Goal: Communication & Community: Answer question/provide support

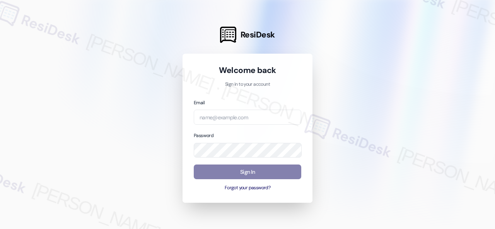
click at [361, 75] on div at bounding box center [247, 114] width 495 height 229
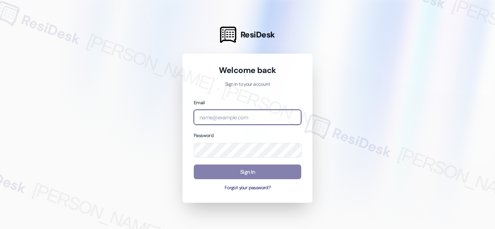
click at [221, 118] on input "email" at bounding box center [248, 117] width 108 height 15
paste input "automated-surveys-asset_living-resen.fifteen@asset_living.com"
type input "automated-surveys-asset_living-resen.fifteen@asset_living.com"
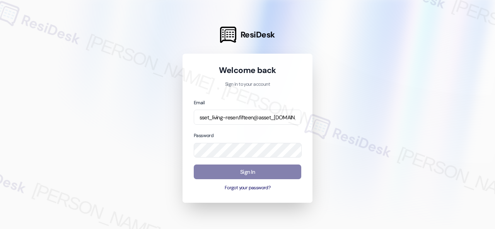
scroll to position [0, 0]
click at [358, 95] on div at bounding box center [247, 114] width 495 height 229
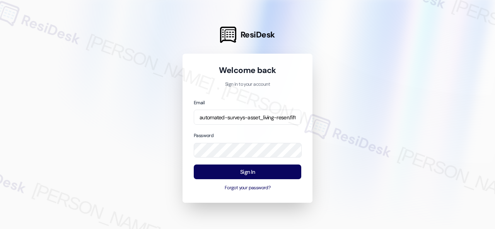
click at [167, 180] on div at bounding box center [247, 114] width 495 height 229
click at [352, 120] on div at bounding box center [247, 114] width 495 height 229
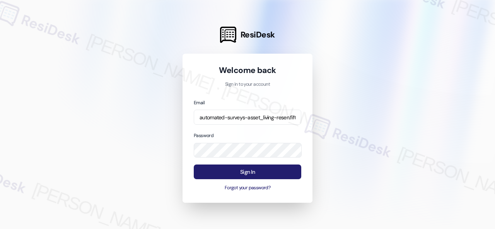
click at [236, 171] on button "Sign In" at bounding box center [248, 172] width 108 height 15
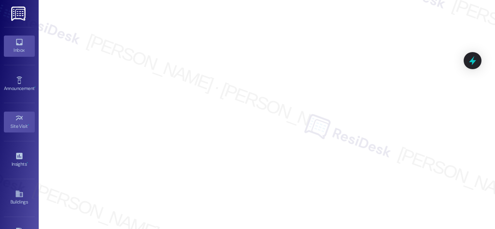
click at [15, 41] on icon at bounding box center [19, 42] width 9 height 9
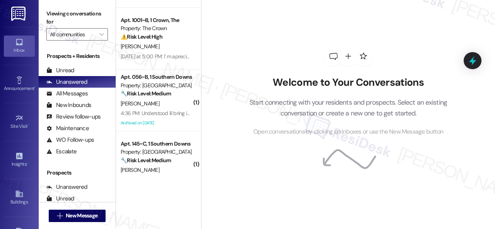
scroll to position [503, 0]
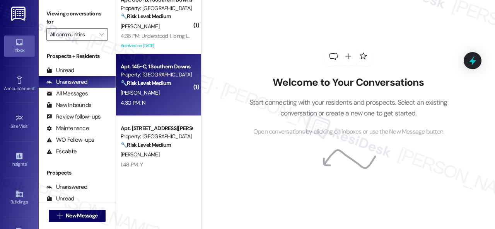
click at [161, 89] on div "[PERSON_NAME]" at bounding box center [156, 93] width 73 height 10
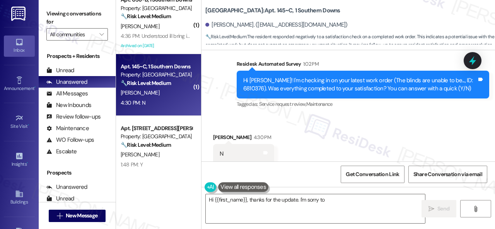
scroll to position [249, 0]
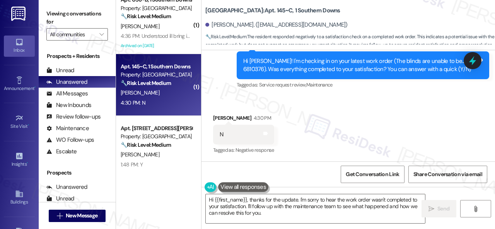
click at [230, 96] on div "WO Lease started Aug 10, 2025 at 8:00 PM Show details Survey, sent via SMS Resi…" at bounding box center [349, 105] width 294 height 111
click at [230, 209] on textarea "Hi {{first_name}}, thanks for the update. I'm sorry to hear the work order wasn…" at bounding box center [315, 209] width 219 height 29
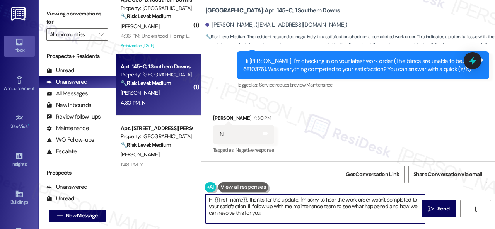
paste textarea "I'm sorry that the work order wasn't completed to your satisfaction. Can you pl…"
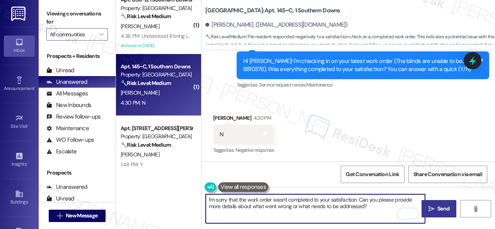
type textarea "I'm sorry that the work order wasn't completed to your satisfaction. Can you pl…"
click at [437, 212] on span "Send" at bounding box center [443, 209] width 12 height 8
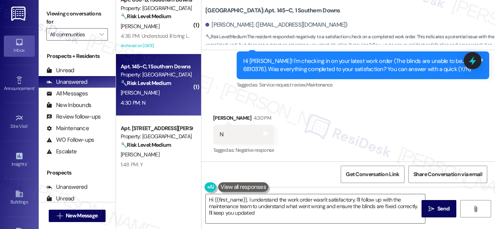
type textarea "Hi {{first_name}}, I understand the work order wasn't satisfactory. I'll follow…"
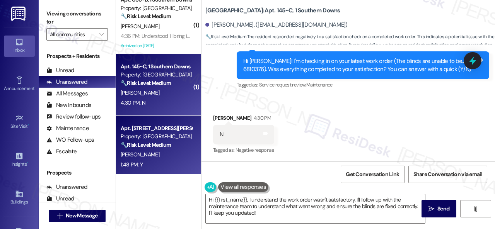
click at [160, 150] on div "[PERSON_NAME]" at bounding box center [156, 155] width 73 height 10
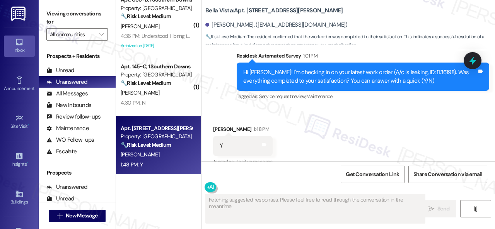
scroll to position [916, 0]
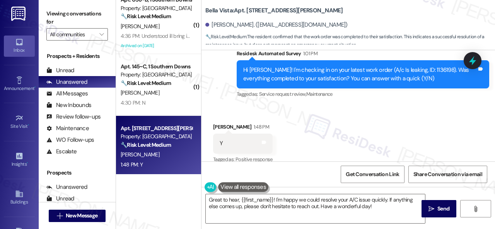
drag, startPoint x: 214, startPoint y: 97, endPoint x: 218, endPoint y: 100, distance: 5.3
click at [214, 106] on div "Received via SMS Charles Juncker 1:48 PM Y Tags and notes Tagged as: Positive r…" at bounding box center [349, 138] width 294 height 65
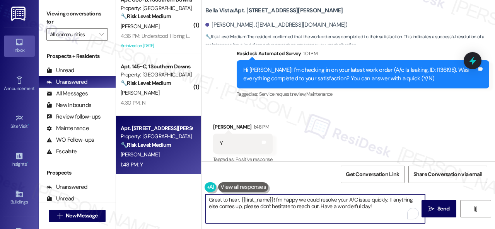
drag, startPoint x: 374, startPoint y: 205, endPoint x: 153, endPoint y: 199, distance: 220.6
click at [153, 199] on div "Apt. 311~D, 1 Elevate Property: Elevate ⚠️ Risk Level: High The resident is dem…" at bounding box center [305, 114] width 379 height 229
paste textarea "We're glad to hear everything’s taken care of. If your experience at {{property…"
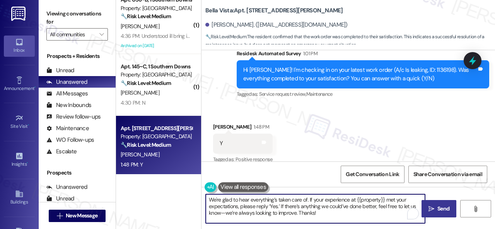
type textarea "We're glad to hear everything’s taken care of. If your experience at {{property…"
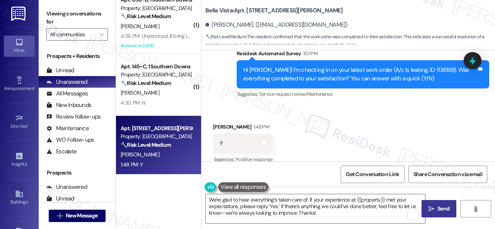
click at [429, 202] on button " Send" at bounding box center [439, 208] width 35 height 17
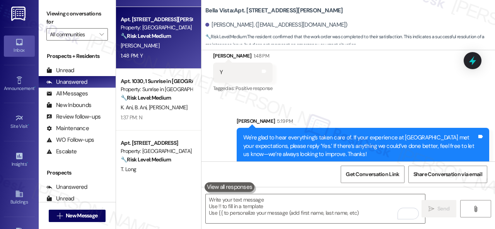
scroll to position [619, 0]
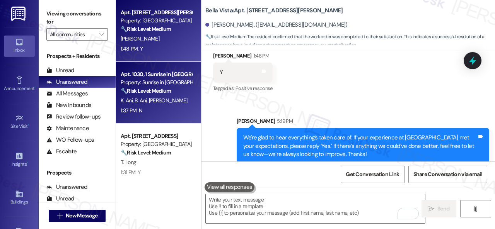
click at [169, 111] on div "1:37 PM: N 1:37 PM: N" at bounding box center [156, 111] width 73 height 10
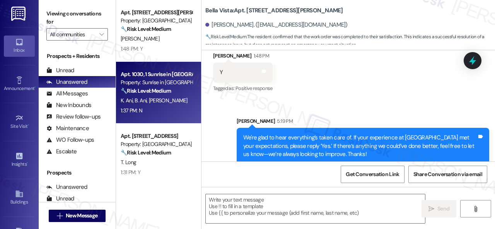
type textarea "Fetching suggested responses. Please feel free to read through the conversation…"
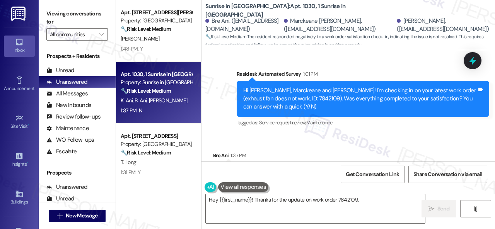
scroll to position [254, 0]
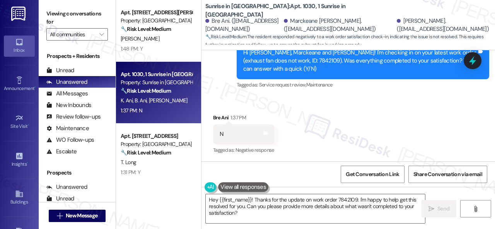
click at [235, 105] on div "Received via SMS Bre Ani 1:37 PM N Tags and notes Tagged as: Negative response …" at bounding box center [349, 128] width 294 height 65
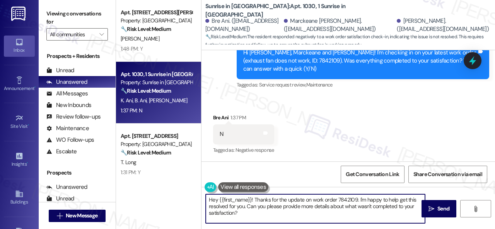
drag, startPoint x: 244, startPoint y: 212, endPoint x: 176, endPoint y: 188, distance: 71.9
click at [176, 188] on div "( 1 ) Apt. 056~B, 1 Southern Downs Property: Southern Downs 🔧 Risk Level: Mediu…" at bounding box center [305, 114] width 379 height 229
paste textarea "I'm sorry that the work order wasn't completed to your satisfaction. Can you pl…"
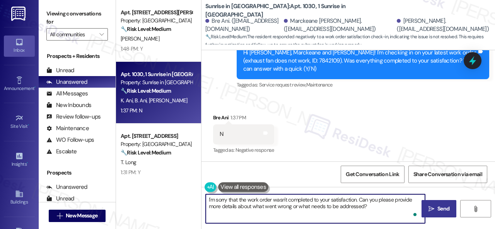
type textarea "I'm sorry that the work order wasn't completed to your satisfaction. Can you pl…"
click at [443, 206] on span "Send" at bounding box center [443, 209] width 12 height 8
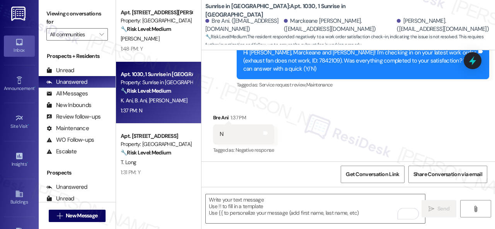
type textarea "Fetching suggested responses. Please feel free to read through the conversation…"
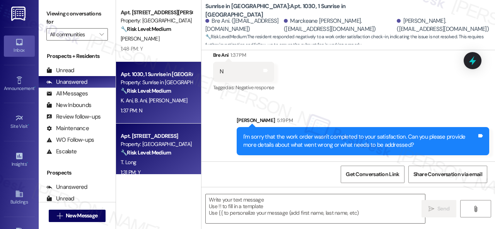
click at [160, 161] on div "T. Long" at bounding box center [156, 163] width 73 height 10
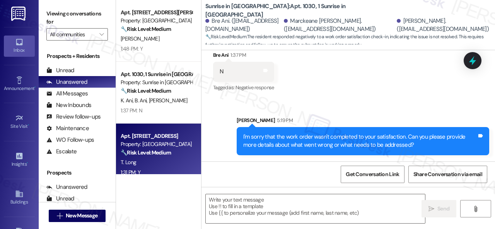
type textarea "Fetching suggested responses. Please feel free to read through the conversation…"
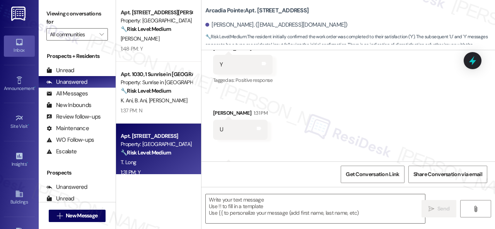
scroll to position [377, 0]
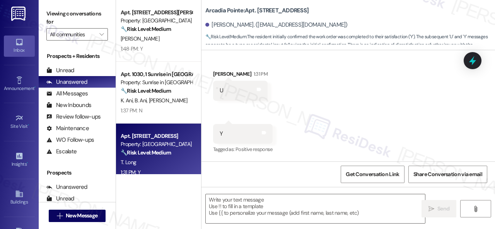
click at [219, 114] on div "Received via SMS Tara Long 1:17 PM Y Tags and notes Tagged as: Positive respons…" at bounding box center [349, 75] width 294 height 174
click at [232, 205] on textarea at bounding box center [315, 209] width 219 height 29
paste textarea "We're glad to hear everything’s taken care of. If your experience at {{property…"
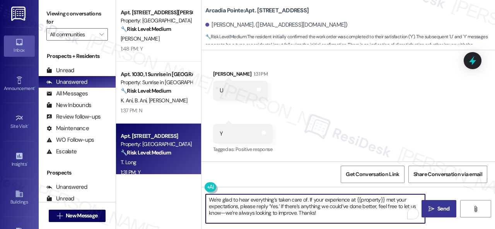
type textarea "We're glad to hear everything’s taken care of. If your experience at {{property…"
click at [430, 205] on span " Send" at bounding box center [439, 209] width 24 height 8
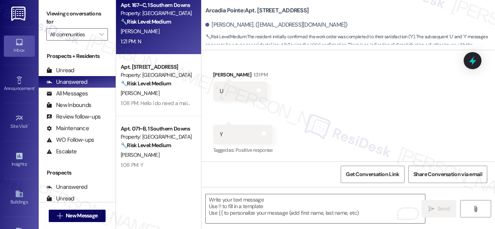
scroll to position [812, 0]
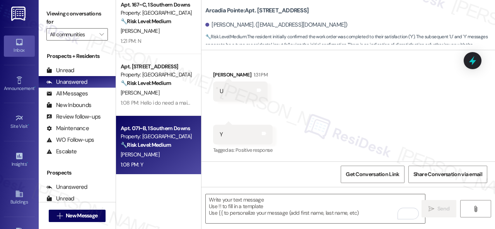
click at [188, 158] on div "K. Swain" at bounding box center [156, 155] width 73 height 10
type textarea "Fetching suggested responses. Please feel free to read through the conversation…"
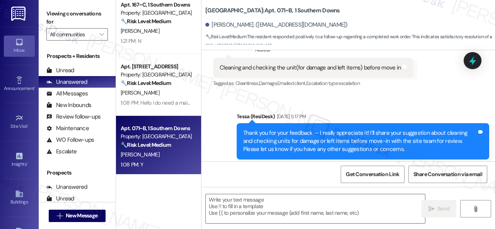
type textarea "Fetching suggested responses. Please feel free to read through the conversation…"
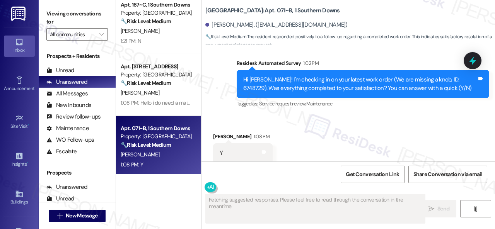
scroll to position [669, 0]
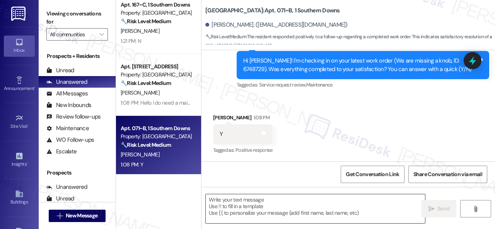
click at [264, 207] on textarea at bounding box center [315, 209] width 219 height 29
paste textarea "We're glad to hear everything’s taken care of. If your experience at {{property…"
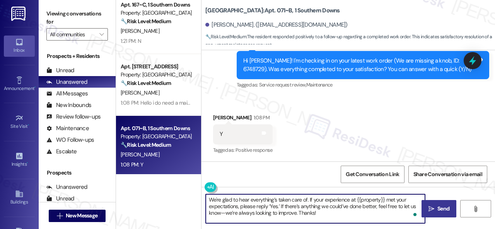
type textarea "We're glad to hear everything’s taken care of. If your experience at {{property…"
click at [437, 206] on span "Send" at bounding box center [443, 209] width 12 height 8
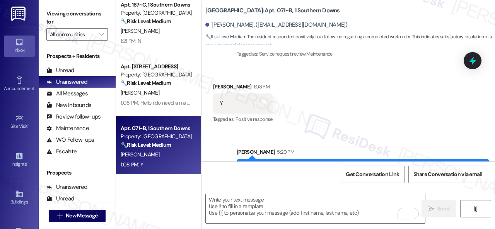
scroll to position [740, 0]
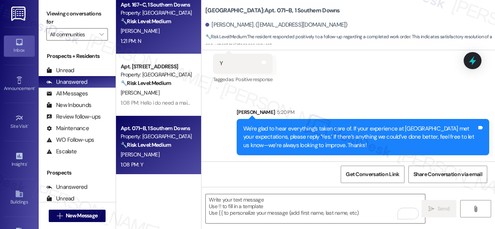
click at [159, 42] on div "1:21 PM: N 1:21 PM: N" at bounding box center [156, 41] width 73 height 10
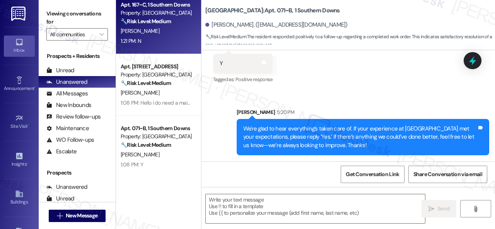
type textarea "Fetching suggested responses. Please feel free to read through the conversation…"
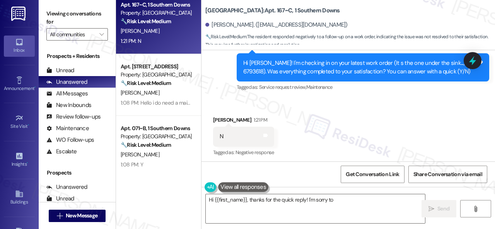
scroll to position [234, 0]
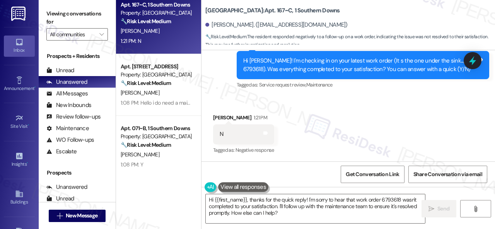
drag, startPoint x: 235, startPoint y: 96, endPoint x: 240, endPoint y: 122, distance: 26.7
click at [235, 96] on div "Survey, sent via SMS Residesk Automated Survey 1:02 PM Hi Imani! I'm checking i…" at bounding box center [363, 65] width 264 height 62
click at [244, 205] on textarea "Hi {{first_name}}, thanks for the quick reply! I'm sorry to hear that work orde…" at bounding box center [315, 209] width 219 height 29
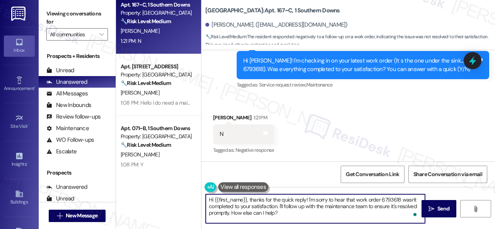
paste textarea "I'm sorry that the work order wasn't completed to your satisfaction. Can you pl…"
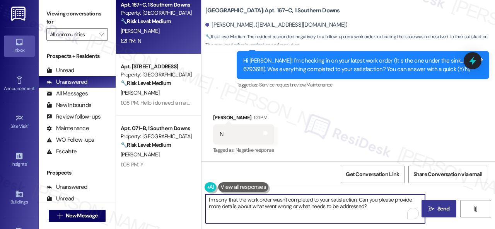
type textarea "I'm sorry that the work order wasn't completed to your satisfaction. Can you pl…"
click at [427, 208] on span " Send" at bounding box center [439, 209] width 24 height 8
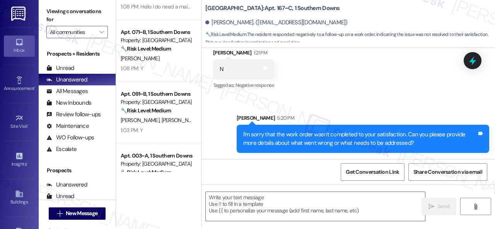
scroll to position [928, 0]
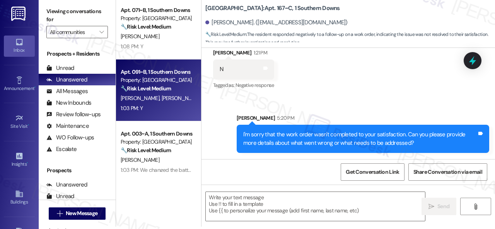
click at [165, 100] on div "J. Byrd C. Walton" at bounding box center [156, 99] width 73 height 10
type textarea "Fetching suggested responses. Please feel free to read through the conversation…"
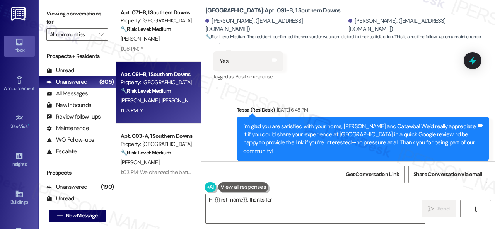
scroll to position [4558, 0]
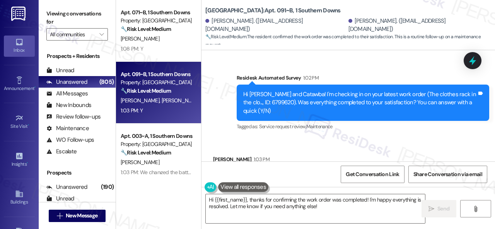
drag, startPoint x: 220, startPoint y: 93, endPoint x: 232, endPoint y: 113, distance: 23.4
click at [220, 93] on div "Survey, sent via SMS Residesk Automated Survey 1:02 PM Hi Jada and Catawba! I'm…" at bounding box center [349, 97] width 294 height 82
click at [260, 202] on textarea "Hi {{first_name}}, thanks for confirming the work order was completed! I'm happ…" at bounding box center [315, 209] width 219 height 29
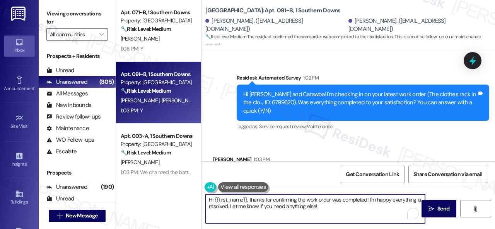
paste textarea "We're glad to hear everything’s taken care of. If your experience at {{property…"
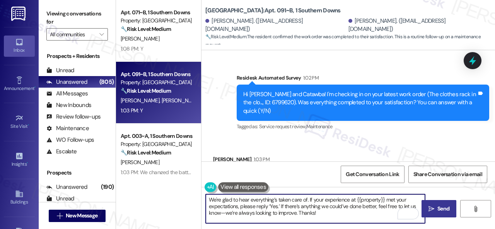
type textarea "We're glad to hear everything’s taken care of. If your experience at {{property…"
click at [438, 207] on span "Send" at bounding box center [443, 209] width 12 height 8
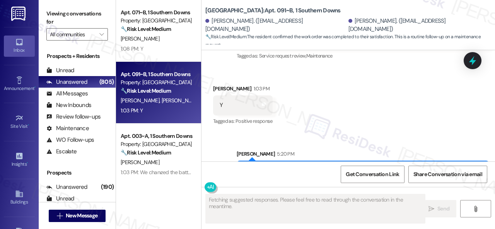
scroll to position [2, 0]
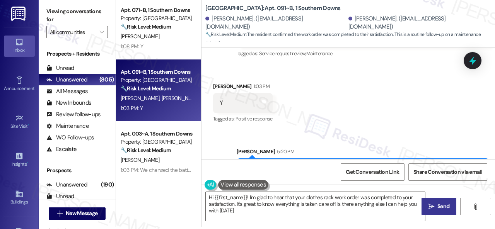
type textarea "Hi {{first_name}}! I'm glad to hear that your clothes rack work order was compl…"
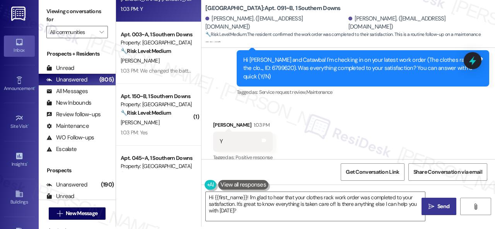
scroll to position [1044, 0]
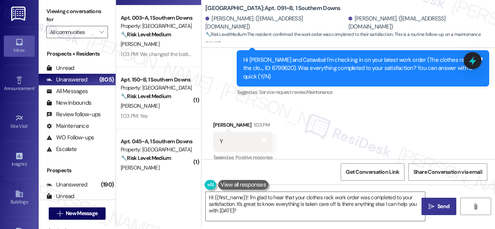
click at [167, 110] on div "W. Kirkley" at bounding box center [156, 106] width 73 height 10
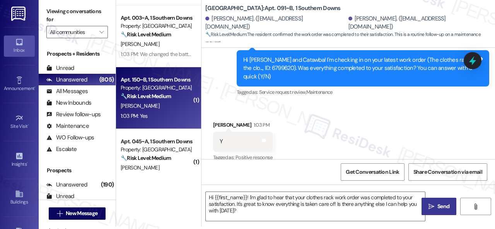
type textarea "Fetching suggested responses. Please feel free to read through the conversation…"
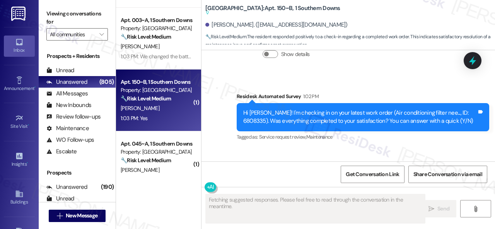
scroll to position [1048, 0]
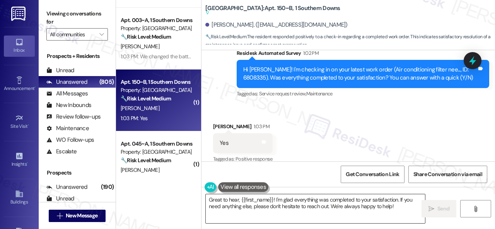
click at [400, 207] on textarea "Great to hear, {{first_name}}! I'm glad everything was completed to your satisf…" at bounding box center [315, 209] width 219 height 29
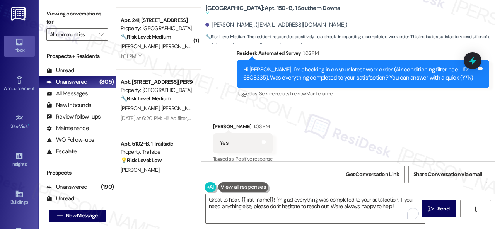
click at [229, 105] on div "Received via SMS William Kirkley 1:03 PM Yes Tags and notes Tagged as: Positive…" at bounding box center [349, 137] width 294 height 65
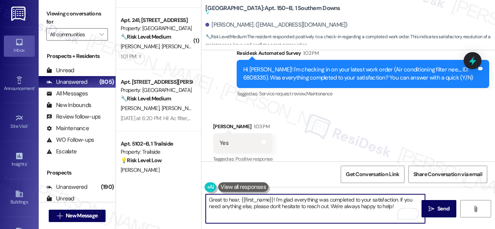
drag, startPoint x: 399, startPoint y: 207, endPoint x: 161, endPoint y: 198, distance: 238.4
click at [161, 198] on div "( 1 ) Apt. 198~A, 1 Southern Downs Property: Southern Downs 🔧 Risk Level: Mediu…" at bounding box center [305, 114] width 379 height 229
paste textarea "We're glad to hear everything’s taken care of. If your experience at {{property…"
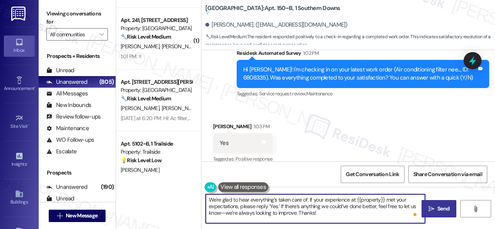
type textarea "We're glad to hear everything’s taken care of. If your experience at {{property…"
click at [445, 209] on span "Send" at bounding box center [443, 209] width 12 height 8
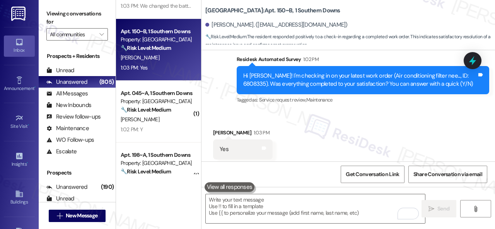
scroll to position [735, 0]
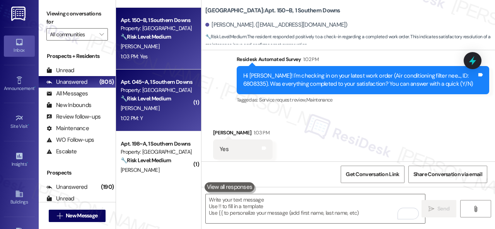
click at [178, 110] on div "J. Roman" at bounding box center [156, 109] width 73 height 10
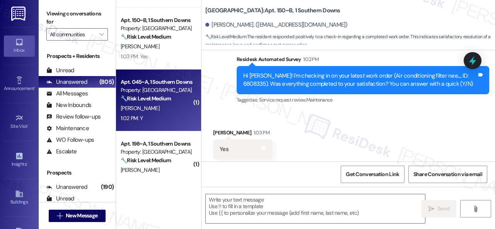
type textarea "Fetching suggested responses. Please feel free to read through the conversation…"
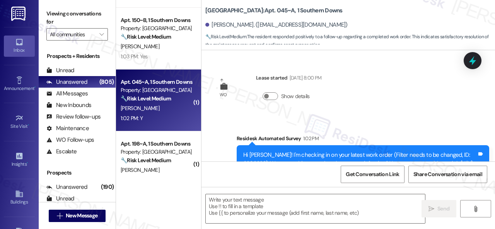
scroll to position [103, 0]
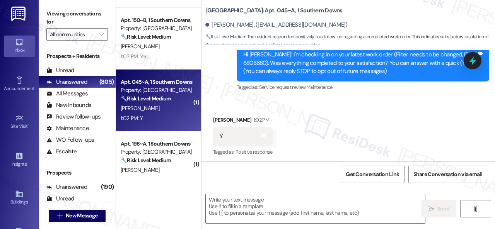
type textarea "Fetching suggested responses. Please feel free to read through the conversation…"
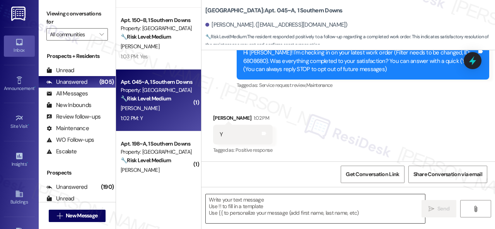
click at [275, 207] on textarea at bounding box center [315, 209] width 219 height 29
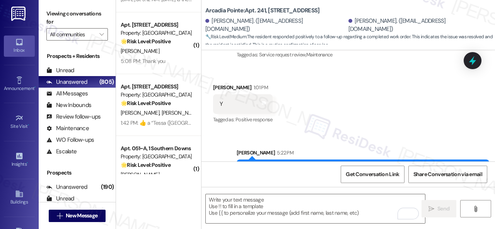
scroll to position [1393, 0]
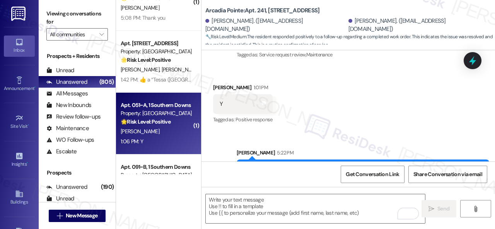
click at [166, 137] on div "[PERSON_NAME]" at bounding box center [156, 132] width 73 height 10
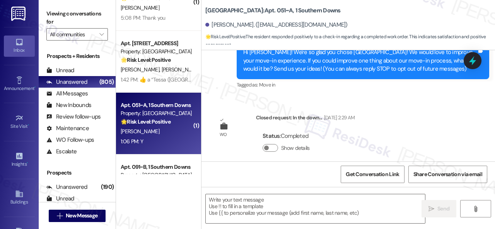
type textarea "Fetching suggested responses. Please feel free to read through the conversation…"
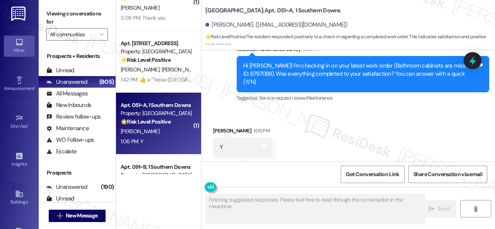
scroll to position [249, 0]
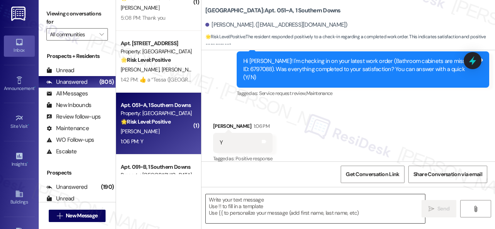
click at [246, 210] on textarea at bounding box center [315, 209] width 219 height 29
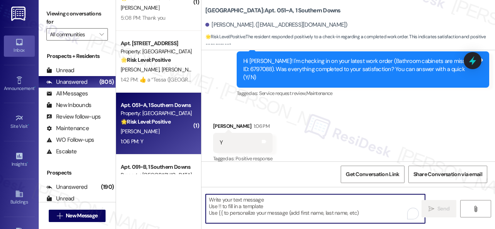
paste textarea "We're glad to hear everything’s taken care of. If your experience at {{property…"
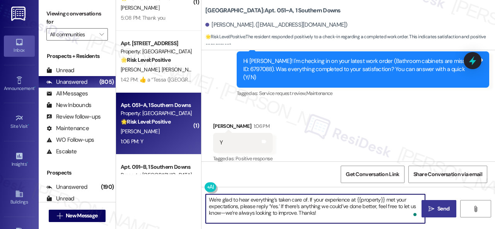
type textarea "We're glad to hear everything’s taken care of. If your experience at {{property…"
click at [436, 208] on span "Send" at bounding box center [443, 209] width 15 height 8
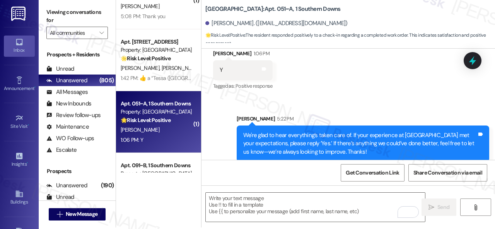
scroll to position [2, 0]
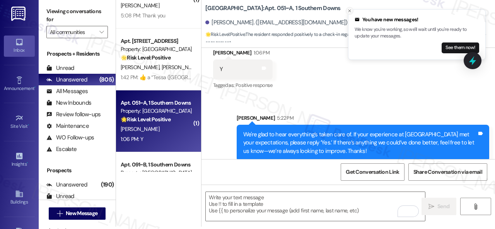
click at [353, 11] on button "Close toast" at bounding box center [350, 11] width 8 height 8
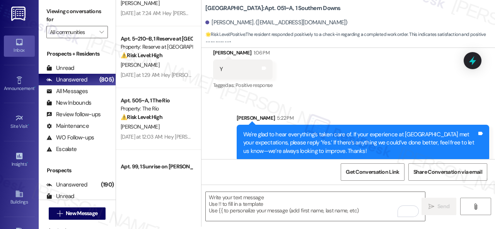
scroll to position [2858, 0]
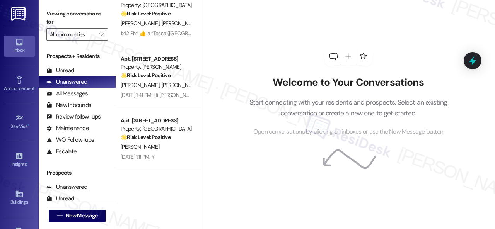
scroll to position [1393, 0]
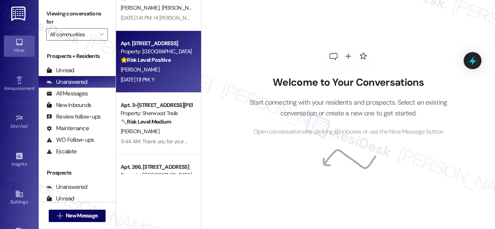
click at [171, 69] on div "D. Paniagua" at bounding box center [156, 70] width 73 height 10
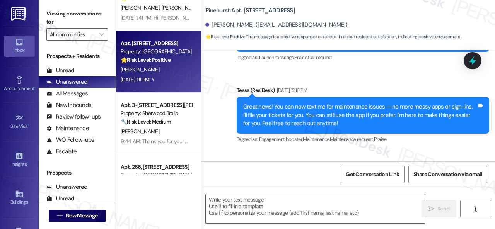
type textarea "Fetching suggested responses. Please feel free to read through the conversation…"
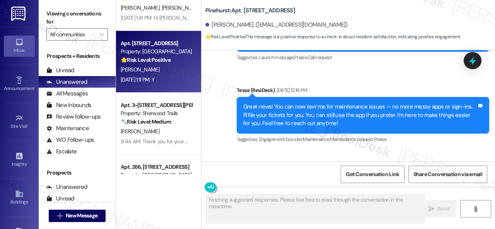
scroll to position [259, 0]
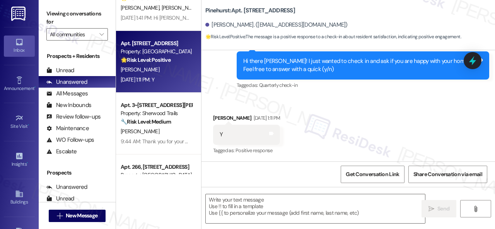
drag, startPoint x: 232, startPoint y: 100, endPoint x: 236, endPoint y: 141, distance: 41.2
click at [232, 100] on div "Received via SMS Denise Paniagua Sep 08, 2025 at 1:11 PM Y Tags and notes Tagge…" at bounding box center [349, 129] width 294 height 65
click at [248, 204] on textarea at bounding box center [315, 209] width 219 height 29
paste textarea "I'm glad you are satisfied with your home. Have you written a review for us bef…"
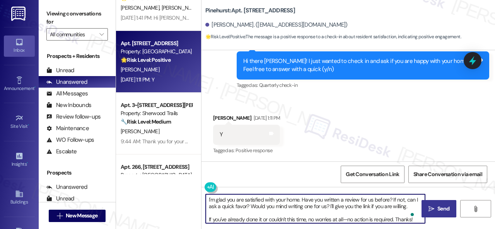
type textarea "I'm glad you are satisfied with your home. Have you written a review for us bef…"
click at [429, 209] on icon "" at bounding box center [432, 209] width 6 height 6
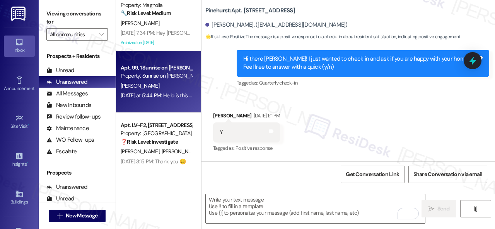
scroll to position [2, 0]
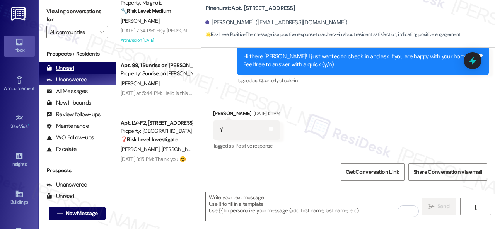
click at [64, 68] on div "Unread" at bounding box center [60, 68] width 28 height 8
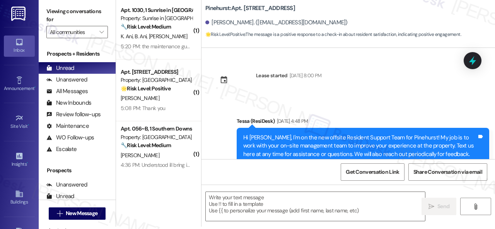
scroll to position [0, 0]
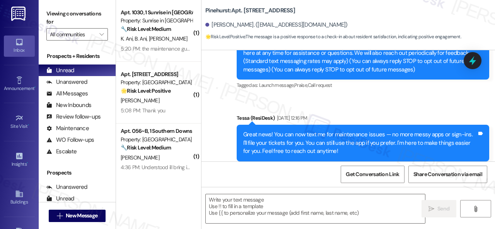
type textarea "Fetching suggested responses. Please feel free to read through the conversation…"
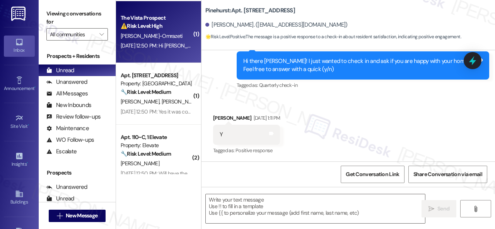
scroll to position [3044, 0]
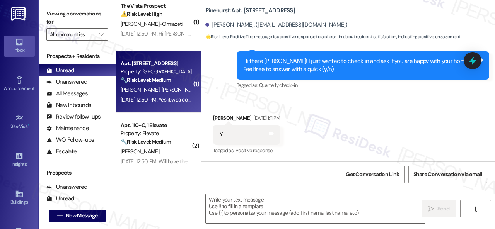
click at [183, 76] on div "🔧 Risk Level: Medium The resident confirmed that the work order was completed t…" at bounding box center [157, 80] width 72 height 8
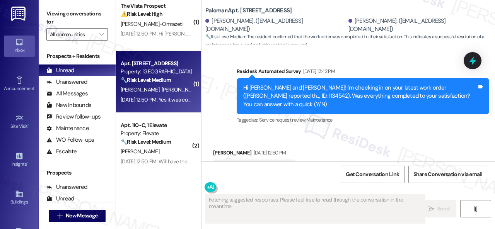
scroll to position [1556, 0]
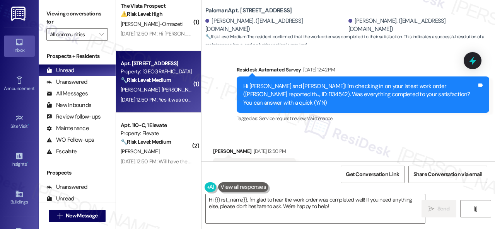
click at [216, 92] on div "Sent via SMS Tessa (ResiDesk) Sep 04, 2025 at 3:10 PM Thank you for your patien…" at bounding box center [349, 53] width 294 height 156
click at [252, 201] on textarea "Hi {{first_name}}, I'm glad to hear the work order was completed well! If you n…" at bounding box center [315, 209] width 219 height 29
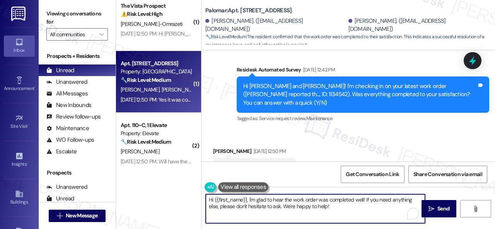
paste textarea "We're glad to hear everything’s taken care of. If your experience at {{property…"
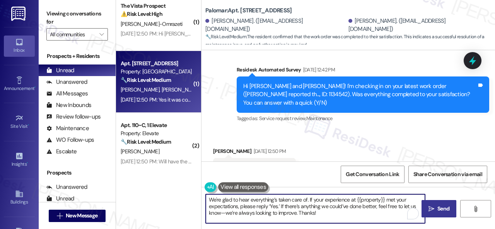
type textarea "We're glad to hear everything’s taken care of. If your experience at {{property…"
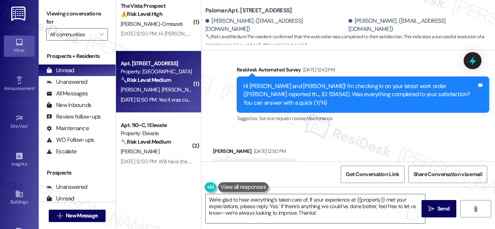
drag, startPoint x: 434, startPoint y: 207, endPoint x: 432, endPoint y: 197, distance: 10.6
click at [436, 207] on span "Send" at bounding box center [443, 209] width 15 height 8
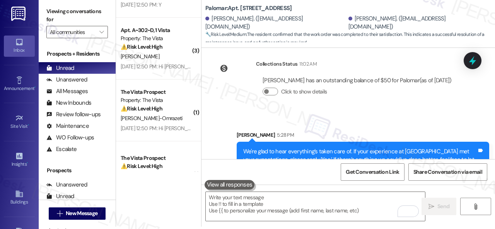
scroll to position [2850, 0]
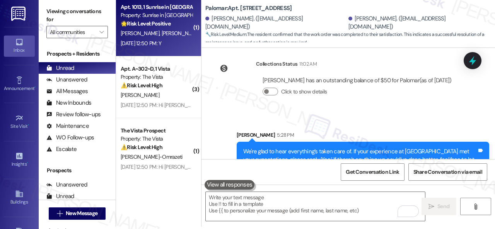
click at [181, 29] on div "M. Smeltzer R. Smeltzer" at bounding box center [156, 34] width 73 height 10
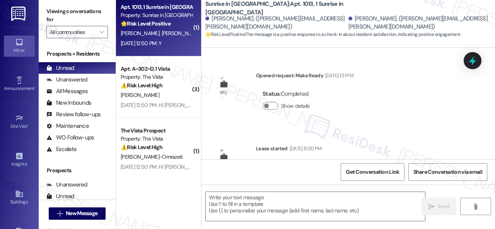
scroll to position [0, 0]
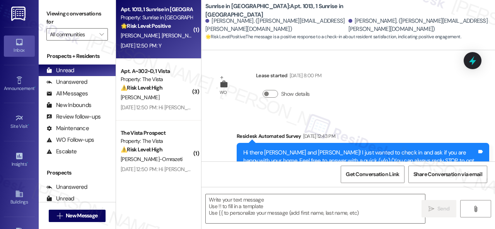
type textarea "Fetching suggested responses. Please feel free to read through the conversation…"
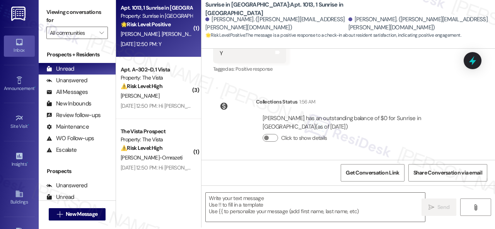
scroll to position [2, 0]
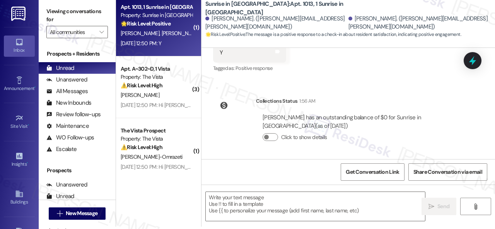
drag, startPoint x: 223, startPoint y: 126, endPoint x: 233, endPoint y: 150, distance: 26.5
click at [223, 126] on div "Collections Status 1:56 AM Melanie Smeltzer has an outstanding balance of $0 fo…" at bounding box center [339, 125] width 264 height 68
click at [238, 199] on textarea at bounding box center [315, 206] width 219 height 29
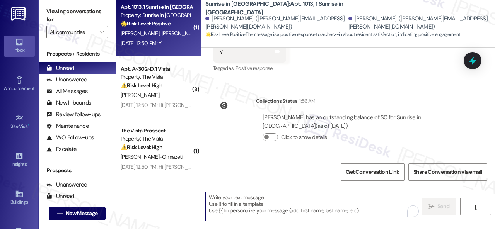
paste textarea "I'm glad you are satisfied with your home. Have you written a review for us bef…"
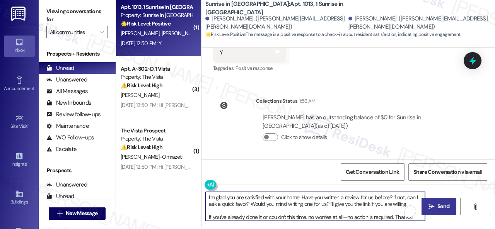
type textarea "I'm glad you are satisfied with your home. Have you written a review for us bef…"
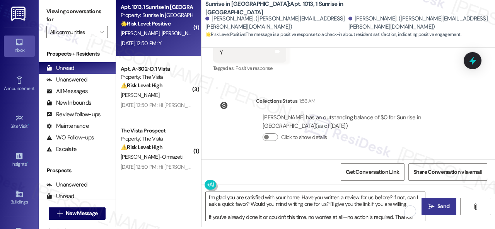
click at [441, 204] on span "Send" at bounding box center [443, 207] width 12 height 8
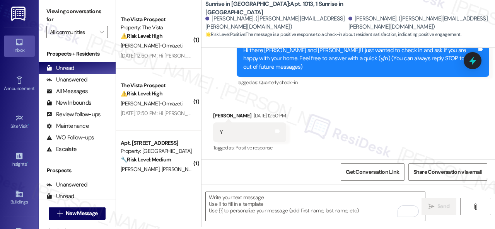
scroll to position [3044, 0]
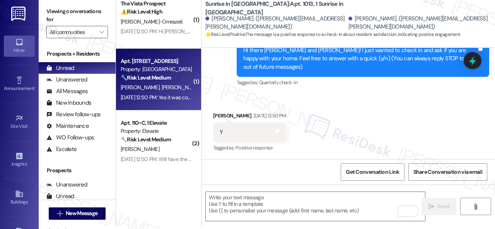
click at [181, 85] on div "J. Valenzuela M. Lares" at bounding box center [156, 88] width 73 height 10
type textarea "Fetching suggested responses. Please feel free to read through the conversation…"
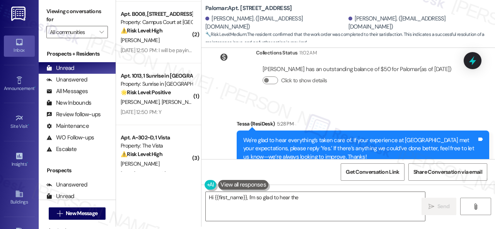
scroll to position [2734, 0]
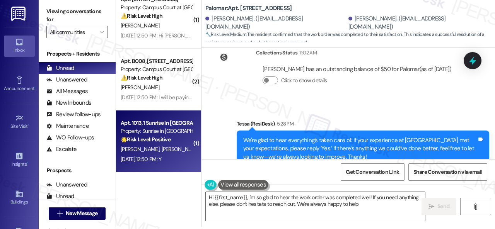
type textarea "Hi {{first_name}}, I'm so glad to hear the work order was completed well! If yo…"
click at [181, 142] on div "🌟 Risk Level: Positive The message is a positive response to a check-in about r…" at bounding box center [157, 140] width 72 height 8
type textarea "Fetching suggested responses. Please feel free to read through the conversation…"
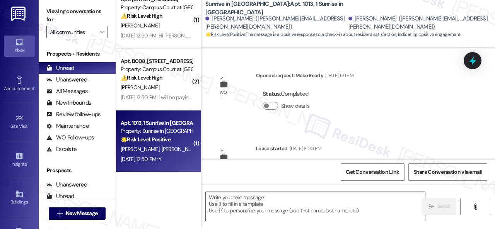
scroll to position [0, 0]
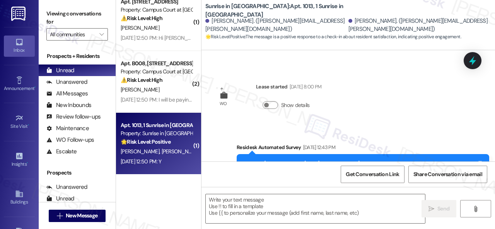
type textarea "Fetching suggested responses. Please feel free to read through the conversation…"
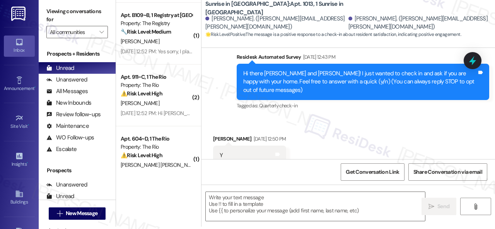
scroll to position [1496, 0]
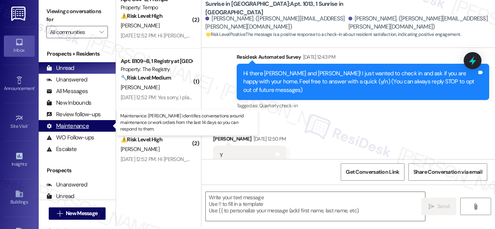
click at [64, 124] on div "Maintenance" at bounding box center [67, 126] width 43 height 8
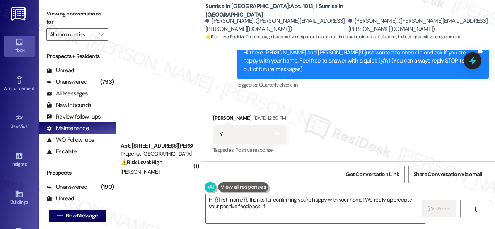
scroll to position [696, 0]
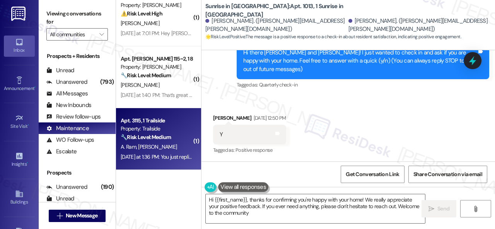
type textarea "Hi {{first_name}}, thanks for confirming you're happy with your home! We really…"
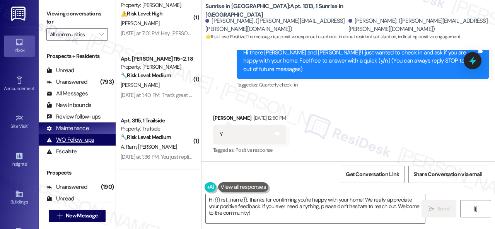
click at [68, 141] on div "WO Follow-ups" at bounding box center [70, 140] width 48 height 8
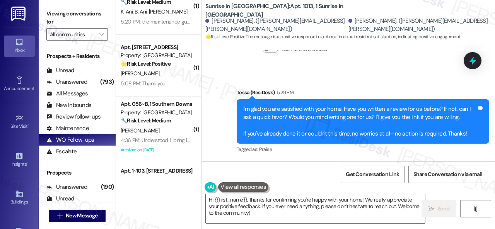
scroll to position [0, 0]
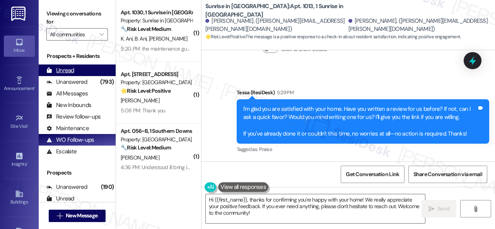
click at [63, 68] on div "Unread" at bounding box center [60, 71] width 28 height 8
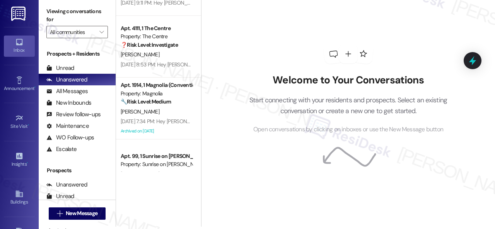
scroll to position [2858, 0]
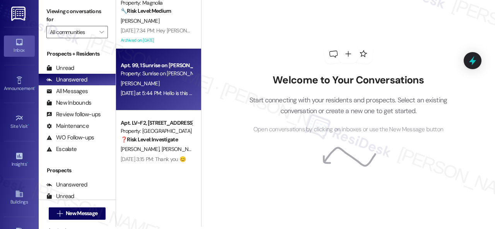
click at [162, 82] on div "[PERSON_NAME]" at bounding box center [156, 84] width 73 height 10
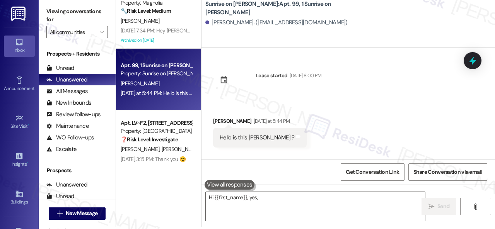
scroll to position [0, 0]
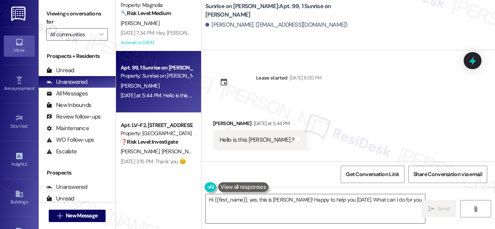
type textarea "Hi {{first_name}}, yes, this is Tessa! Happy to help you today. What can I do f…"
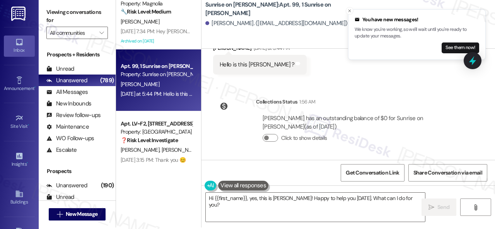
scroll to position [2, 0]
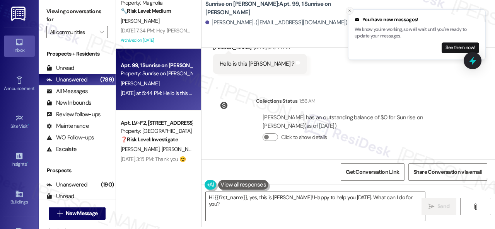
click at [352, 10] on icon "Close toast" at bounding box center [349, 11] width 5 height 5
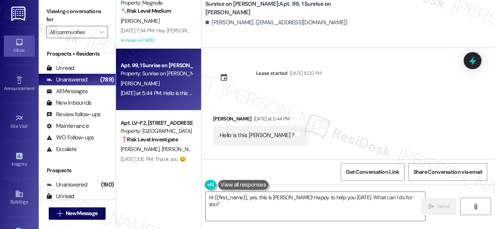
scroll to position [0, 0]
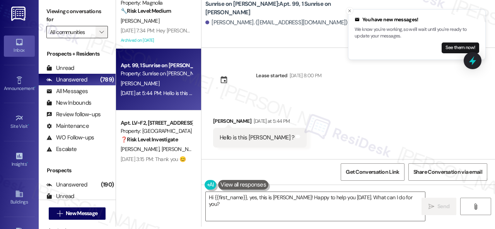
click at [101, 34] on icon "" at bounding box center [101, 32] width 4 height 6
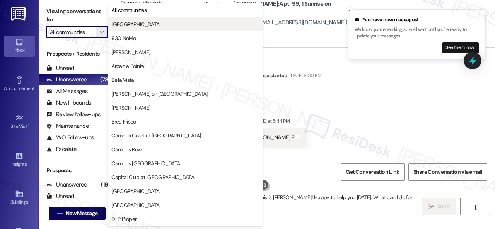
click at [156, 22] on span "4th Street Commons" at bounding box center [135, 25] width 49 height 8
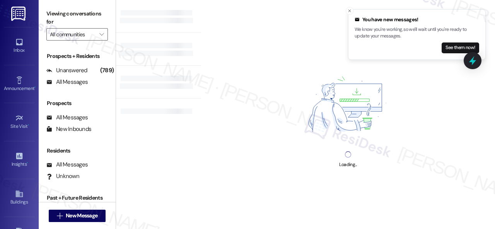
type input "4th Street Commons"
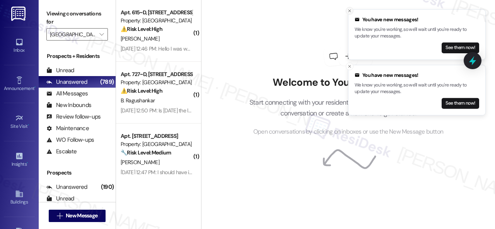
click at [350, 9] on icon "Close toast" at bounding box center [349, 11] width 5 height 5
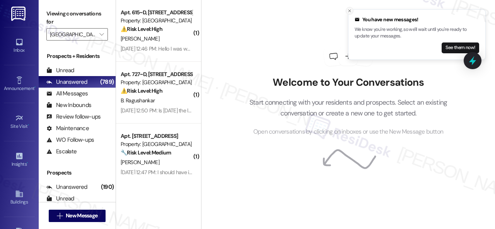
click at [347, 10] on button "Close toast" at bounding box center [350, 11] width 8 height 8
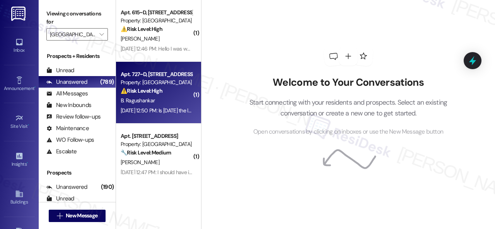
click at [164, 97] on div "B. Ragushankar" at bounding box center [156, 101] width 73 height 10
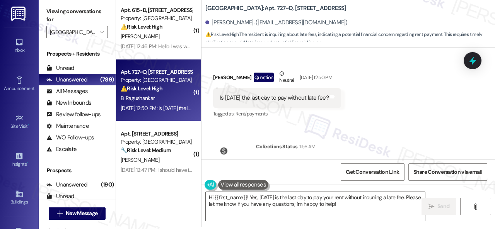
scroll to position [180, 0]
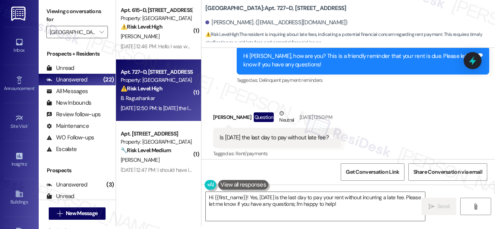
click at [402, 142] on div "Received via SMS Bhavishnu Ragushankar Question Neutral Sep 02, 2025 at 12:50 P…" at bounding box center [349, 128] width 294 height 73
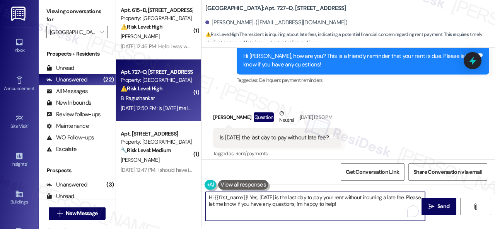
drag, startPoint x: 248, startPoint y: 195, endPoint x: 337, endPoint y: 203, distance: 89.3
click at [337, 203] on textarea "Hi {{first_name}}! Yes, today is the last day to pay your rent without incurrin…" at bounding box center [315, 206] width 219 height 29
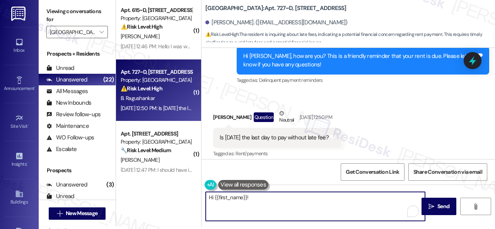
paste textarea "I'm sorry for the delayed response. Please don’t hesitate to confirm if you sti…"
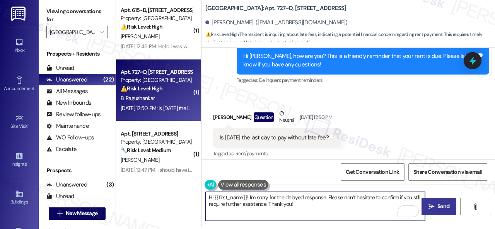
type textarea "Hi {{first_name}}! I'm sorry for the delayed response. Please don’t hesitate to…"
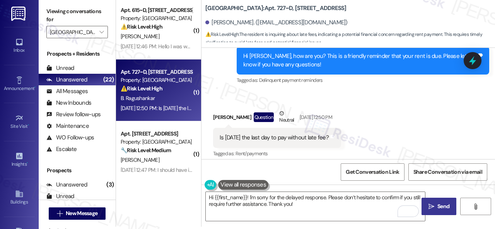
click at [437, 207] on span "Send" at bounding box center [443, 207] width 12 height 8
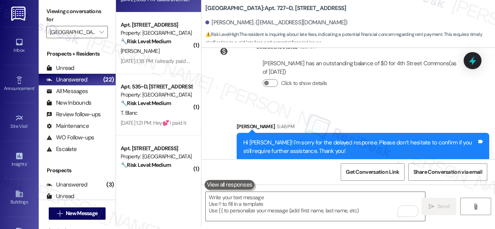
scroll to position [309, 0]
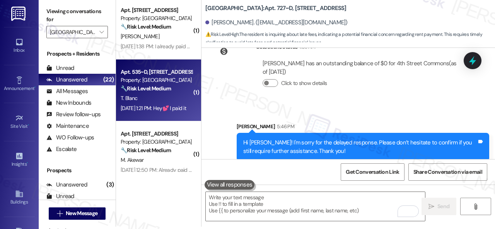
click at [164, 89] on strong "🔧 Risk Level: Medium" at bounding box center [146, 88] width 50 height 7
type textarea "Fetching suggested responses. Please feel free to read through the conversation…"
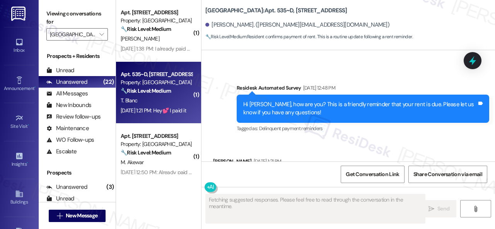
scroll to position [316, 0]
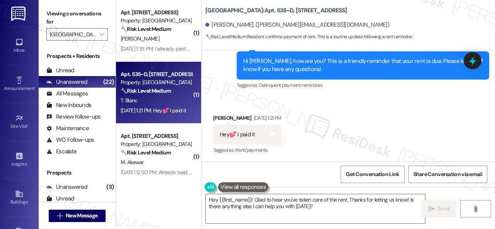
click at [219, 89] on div "Survey, sent via SMS Residesk Automated Survey Sep 02, 2025 at 12:48 PM Hi Ther…" at bounding box center [349, 59] width 294 height 73
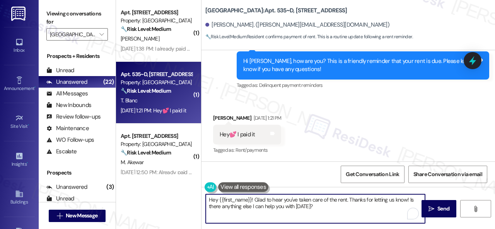
drag, startPoint x: 320, startPoint y: 207, endPoint x: 194, endPoint y: 201, distance: 126.3
click at [194, 201] on div "( 1 ) Apt. 834~A, 1 4th Street Commons Property: 4th Street Commons 🔧 Risk Leve…" at bounding box center [305, 114] width 379 height 229
paste textarea "I'm sorry for the delayed response. I'm happy to hear you've already taken care…"
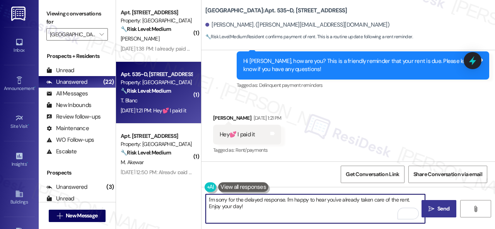
type textarea "I'm sorry for the delayed response. I'm happy to hear you've already taken care…"
click at [437, 211] on span "Send" at bounding box center [443, 209] width 12 height 8
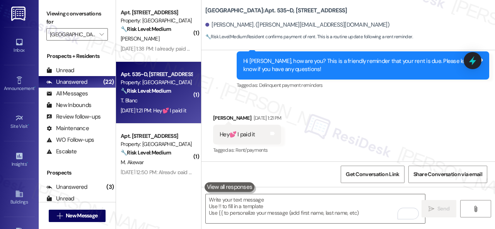
click at [371, 131] on div "Received via SMS Theresa Blanc Sep 02, 2025 at 1:21 PM Hey💕 I paid it Tags and …" at bounding box center [349, 129] width 294 height 65
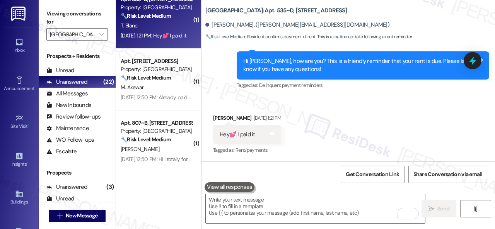
scroll to position [387, 0]
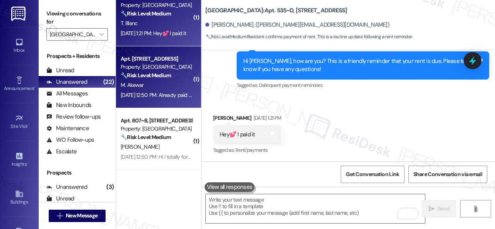
click at [162, 87] on div "M. Akewar" at bounding box center [156, 85] width 73 height 10
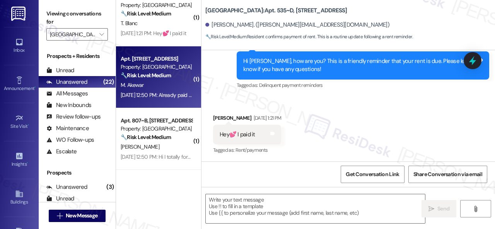
type textarea "Fetching suggested responses. Please feel free to read through the conversation…"
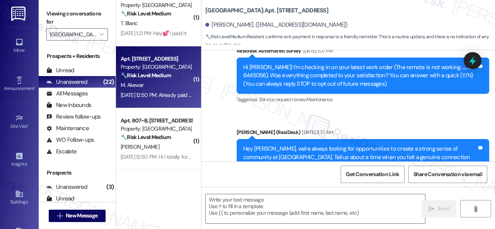
type textarea "Fetching suggested responses. Please feel free to read through the conversation…"
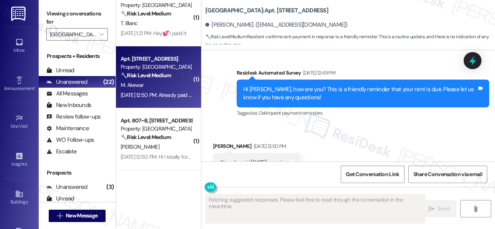
scroll to position [708, 0]
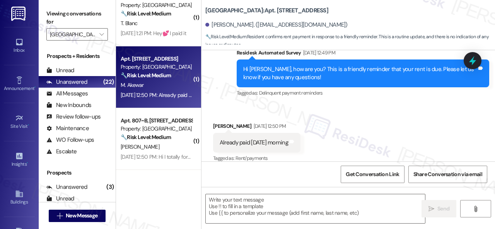
click at [396, 121] on div "Received via SMS Mayur Akewar Sep 02, 2025 at 12:50 PM Already paid today morni…" at bounding box center [349, 137] width 294 height 65
click at [293, 202] on textarea at bounding box center [315, 209] width 219 height 29
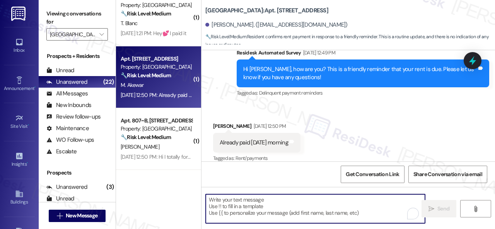
paste textarea "Hello! I'm sorry for the delayed response. I'm happy to hear you've already tak…"
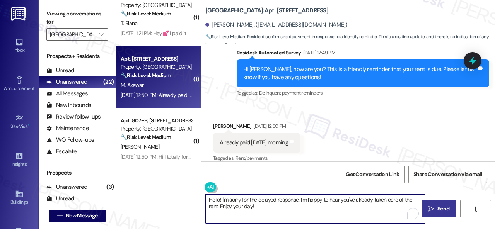
type textarea "Hello! I'm sorry for the delayed response. I'm happy to hear you've already tak…"
click at [437, 209] on span "Send" at bounding box center [443, 209] width 12 height 8
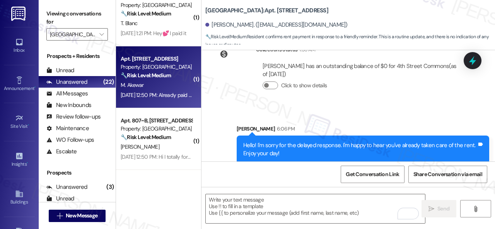
scroll to position [2, 0]
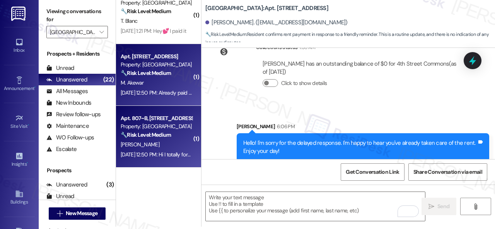
click at [171, 150] on div "Sep 02, 2025 at 12:50 PM: Hi I totally forgot sorry, i submitted payment earlie…" at bounding box center [156, 155] width 73 height 10
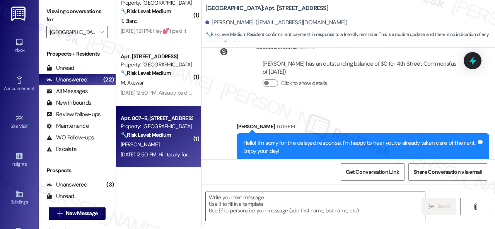
type textarea "Fetching suggested responses. Please feel free to read through the conversation…"
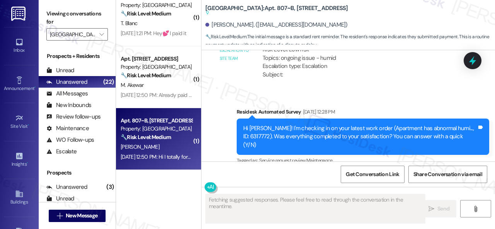
scroll to position [2964, 0]
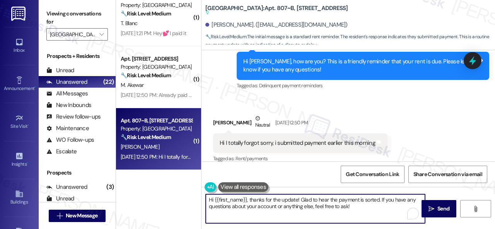
drag, startPoint x: 356, startPoint y: 212, endPoint x: 141, endPoint y: 198, distance: 215.5
click at [141, 198] on div "( 1 ) Apt. 310, 1 4th Street Commons Property: 4th Street Commons 🔧 Risk Level:…" at bounding box center [305, 114] width 379 height 229
paste textarea "ello! I'm sorry for the delayed response. I'm happy to hear you've already take…"
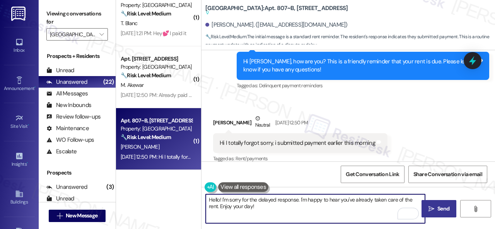
type textarea "Hello! I'm sorry for the delayed response. I'm happy to hear you've already tak…"
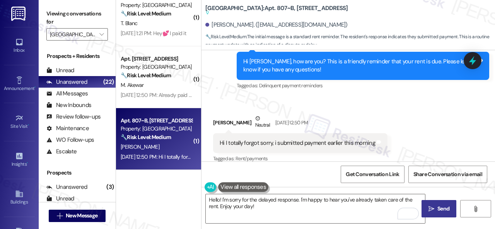
click at [444, 210] on span "Send" at bounding box center [443, 209] width 12 height 8
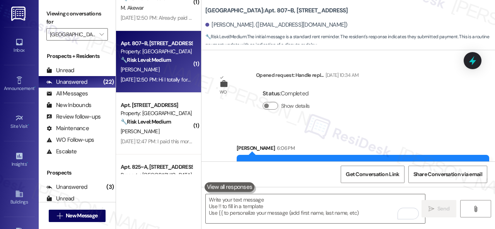
scroll to position [3080, 0]
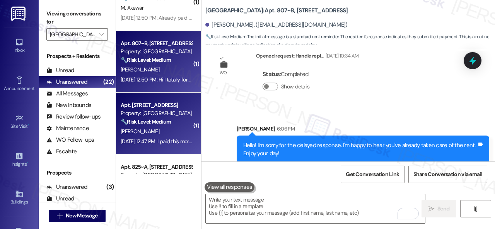
click at [171, 135] on div "E. Turner" at bounding box center [156, 132] width 73 height 10
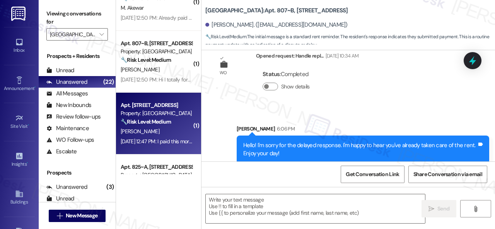
type textarea "Fetching suggested responses. Please feel free to read through the conversation…"
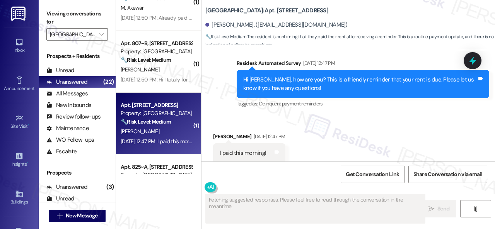
scroll to position [504, 0]
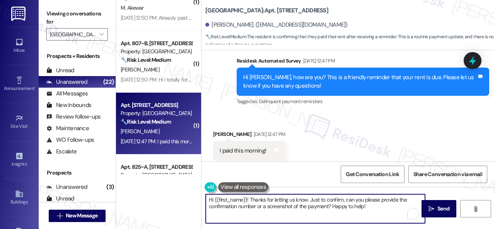
drag, startPoint x: 375, startPoint y: 208, endPoint x: 173, endPoint y: 183, distance: 204.2
click at [173, 183] on div "( 1 ) Apt. 312~B, 1 4th Street Commons Property: 4th Street Commons 🔧 Risk Leve…" at bounding box center [305, 114] width 379 height 229
paste textarea "ello! I'm sorry for the delayed response. I'm happy to hear you've already take…"
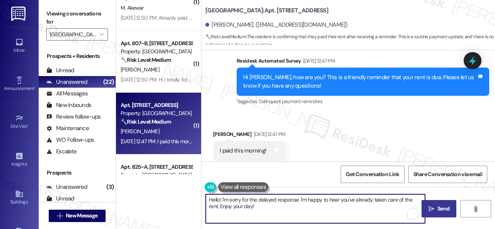
type textarea "Hello! I'm sorry for the delayed response. I'm happy to hear you've already tak…"
click at [437, 207] on span "Send" at bounding box center [443, 209] width 12 height 8
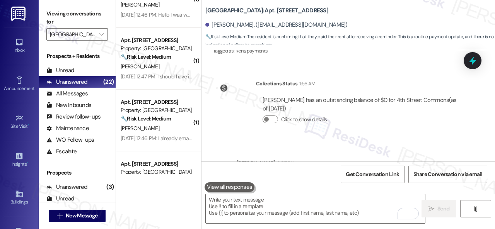
scroll to position [0, 0]
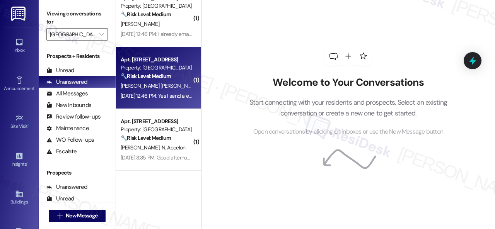
scroll to position [155, 0]
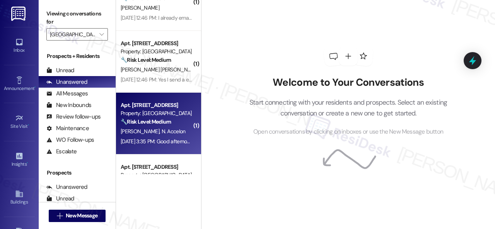
click at [172, 130] on div "[PERSON_NAME] [PERSON_NAME]" at bounding box center [156, 132] width 73 height 10
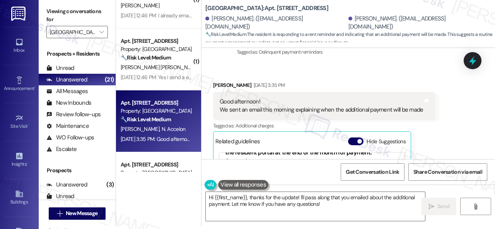
scroll to position [2733, 0]
click at [366, 64] on div "Survey, sent via SMS Residesk Automated Survey [DATE] 1:38 PM Hi [PERSON_NAME] …" at bounding box center [363, 29] width 264 height 70
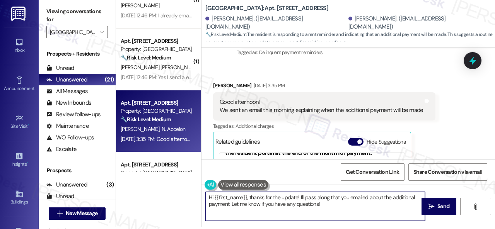
drag, startPoint x: 321, startPoint y: 205, endPoint x: 200, endPoint y: 190, distance: 121.3
click at [200, 190] on div "( 1 ) Apt. 615~D, [GEOGRAPHIC_DATA] Property: 4th Street Commons ⚠️ Risk Level:…" at bounding box center [305, 112] width 379 height 229
paste textarea "I'm sorry for the delayed response. Please don’t hesitate to confirm if you sti…"
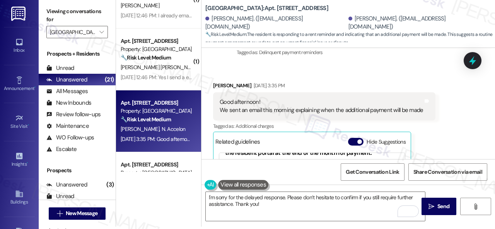
drag, startPoint x: 350, startPoint y: 103, endPoint x: 348, endPoint y: 107, distance: 4.8
click at [350, 103] on div "Received via SMS Jooris Bulla [DATE] 3:35 PM Good afternoon! We sent an email t…" at bounding box center [324, 163] width 234 height 174
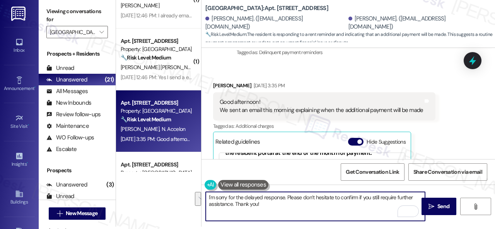
drag, startPoint x: 275, startPoint y: 209, endPoint x: 173, endPoint y: 180, distance: 105.4
click at [173, 180] on div "( 1 ) Apt. 615~D, [GEOGRAPHIC_DATA] Property: 4th Street Commons ⚠️ Risk Level:…" at bounding box center [305, 112] width 379 height 229
paste textarea "Hello!"
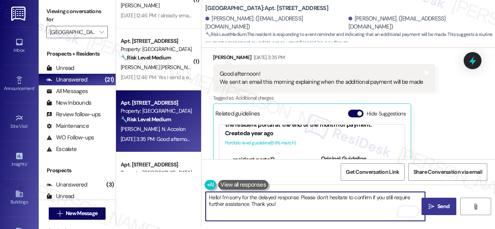
scroll to position [2771, 0]
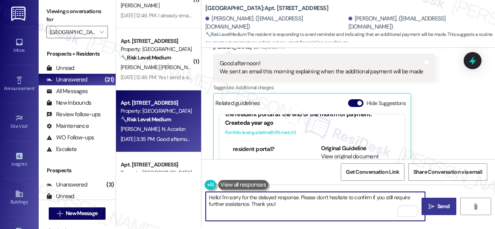
type textarea "Hello! I'm sorry for the delayed response. Please don’t hesitate to confirm if …"
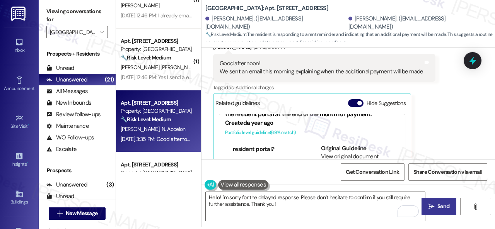
click at [436, 202] on button " Send" at bounding box center [439, 206] width 35 height 17
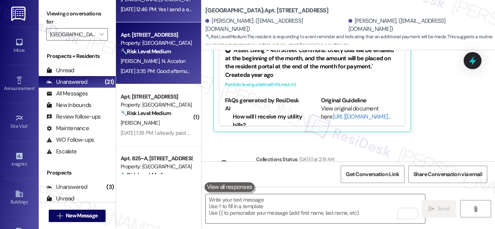
scroll to position [232, 0]
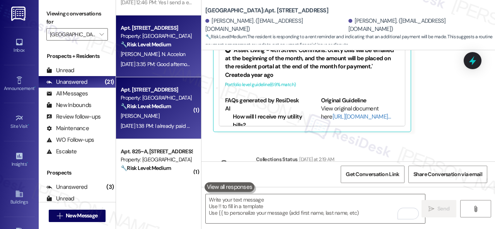
click at [166, 114] on div "[PERSON_NAME]" at bounding box center [156, 116] width 73 height 10
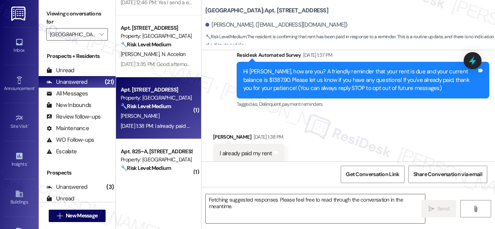
scroll to position [103, 0]
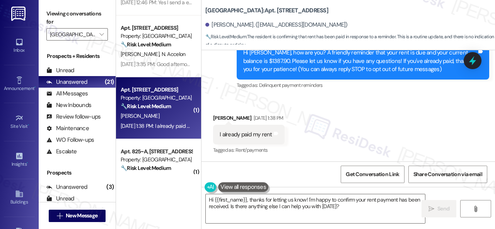
click at [372, 147] on div "Received via SMS Angelica Gonzalez Sep 05, 2025 at 1:38 PM I already paid my re…" at bounding box center [349, 129] width 294 height 65
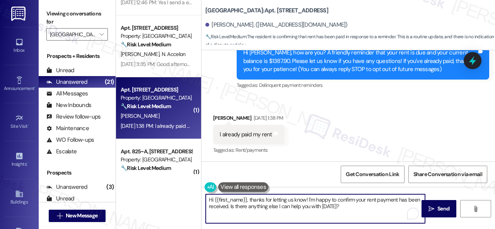
drag, startPoint x: 346, startPoint y: 208, endPoint x: 225, endPoint y: 197, distance: 121.9
click at [146, 185] on div "( 1 ) Apt. 525~B, 1 4th Street Commons Property: 4th Street Commons 🔧 Risk Leve…" at bounding box center [305, 114] width 379 height 229
paste textarea "ello! I'm sorry for the delayed response. I'm happy to hear you've already take…"
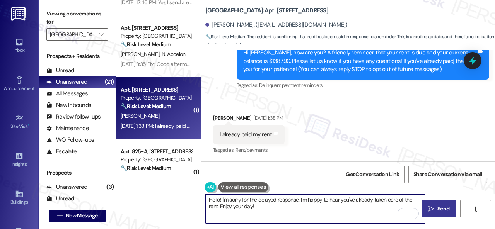
type textarea "Hello! I'm sorry for the delayed response. I'm happy to hear you've already tak…"
click at [431, 206] on icon "" at bounding box center [432, 209] width 6 height 6
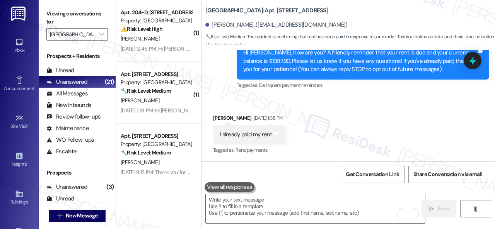
scroll to position [658, 0]
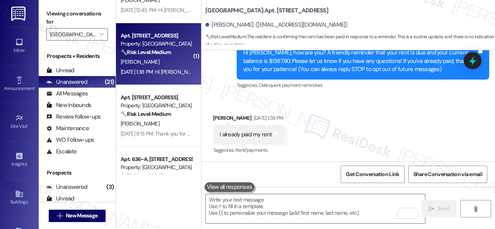
click at [158, 68] on div "Sep 05, 2025 at 1:38 PM: Hi Donald, how are you? A friendly reminder that your …" at bounding box center [156, 72] width 73 height 10
type textarea "Fetching suggested responses. Please feel free to read through the conversation…"
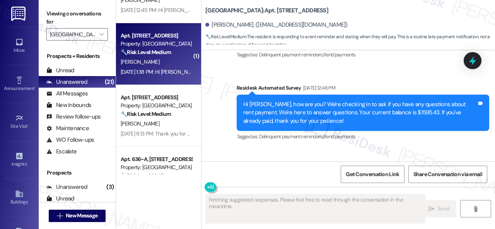
scroll to position [627, 0]
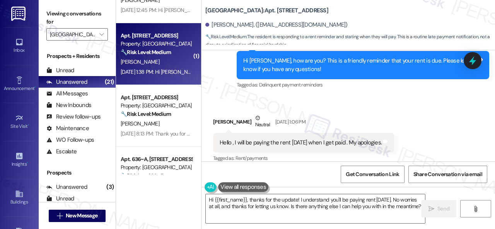
click at [301, 108] on div "Received via SMS Donald Reed Neutral Sep 02, 2025 at 1:06 PM Hello , I will be …" at bounding box center [303, 139] width 193 height 62
click at [346, 97] on div "Received via SMS Donald Reed Neutral Sep 02, 2025 at 1:06 PM Hello , I will be …" at bounding box center [349, 133] width 294 height 73
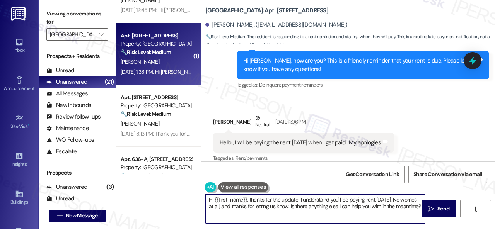
drag, startPoint x: 176, startPoint y: 197, endPoint x: 168, endPoint y: 191, distance: 10.1
click at [168, 191] on div "( 2 ) Apt. 713~B, 1 4th Street Commons Property: 4th Street Commons ⚠️ Risk Lev…" at bounding box center [305, 114] width 379 height 229
paste textarea "ello! I'm sorry for the delayed response. Please don’t hesitate to confirm if y…"
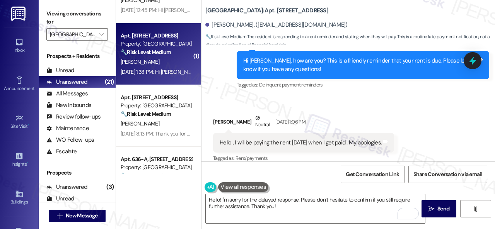
drag, startPoint x: 378, startPoint y: 150, endPoint x: 368, endPoint y: 152, distance: 9.7
click at [378, 153] on div "Tagged as: Rent/payments Click to highlight conversations about Rent/payments" at bounding box center [303, 158] width 181 height 11
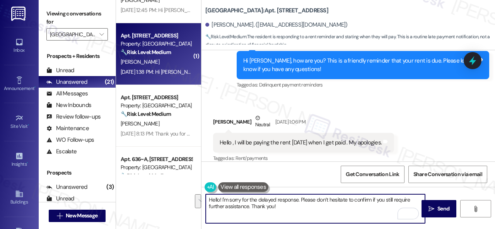
drag, startPoint x: 287, startPoint y: 209, endPoint x: 181, endPoint y: 193, distance: 107.5
click at [177, 193] on div "( 2 ) Apt. 713~B, 1 4th Street Commons Property: 4th Street Commons ⚠️ Risk Lev…" at bounding box center [305, 114] width 379 height 229
paste textarea "Please disregard if you have already paid."
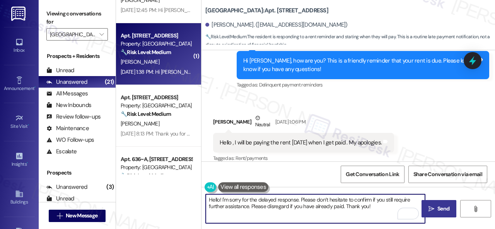
type textarea "Hello! I'm sorry for the delayed response. Please don’t hesitate to confirm if …"
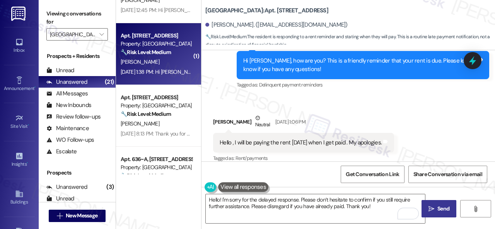
click at [443, 205] on button " Send" at bounding box center [439, 208] width 35 height 17
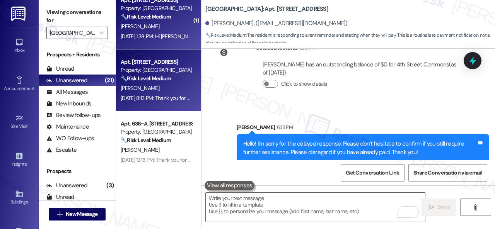
scroll to position [2, 0]
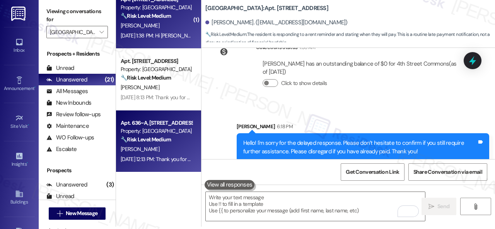
click at [163, 151] on div "I. Withers" at bounding box center [156, 150] width 73 height 10
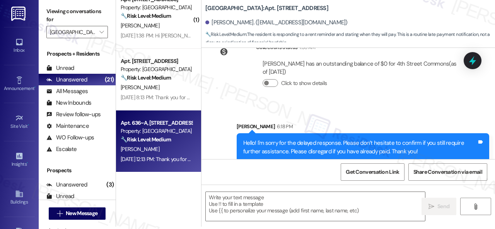
type textarea "Fetching suggested responses. Please feel free to read through the conversation…"
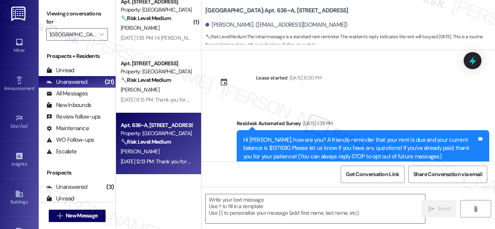
scroll to position [87, 0]
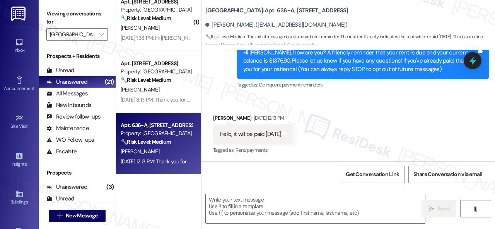
type textarea "Fetching suggested responses. Please feel free to read through the conversation…"
click at [284, 202] on textarea at bounding box center [315, 209] width 219 height 29
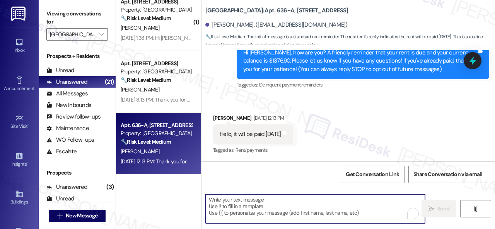
paste textarea "Hello! I'm sorry for the delayed response. Please don’t hesitate to confirm if …"
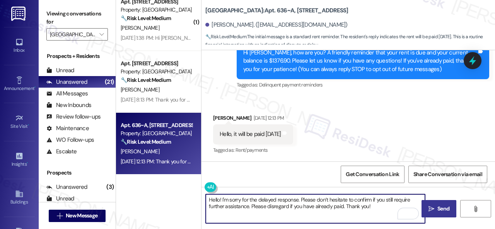
type textarea "Hello! I'm sorry for the delayed response. Please don’t hesitate to confirm if …"
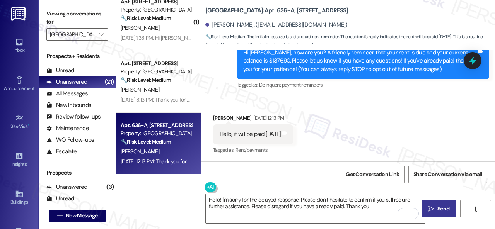
click at [436, 202] on button " Send" at bounding box center [439, 208] width 35 height 17
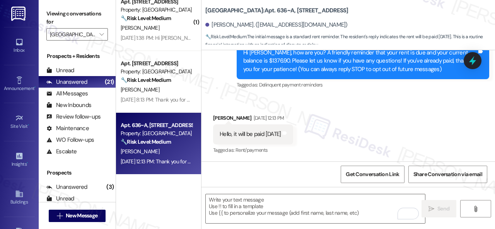
click at [349, 129] on div "Received via SMS Imri Withers Sep 06, 2025 at 12:13 PM Hello, it will be paid t…" at bounding box center [349, 129] width 294 height 65
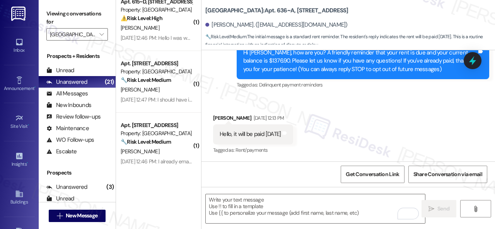
scroll to position [0, 0]
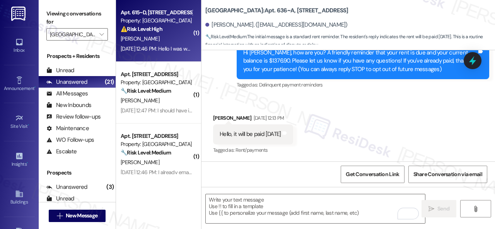
click at [169, 32] on div "⚠️ Risk Level: High The resident is questioning an extra $100 charge on their r…" at bounding box center [157, 29] width 72 height 8
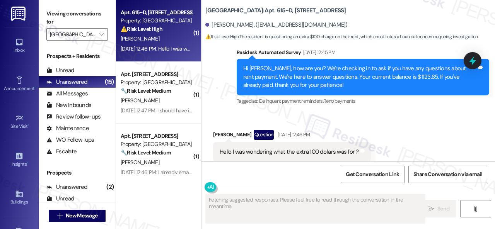
scroll to position [171, 0]
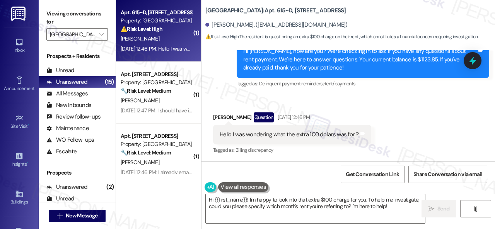
click at [373, 100] on div "Received via SMS Skyler Watts Question Sep 08, 2025 at 12:46 PM Hello I was won…" at bounding box center [349, 128] width 294 height 67
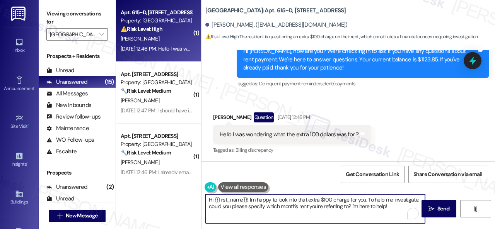
drag, startPoint x: 403, startPoint y: 206, endPoint x: 240, endPoint y: 202, distance: 163.7
click at [240, 202] on textarea "Hi {{first_name}}! I'm happy to look into that extra $100 charge for you. To he…" at bounding box center [315, 209] width 219 height 29
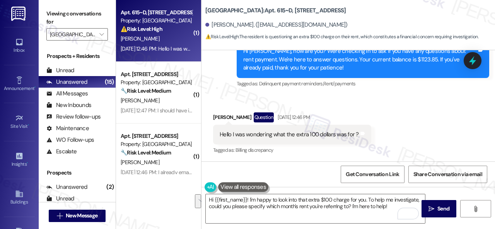
click at [358, 94] on div "Survey, sent via SMS Residesk Automated Survey Sep 08, 2025 at 12:45 PM Hi Skyl…" at bounding box center [363, 60] width 264 height 70
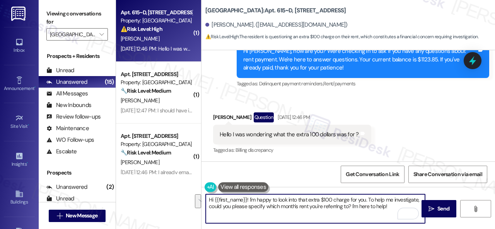
drag, startPoint x: 249, startPoint y: 198, endPoint x: 344, endPoint y: 201, distance: 95.6
click at [398, 205] on textarea "Hi {{first_name}}! I'm happy to look into that extra $100 charge for you. To he…" at bounding box center [315, 209] width 219 height 29
paste textarea "sorry for the delayed response. Please don’t hesitate to confirm if you still r…"
type textarea "Hi {{first_name}}! I'm sorry for the delayed response. Please don’t hesitate to…"
click at [443, 207] on span "Send" at bounding box center [443, 209] width 12 height 8
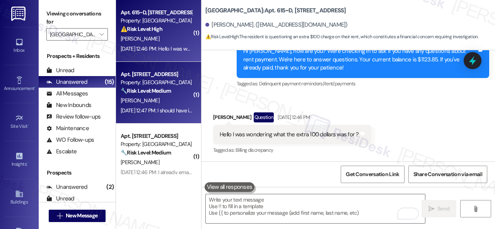
click at [163, 103] on div "A. Hadden" at bounding box center [156, 101] width 73 height 10
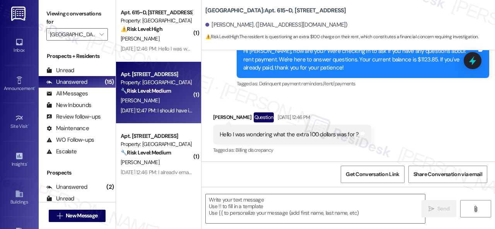
type textarea "Fetching suggested responses. Please feel free to read through the conversation…"
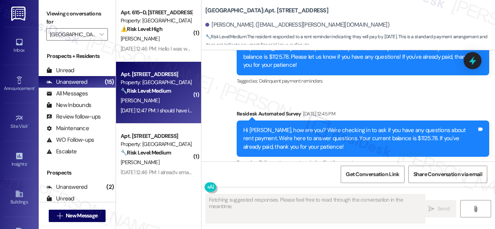
scroll to position [6506, 0]
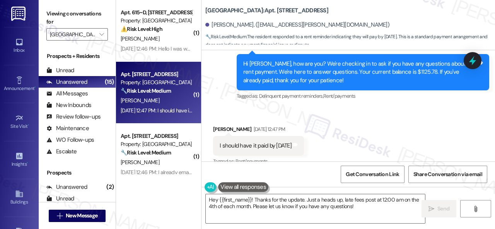
click at [374, 109] on div "Received via SMS Ashmar Hadden Sep 08, 2025 at 12:47 PM I should have it paid b…" at bounding box center [349, 140] width 294 height 65
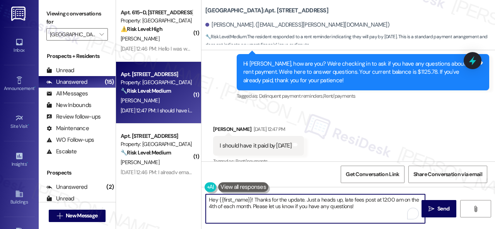
drag, startPoint x: 256, startPoint y: 200, endPoint x: 369, endPoint y: 204, distance: 113.4
click at [369, 204] on textarea "Hey {{first_name}}! Thanks for the update. Just a heads up, late fees post at 1…" at bounding box center [315, 209] width 219 height 29
paste textarea "I'm sorry for the delayed response. Please don’t hesitate to confirm if you sti…"
type textarea "Hey {{first_name}}! I'm sorry for the delayed response. Please don’t hesitate t…"
click at [441, 207] on span "Send" at bounding box center [443, 209] width 12 height 8
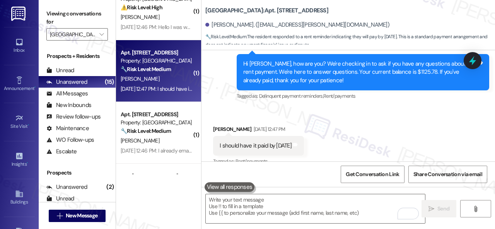
scroll to position [39, 0]
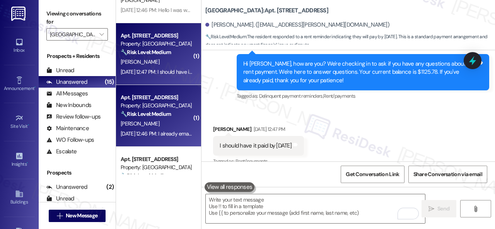
click at [159, 125] on div "L. Smith" at bounding box center [156, 124] width 73 height 10
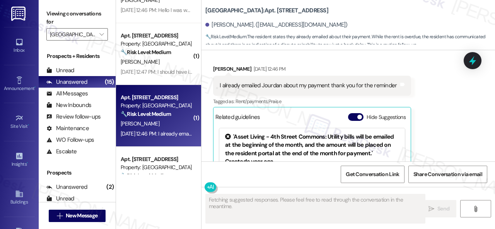
scroll to position [10994, 0]
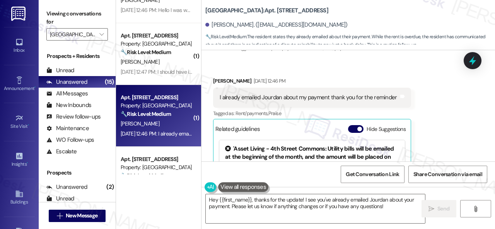
click at [386, 69] on div "Received via SMS Loudia Smith Sep 08, 2025 at 12:46 PM I already emailed Jourda…" at bounding box center [349, 148] width 294 height 177
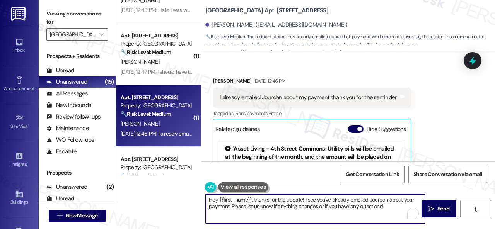
drag, startPoint x: 387, startPoint y: 205, endPoint x: 247, endPoint y: 198, distance: 140.2
click at [254, 200] on textarea "Hey {{first_name}}, thanks for the update! I see you've already emailed Jourdan…" at bounding box center [315, 209] width 219 height 29
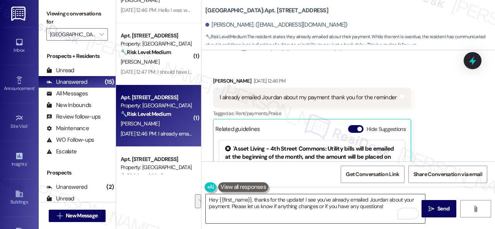
click at [359, 201] on textarea "Hey {{first_name}}, thanks for the update! I see you've already emailed Jourdan…" at bounding box center [315, 209] width 219 height 29
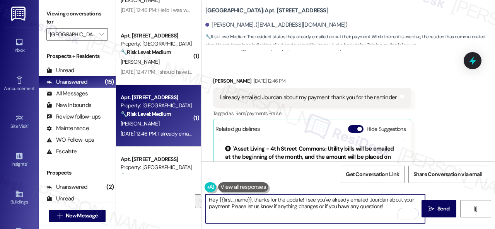
drag, startPoint x: 381, startPoint y: 207, endPoint x: 253, endPoint y: 202, distance: 128.5
click at [253, 202] on textarea "Hey {{first_name}}, thanks for the update! I see you've already emailed Jourdan…" at bounding box center [315, 209] width 219 height 29
paste textarea "I'm sorry for the delayed response. Please don’t hesitate to confirm if you sti…"
type textarea "Hey {{first_name}}, I'm sorry for the delayed response. Please don’t hesitate t…"
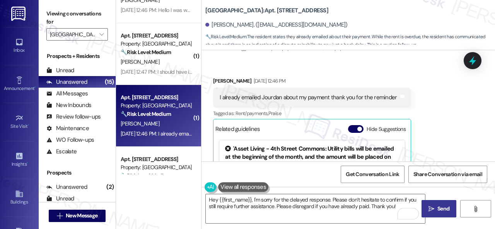
click at [436, 205] on button " Send" at bounding box center [439, 208] width 35 height 17
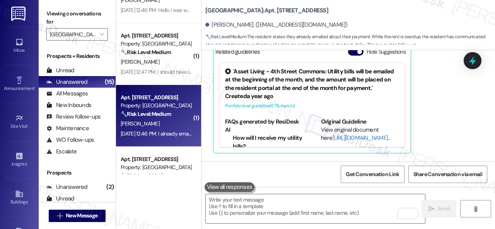
scroll to position [77, 0]
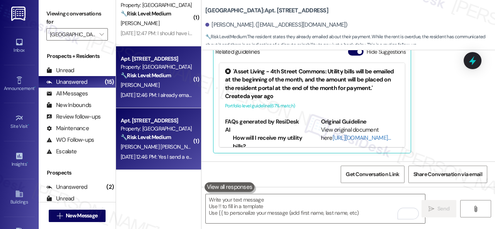
click at [177, 147] on div "J. Perez Pimentel" at bounding box center [156, 147] width 73 height 10
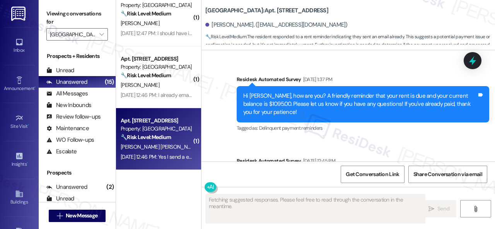
scroll to position [5876, 0]
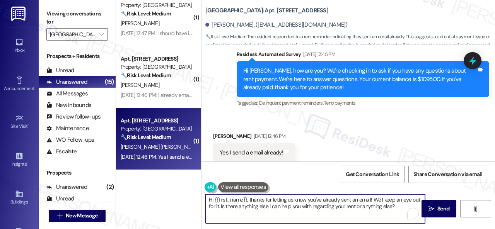
drag, startPoint x: 249, startPoint y: 199, endPoint x: 394, endPoint y: 205, distance: 145.2
click at [394, 205] on textarea "Hi {{first_name}}, thanks for letting us know you've already sent an email! We'…" at bounding box center [315, 209] width 219 height 29
paste textarea "I'm sorry for the delayed response. Please don’t hesitate to confirm if you sti…"
type textarea "Hi {{first_name}}, I'm sorry for the delayed response. Please don’t hesitate to…"
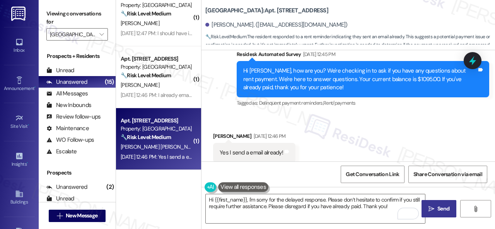
click at [445, 205] on span "Send" at bounding box center [443, 209] width 12 height 8
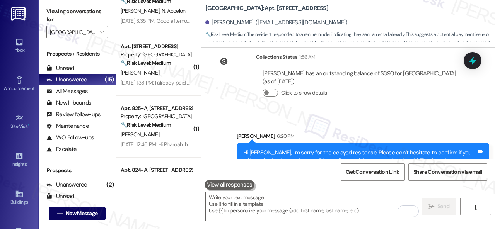
scroll to position [309, 0]
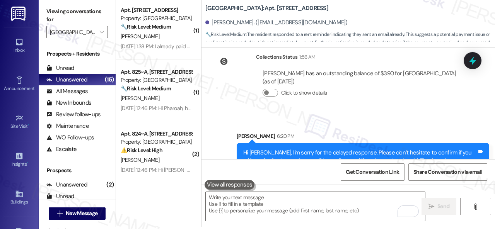
click at [174, 97] on div "P. Gonzalez" at bounding box center [156, 99] width 73 height 10
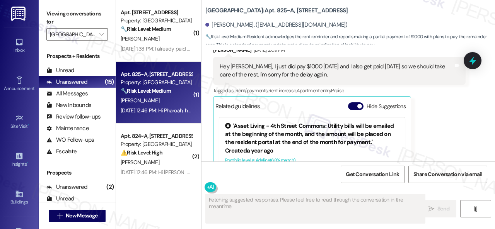
scroll to position [3084, 0]
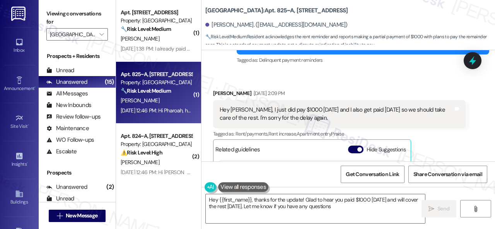
type textarea "Hey {{first_name}}, thanks for the update! Glad to hear you paid $1000 today an…"
click at [321, 72] on div "Received via SMS Pharoah Gonzalez Sep 05, 2025 at 2:09 PM Hey Sarah, I just did…" at bounding box center [349, 164] width 294 height 185
click at [455, 127] on div "Pharoah Gonzalez Sep 05, 2025 at 2:09 PM Hey Sarah, I just did pay $1000 today …" at bounding box center [339, 170] width 253 height 162
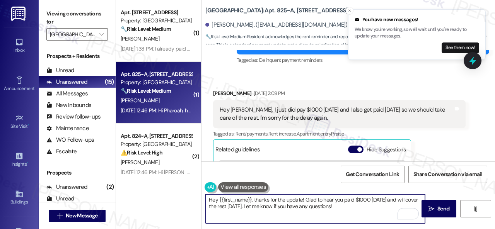
drag, startPoint x: 361, startPoint y: 212, endPoint x: 253, endPoint y: 202, distance: 108.1
click at [253, 202] on textarea "Hey {{first_name}}, thanks for the update! Glad to hear you paid $1000 today an…" at bounding box center [315, 209] width 219 height 29
click at [312, 198] on textarea "Hey {{first_name}}, thanks for the update! Glad to hear you paid $1000 today an…" at bounding box center [315, 209] width 219 height 29
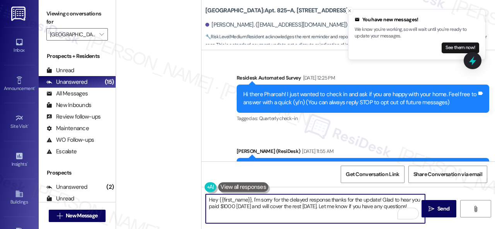
scroll to position [3084, 0]
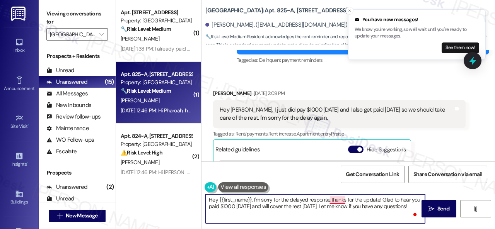
click at [332, 201] on textarea "Hey {{first_name}}, I'm sorry for the delayed response.thanks for the update! G…" at bounding box center [315, 209] width 219 height 29
click at [336, 200] on textarea "Hey {{first_name}}, I'm sorry for the delayed response. thanks for the update! …" at bounding box center [315, 209] width 219 height 29
drag, startPoint x: 382, startPoint y: 200, endPoint x: 410, endPoint y: 207, distance: 29.0
click at [410, 207] on textarea "Hey {{first_name}}, I'm sorry for the delayed response. Thanks for the update! …" at bounding box center [315, 209] width 219 height 29
paste textarea "Enjoy your day"
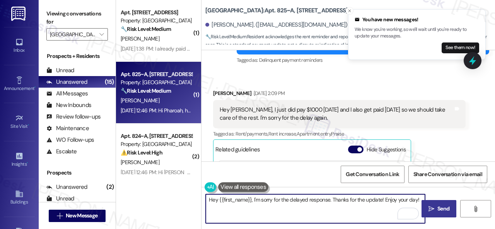
type textarea "Hey {{first_name}}, I'm sorry for the delayed response. Thanks for the update! …"
click at [432, 212] on span " Send" at bounding box center [439, 209] width 24 height 8
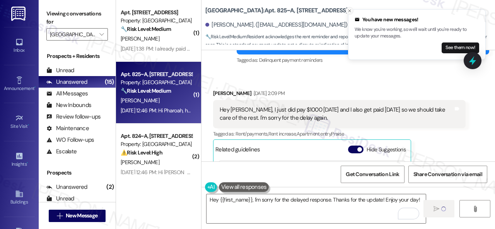
click at [349, 12] on icon "Close toast" at bounding box center [349, 11] width 5 height 5
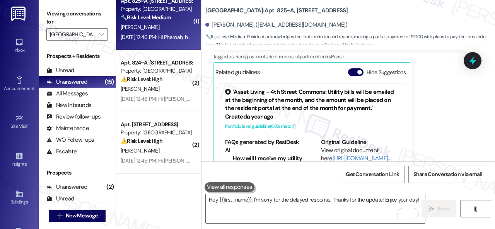
scroll to position [387, 0]
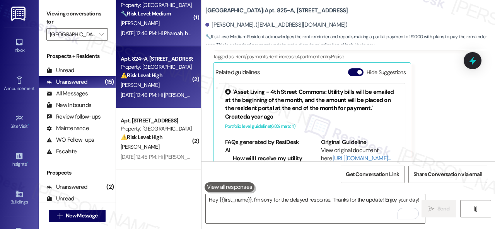
click at [166, 89] on div "[PERSON_NAME]" at bounding box center [156, 85] width 73 height 10
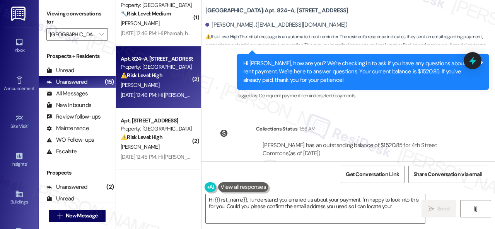
scroll to position [338, 0]
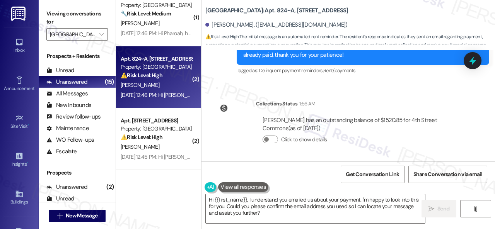
click at [345, 97] on div "Collections Status 1:56 AM [PERSON_NAME] has an outstanding balance of $1520.85…" at bounding box center [339, 128] width 264 height 68
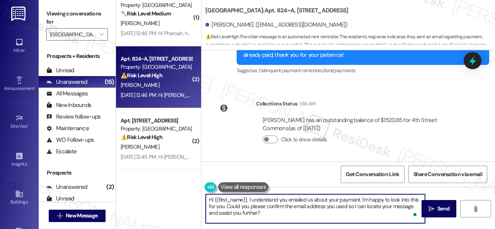
click at [265, 212] on textarea "Hi {{first_name}}, I understand you emailed us about your payment. I'm happy to…" at bounding box center [315, 209] width 219 height 29
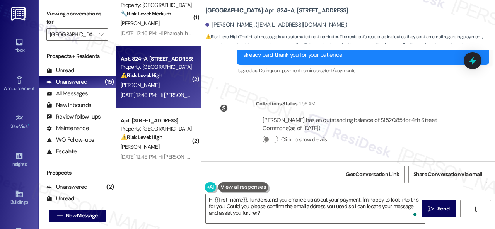
click at [366, 92] on div "WO Lease started [DATE] 8:00 PM Show details Survey, sent via SMS Residesk Auto…" at bounding box center [349, 105] width 294 height 111
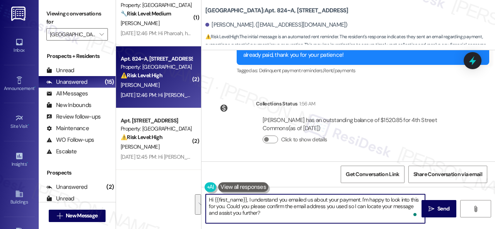
drag, startPoint x: 270, startPoint y: 215, endPoint x: 249, endPoint y: 198, distance: 26.8
click at [249, 198] on textarea "Hi {{first_name}}, I understand you emailed us about your payment. I'm happy to…" at bounding box center [315, 209] width 219 height 29
paste textarea "'m sorry for the delayed response. Please don’t hesitate to confirm if you stil…"
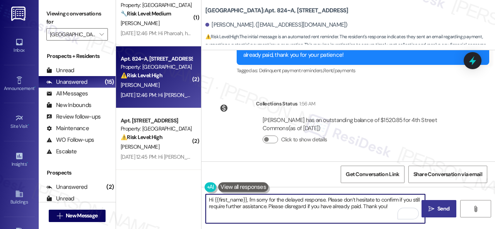
type textarea "Hi {{first_name}}, I'm sorry for the delayed response. Please don’t hesitate to…"
click at [433, 209] on span " Send" at bounding box center [439, 209] width 24 height 8
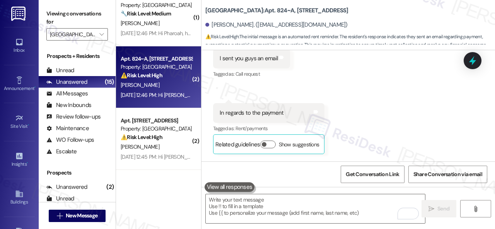
scroll to position [177, 0]
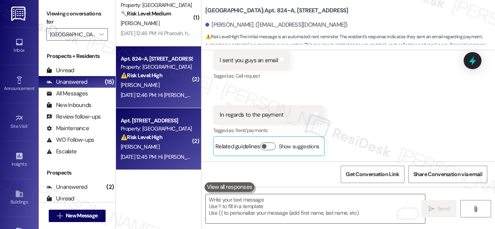
click at [162, 147] on div "[PERSON_NAME]" at bounding box center [156, 147] width 73 height 10
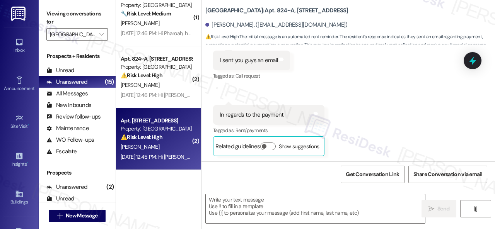
type textarea "Fetching suggested responses. Please feel free to read through the conversation…"
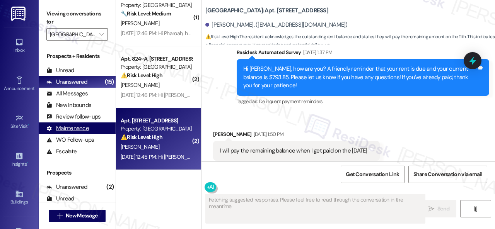
scroll to position [344, 0]
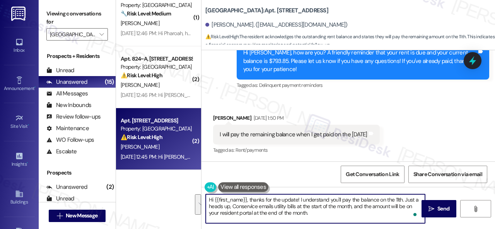
drag, startPoint x: 318, startPoint y: 215, endPoint x: 249, endPoint y: 201, distance: 70.2
click at [249, 201] on textarea "Hi {{first_name}}, thanks for the update! I understand you'll pay the balance o…" at bounding box center [315, 209] width 219 height 29
paste textarea "I'm sorry for the delayed response. Please don’t hesitate to confirm if you sti…"
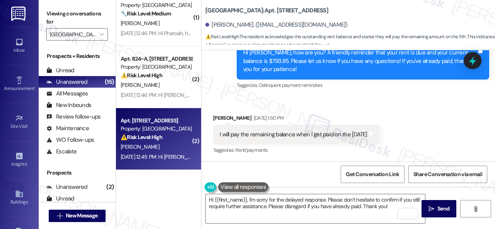
drag, startPoint x: 429, startPoint y: 102, endPoint x: 422, endPoint y: 102, distance: 7.7
click at [429, 102] on div "Received via SMS [PERSON_NAME] [DATE] 1:50 PM I will pay the remaining balance …" at bounding box center [349, 129] width 294 height 65
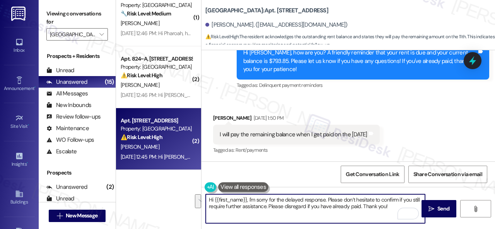
drag, startPoint x: 390, startPoint y: 205, endPoint x: 249, endPoint y: 200, distance: 141.7
click at [249, 200] on textarea "Hi {{first_name}}, I'm sorry for the delayed response. Please don’t hesitate to…" at bounding box center [315, 209] width 219 height 29
paste textarea "Thanks for the update! Enjoy your day"
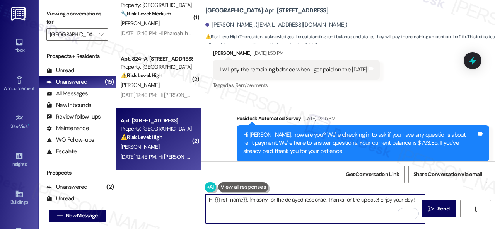
scroll to position [422, 0]
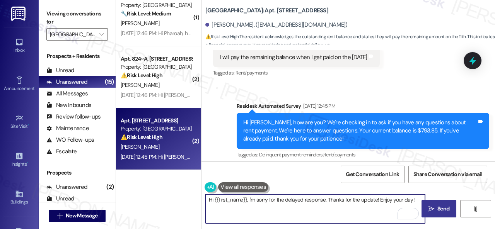
type textarea "Hi {{first_name}}, I'm sorry for the delayed response. Thanks for the update! E…"
click at [439, 212] on span "Send" at bounding box center [443, 209] width 12 height 8
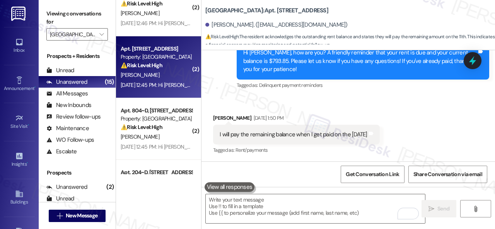
scroll to position [464, 0]
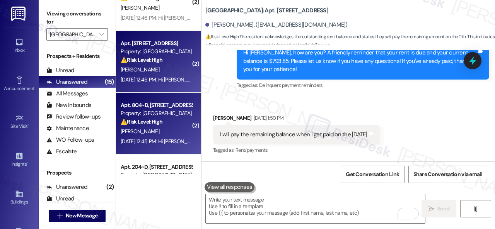
click at [181, 128] on div "[PERSON_NAME]" at bounding box center [156, 132] width 73 height 10
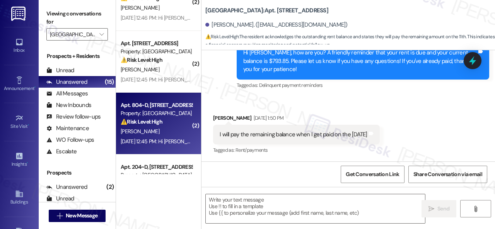
type textarea "Fetching suggested responses. Please feel free to read through the conversation…"
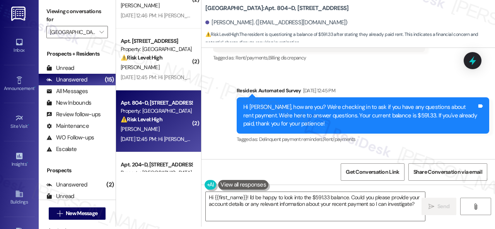
scroll to position [3631, 0]
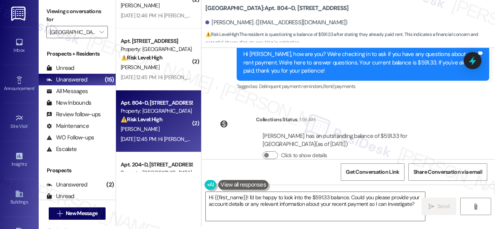
click at [374, 110] on div "Collections Status 1:56 AM [PERSON_NAME] has an outstanding balance of $591.33 …" at bounding box center [339, 144] width 264 height 68
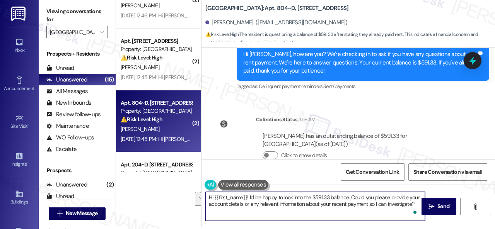
drag, startPoint x: 414, startPoint y: 205, endPoint x: 250, endPoint y: 198, distance: 165.0
click at [250, 198] on textarea "Hi {{first_name}}! I'd be happy to look into the $591.33 balance. Could you ple…" at bounding box center [315, 206] width 219 height 29
paste textarea "m sorry for the delayed response. Please don’t hesitate to confirm if you still…"
type textarea "Hi {{first_name}}! I'm sorry for the delayed response. Please don’t hesitate to…"
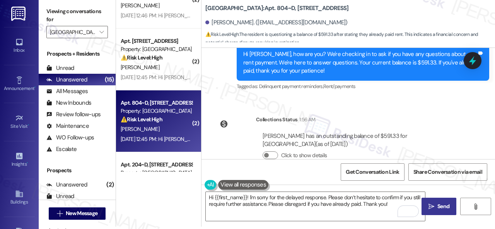
click at [437, 205] on span "Send" at bounding box center [443, 207] width 12 height 8
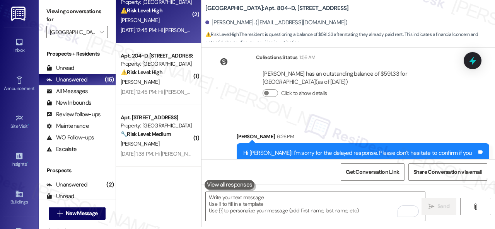
scroll to position [580, 0]
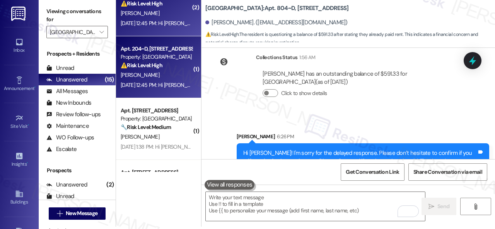
click at [169, 67] on div "⚠️ Risk Level: High The resident claims to have placed their rent check in the …" at bounding box center [157, 66] width 72 height 8
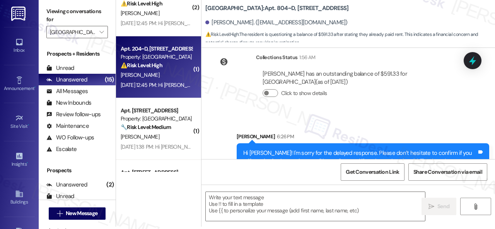
type textarea "Fetching suggested responses. Please feel free to read through the conversation…"
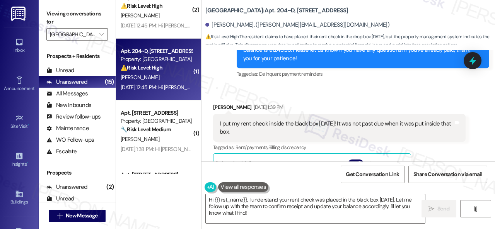
scroll to position [1182, 0]
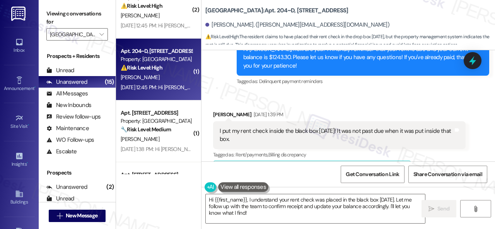
click at [373, 93] on div "Received via SMS Sophia Sokolosky Sep 05, 2025 at 1:39 PM I put my rent check i…" at bounding box center [349, 185] width 294 height 185
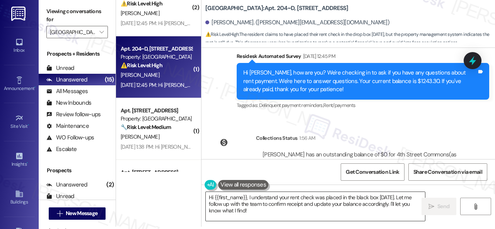
scroll to position [1306, 0]
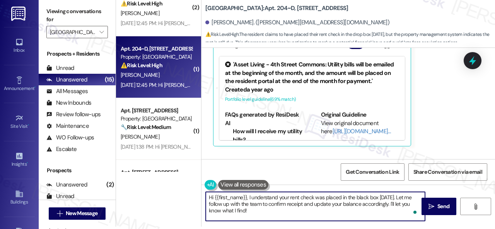
drag, startPoint x: 256, startPoint y: 212, endPoint x: 249, endPoint y: 195, distance: 18.4
click at [249, 195] on textarea "Hi {{first_name}}, I understand your rent check was placed in the black box on …" at bounding box center [315, 206] width 219 height 29
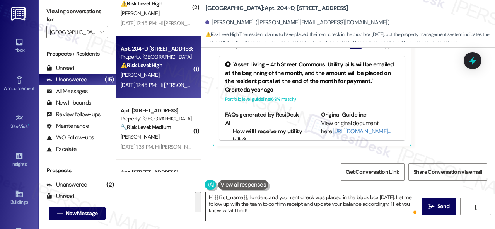
click at [349, 212] on textarea "Hi {{first_name}}, I understand your rent check was placed in the black box on …" at bounding box center [315, 206] width 219 height 29
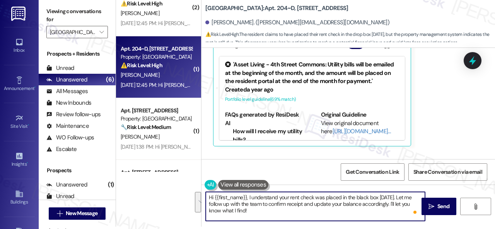
drag, startPoint x: 249, startPoint y: 198, endPoint x: 251, endPoint y: 211, distance: 13.0
click at [251, 211] on textarea "Hi {{first_name}}, I understand your rent check was placed in the black box on …" at bounding box center [315, 206] width 219 height 29
paste textarea "'m sorry for the delayed response. I'm happy to hear you've already taken care …"
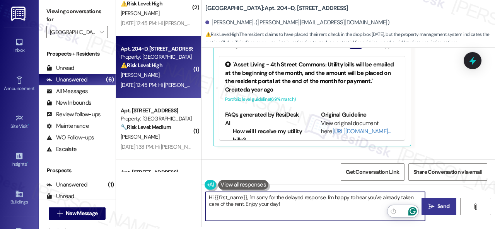
type textarea "Hi {{first_name}}, I'm sorry for the delayed response. I'm happy to hear you've…"
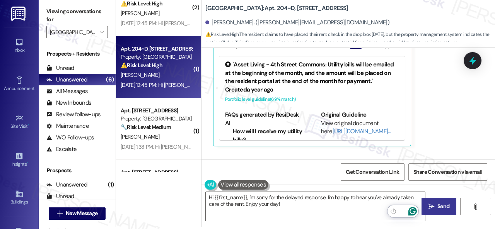
click at [437, 204] on span "Send" at bounding box center [443, 207] width 12 height 8
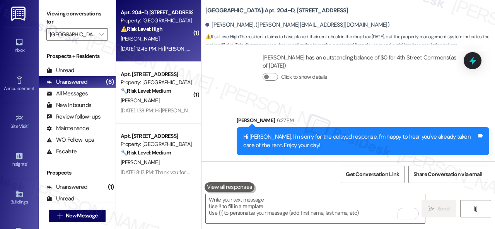
scroll to position [658, 0]
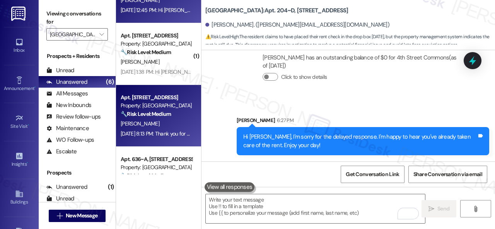
click at [169, 114] on strong "🔧 Risk Level: Medium" at bounding box center [146, 114] width 50 height 7
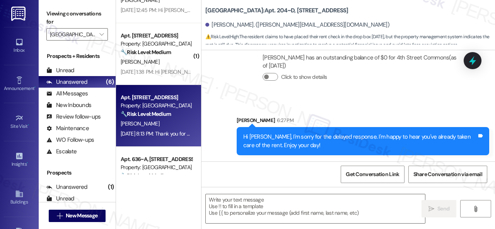
type textarea "Fetching suggested responses. Please feel free to read through the conversation…"
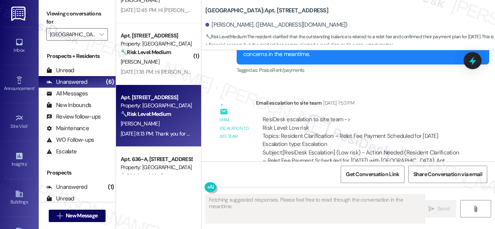
scroll to position [1256, 0]
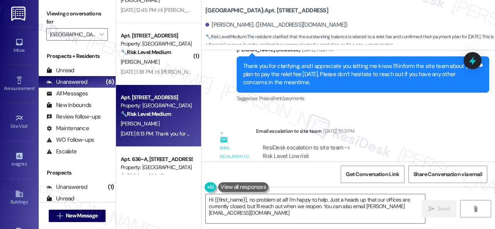
type textarea "Hi {{first_name}}, no problem at all! I'm happy to help. Just a heads up that o…"
click at [399, 101] on div "Tagged as: Praise , Click to highlight conversations about Praise Rent/payments…" at bounding box center [363, 98] width 253 height 11
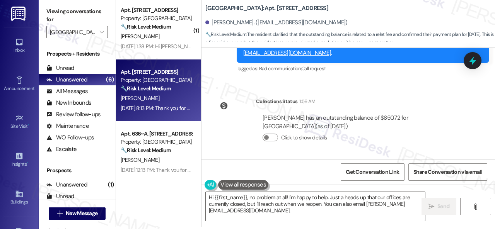
scroll to position [692, 0]
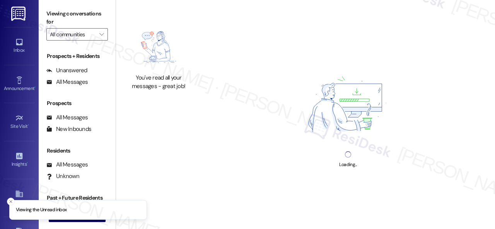
type input "[GEOGRAPHIC_DATA]"
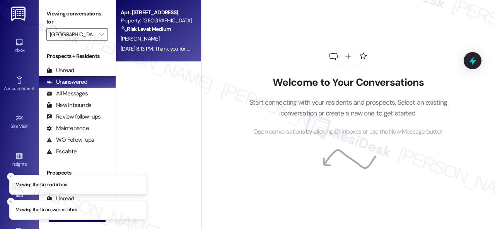
click at [164, 36] on div "N. Lopez" at bounding box center [156, 39] width 73 height 10
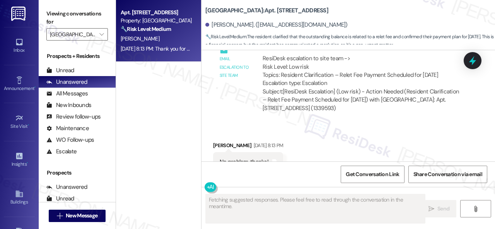
scroll to position [1333, 0]
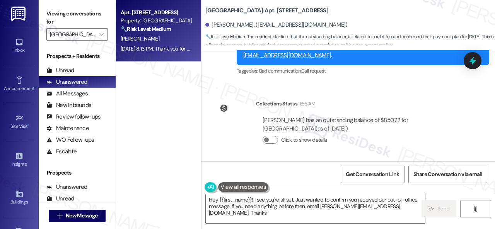
type textarea "Hey {{first_name}}! I see you're all set. Just wanted to confirm you received o…"
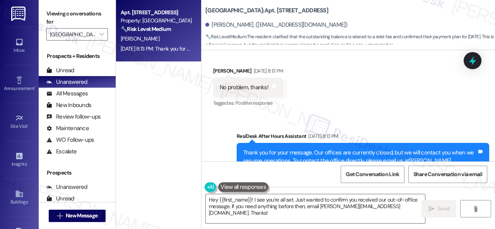
scroll to position [1418, 0]
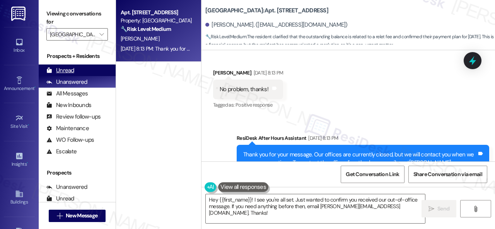
click at [66, 71] on div "Unread" at bounding box center [60, 71] width 28 height 8
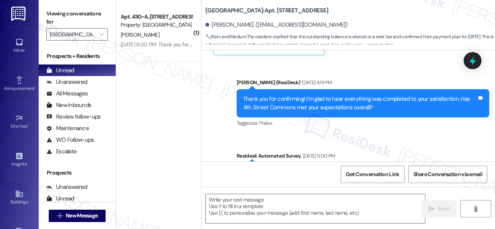
type textarea "Fetching suggested responses. Please feel free to read through the conversation…"
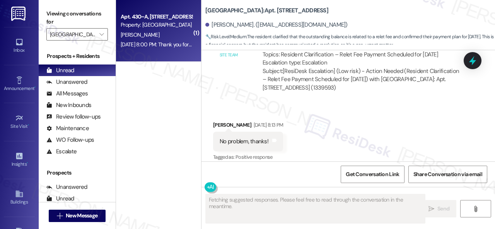
scroll to position [1372, 0]
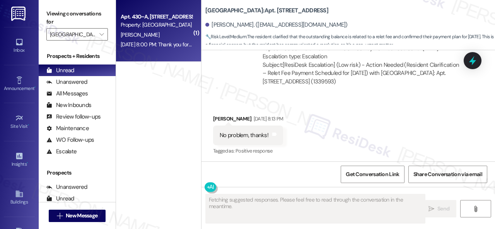
click at [173, 39] on div "S. Coronado" at bounding box center [156, 35] width 73 height 10
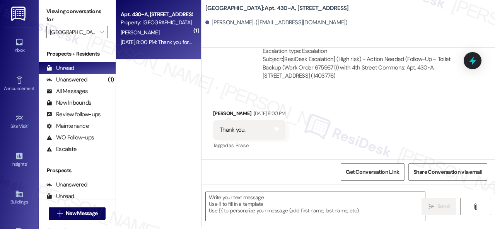
scroll to position [603, 0]
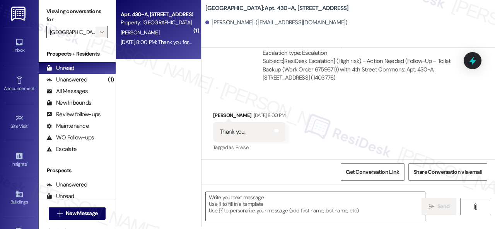
click at [101, 33] on icon "" at bounding box center [101, 32] width 4 height 6
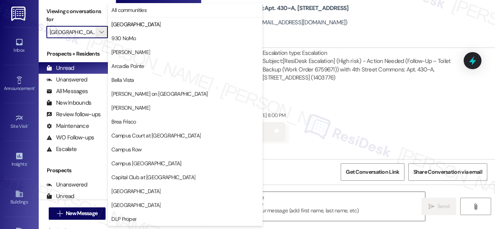
scroll to position [0, 2]
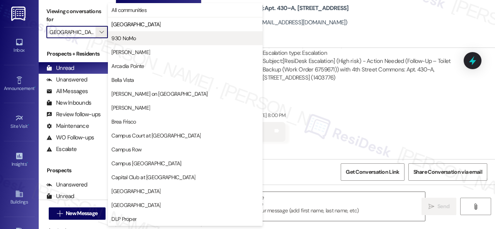
click at [123, 38] on span "930 NoMo" at bounding box center [123, 38] width 24 height 8
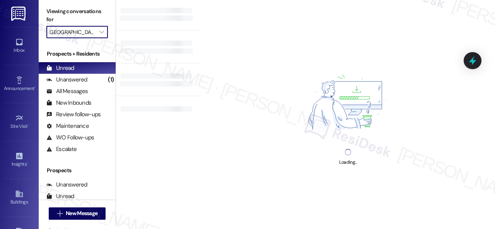
type input "930 NoMo"
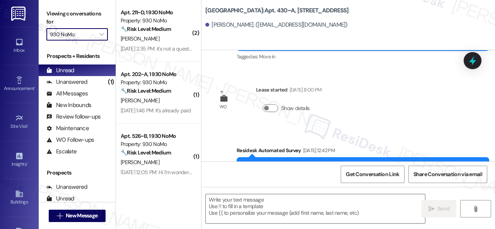
type textarea "Fetching suggested responses. Please feel free to read through the conversation…"
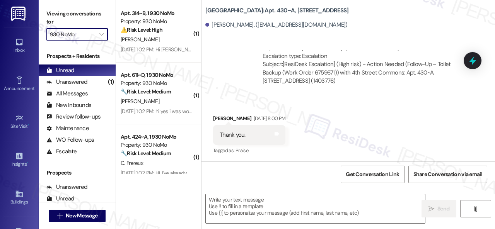
scroll to position [754, 0]
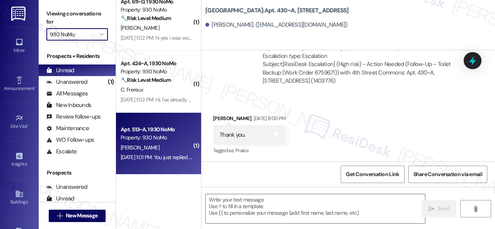
click at [159, 149] on div "G. Todd" at bounding box center [156, 148] width 73 height 10
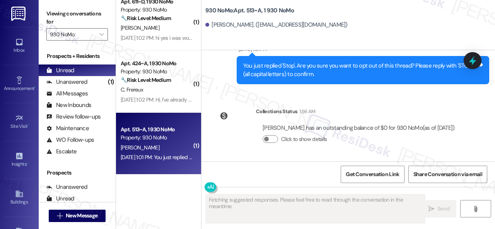
scroll to position [241, 0]
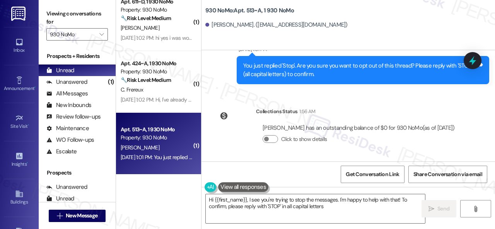
type textarea "Hi {{first_name}}, I see you're trying to stop the messages. I'm happy to help …"
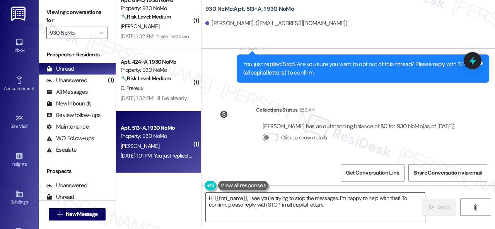
scroll to position [2, 0]
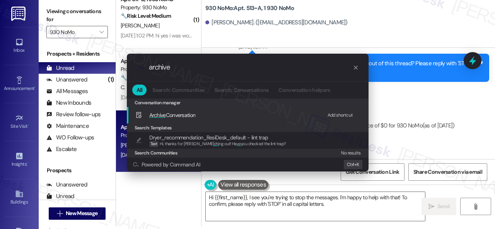
type input "archive"
click at [335, 113] on div "Add shortcut" at bounding box center [341, 115] width 26 height 8
click at [165, 113] on span "Archive" at bounding box center [157, 115] width 17 height 7
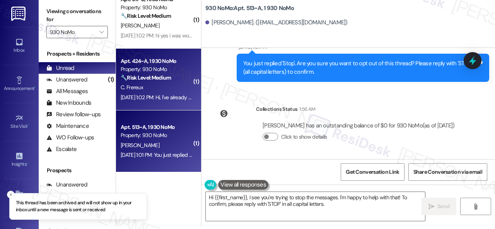
click at [179, 85] on div "C. Frereux" at bounding box center [156, 88] width 73 height 10
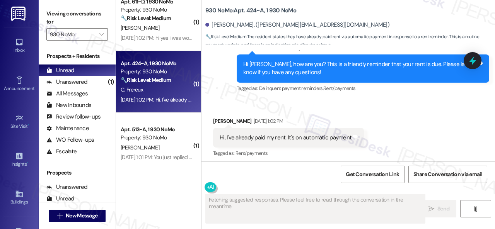
scroll to position [2528, 0]
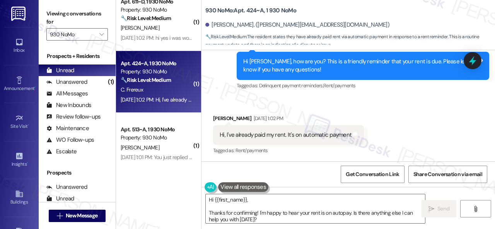
click at [353, 95] on div "Survey, sent via SMS Residesk Automated Survey Sep 02, 2025 at 1:00 PM Hi Cecil…" at bounding box center [363, 66] width 264 height 62
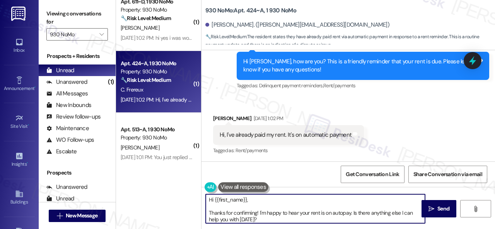
drag, startPoint x: 257, startPoint y: 220, endPoint x: 252, endPoint y: 198, distance: 21.8
click at [252, 198] on textarea "Hi {{first_name}}, Thanks for confirming! I'm happy to hear your rent is on aut…" at bounding box center [315, 209] width 219 height 29
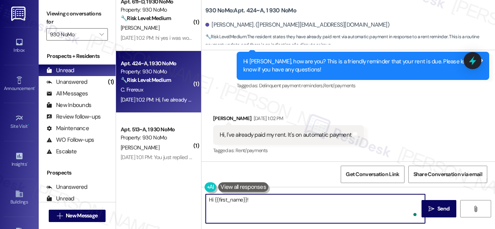
paste textarea "I'm sorry for the delayed response. I'm happy to hear you've already taken care…"
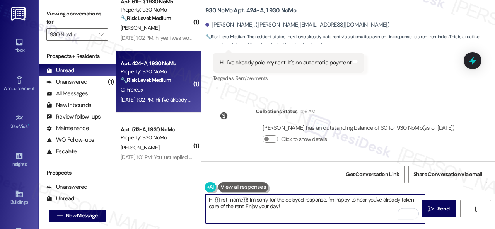
scroll to position [2, 0]
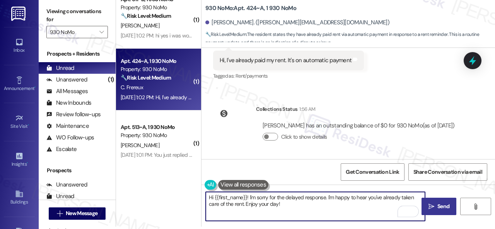
type textarea "Hi {{first_name}}! I'm sorry for the delayed response. I'm happy to hear you've…"
click at [433, 206] on span " Send" at bounding box center [439, 207] width 24 height 8
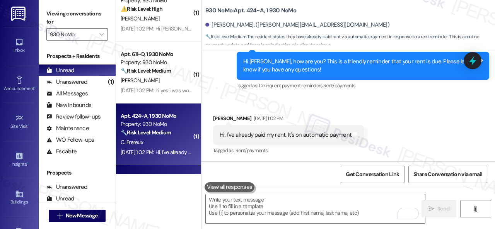
scroll to position [676, 0]
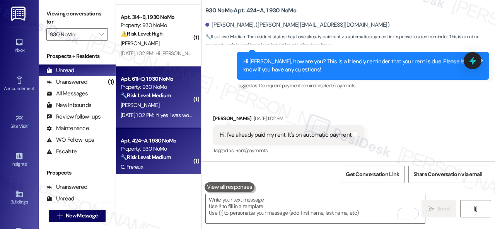
click at [171, 99] on strong "🔧 Risk Level: Medium" at bounding box center [146, 95] width 50 height 7
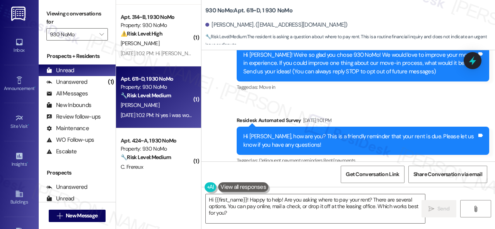
scroll to position [162, 0]
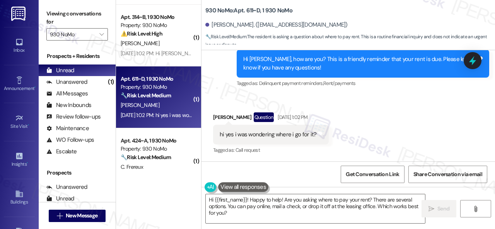
drag, startPoint x: 387, startPoint y: 109, endPoint x: 381, endPoint y: 121, distance: 14.2
click at [387, 109] on div "Received via SMS Makayla Szymczak Question Sep 02, 2025 at 1:02 PM hi yes i was…" at bounding box center [349, 128] width 294 height 67
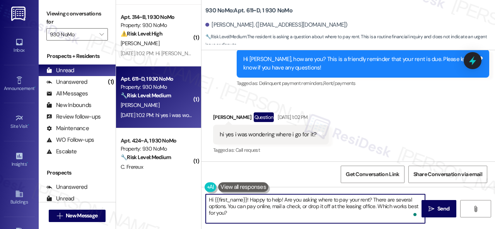
drag, startPoint x: 247, startPoint y: 214, endPoint x: 250, endPoint y: 198, distance: 15.9
click at [250, 198] on textarea "Hi {{first_name}}! Happy to help! Are you asking where to pay your rent? There …" at bounding box center [315, 209] width 219 height 29
paste textarea "I'm sorry for the delayed response. Please don’t hesitate to confirm if you sti…"
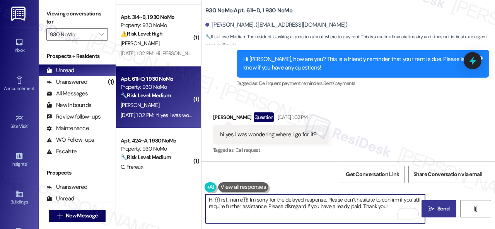
type textarea "Hi {{first_name}}! I'm sorry for the delayed response. Please don’t hesitate to…"
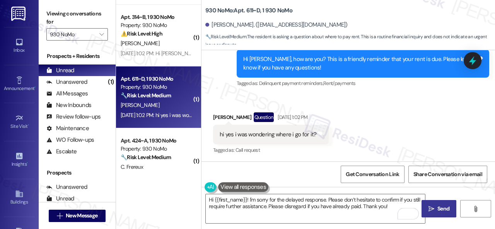
click at [437, 207] on span "Send" at bounding box center [443, 209] width 12 height 8
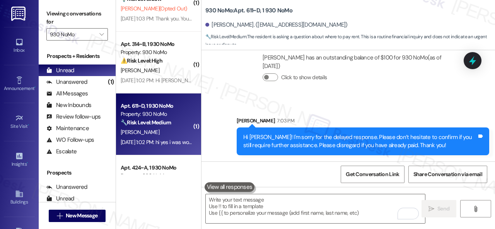
scroll to position [599, 0]
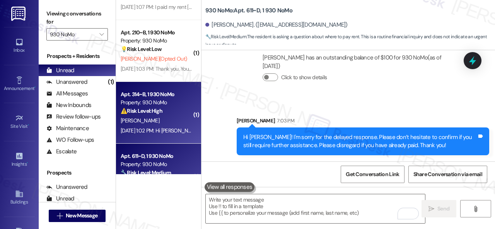
click at [179, 111] on div "⚠️ Risk Level: High The resident is questioning charges on their rent, which co…" at bounding box center [157, 111] width 72 height 8
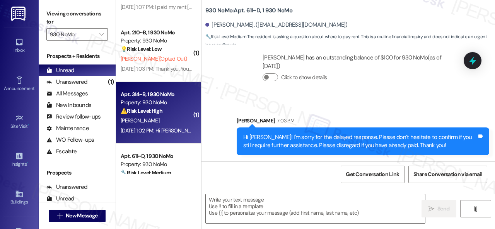
type textarea "Fetching suggested responses. Please feel free to read through the conversation…"
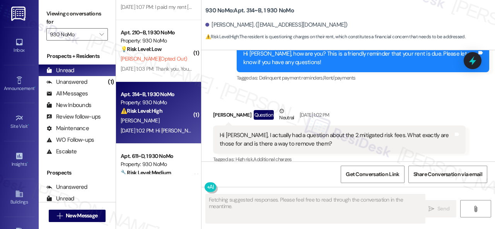
scroll to position [1994, 0]
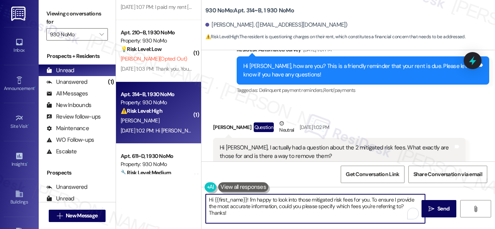
drag, startPoint x: 250, startPoint y: 198, endPoint x: 254, endPoint y: 214, distance: 16.8
click at [254, 214] on textarea "Hi {{first_name}}! I'm happy to look into those mitigated risk fees for you. To…" at bounding box center [315, 209] width 219 height 29
paste textarea "I'm sorry for the delayed response. Please don’t hesitate to confirm if you sti…"
click at [250, 199] on textarea "Hi {{first_name}}! II'm sorry for the delayed response. Please don’t hesitate t…" at bounding box center [315, 209] width 219 height 29
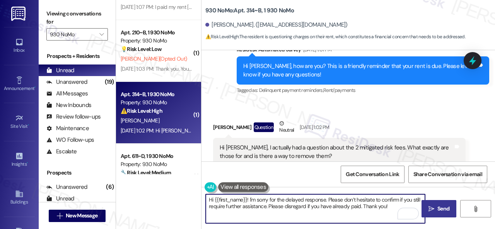
type textarea "Hi {{first_name}}! I'm sorry for the delayed response. Please don’t hesitate to…"
click at [443, 206] on span "Send" at bounding box center [443, 209] width 12 height 8
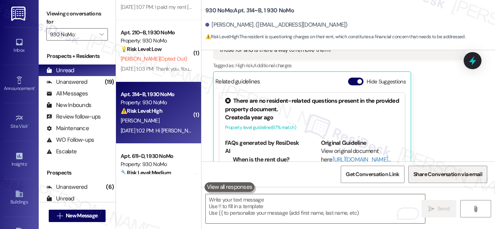
scroll to position [2111, 0]
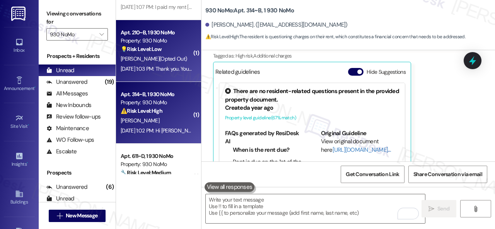
click at [176, 48] on div "💡 Risk Level: Low The resident replied 'STOP' to a rent reminder message. This …" at bounding box center [157, 49] width 72 height 8
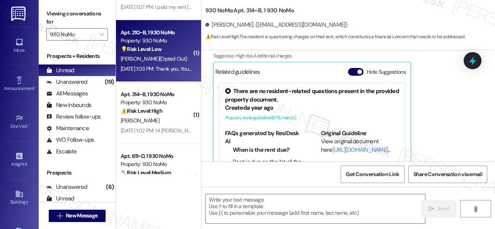
type textarea "Fetching suggested responses. Please feel free to read through the conversation…"
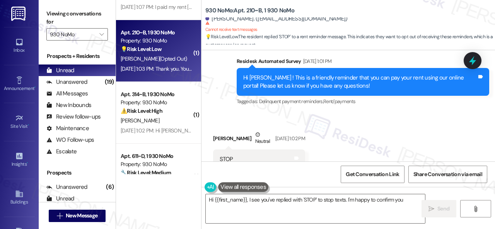
scroll to position [2835, 0]
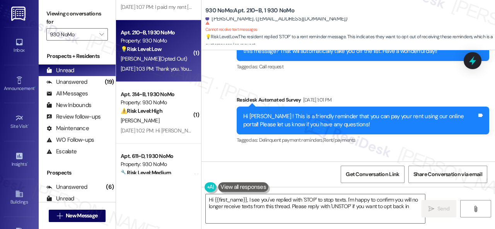
type textarea "Hi {{first_name}}, I see you've replied with 'STOP' to stop texts. I'm happy to…"
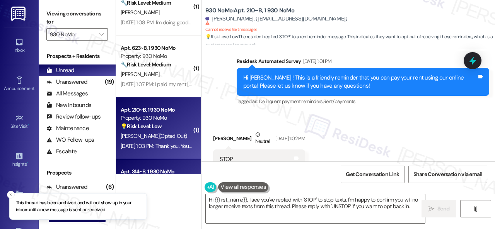
scroll to position [483, 0]
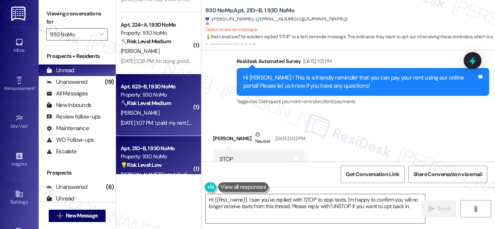
click at [173, 116] on div "N. Agrawal" at bounding box center [156, 113] width 73 height 10
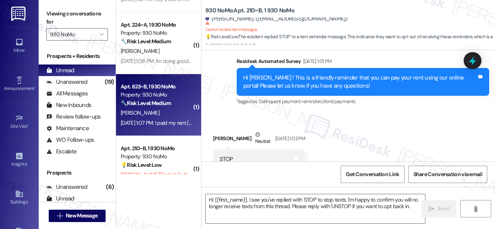
type textarea "Fetching suggested responses. Please feel free to read through the conversation…"
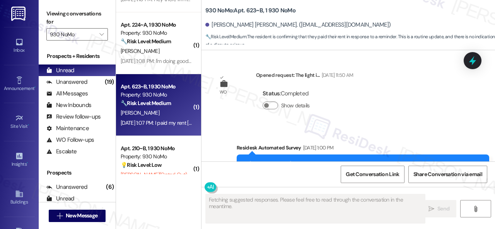
scroll to position [608, 0]
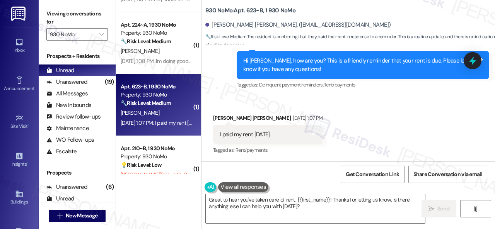
click at [381, 106] on div "Received via SMS Nupur Sajjan Agrawal Sep 02, 2025 at 1:07 PM I paid my rent to…" at bounding box center [349, 129] width 294 height 65
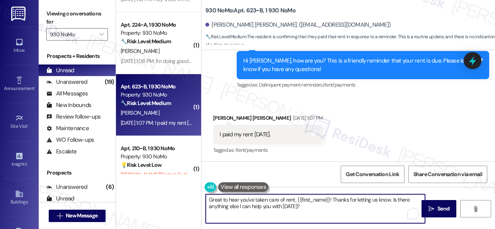
drag, startPoint x: 207, startPoint y: 199, endPoint x: 282, endPoint y: 198, distance: 75.4
click at [297, 201] on textarea "Great to hear you've taken care of rent, {{first_name}}! Thanks for letting us …" at bounding box center [315, 209] width 219 height 29
drag, startPoint x: 257, startPoint y: 200, endPoint x: 269, endPoint y: 209, distance: 15.2
click at [269, 209] on textarea "Hello {{first_name}}! Thanks for letting us know. Is there anything else I can …" at bounding box center [315, 209] width 219 height 29
paste textarea "I'm sorry for the delayed response. I'm happy to hear you've already taken care…"
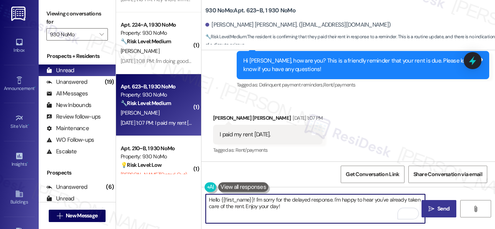
type textarea "Hello {{first_name}}! I'm sorry for the delayed response. I'm happy to hear you…"
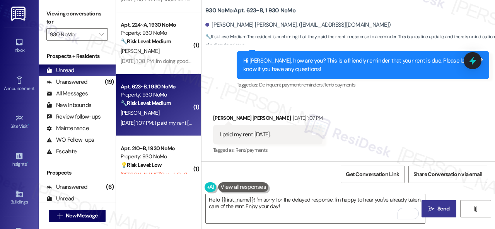
click at [437, 206] on span "Send" at bounding box center [443, 209] width 12 height 8
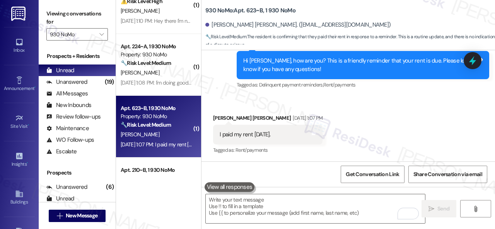
scroll to position [444, 0]
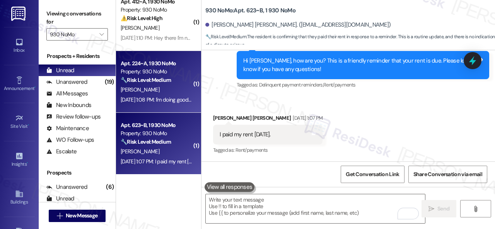
click at [162, 85] on div "J. Wilhite" at bounding box center [156, 90] width 73 height 10
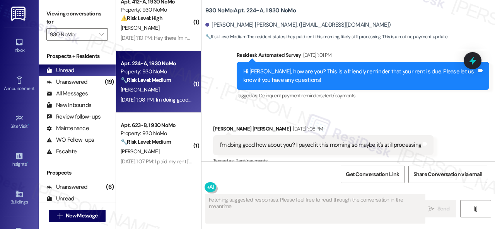
scroll to position [403, 0]
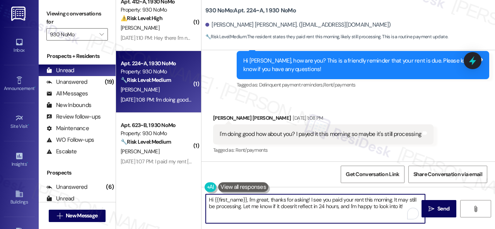
drag, startPoint x: 251, startPoint y: 198, endPoint x: 407, endPoint y: 207, distance: 156.2
click at [407, 207] on textarea "Hi {{first_name}}, I'm great, thanks for asking! I see you paid your rent this …" at bounding box center [315, 209] width 219 height 29
paste textarea "sorry for the delayed response. I'm happy to hear you've already taken care of …"
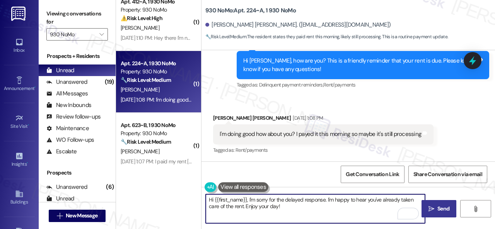
type textarea "Hi {{first_name}}, I'm sorry for the delayed response. I'm happy to hear you've…"
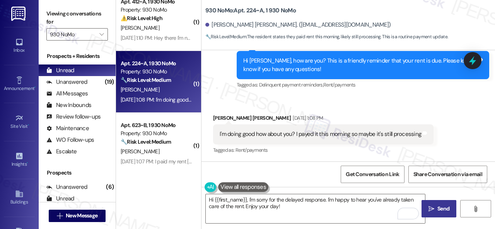
click at [437, 206] on span "Send" at bounding box center [443, 209] width 12 height 8
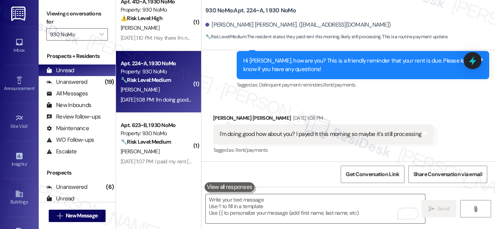
scroll to position [405, 0]
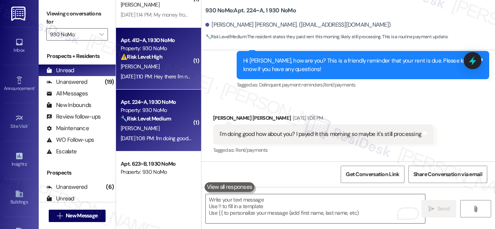
click at [174, 65] on div "[PERSON_NAME]" at bounding box center [156, 67] width 73 height 10
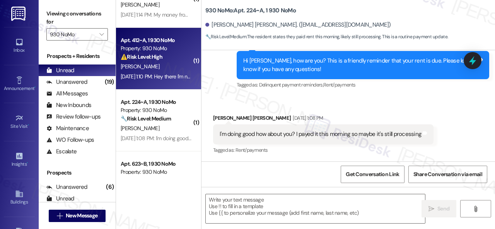
type textarea "Fetching suggested responses. Please feel free to read through the conversation…"
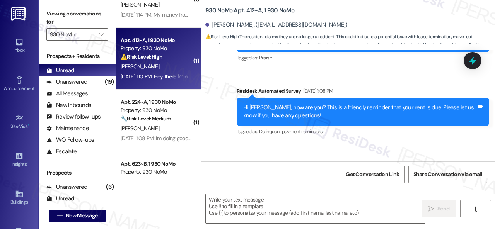
scroll to position [992, 0]
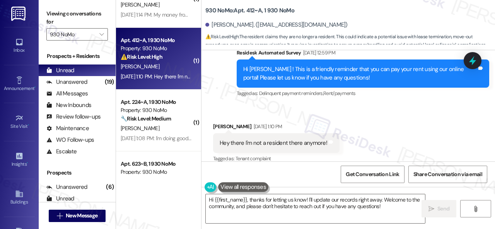
click at [214, 95] on div "Survey, sent via SMS Residesk Automated Survey Aug 25, 2025 at 12:57 PM Hi Dona…" at bounding box center [349, 28] width 294 height 156
click at [227, 205] on textarea "Hi {{first_name}}, thanks for letting us know! I'll update our records right aw…" at bounding box center [315, 209] width 219 height 29
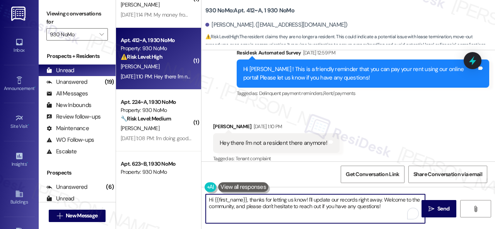
paste textarea "We apologize if you were bothered by our text. Please reply STOP (all capital l…"
type textarea "We apologize if you were bothered by our text. Please reply STOP (all capital l…"
click at [429, 206] on icon "" at bounding box center [432, 209] width 6 height 6
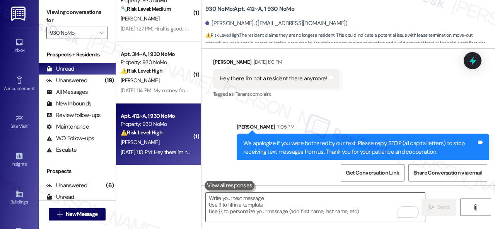
scroll to position [2, 0]
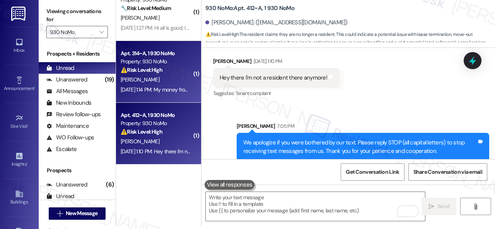
click at [173, 81] on div "[PERSON_NAME]" at bounding box center [156, 80] width 73 height 10
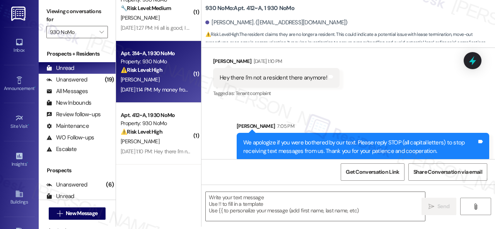
type textarea "Fetching suggested responses. Please feel free to read through the conversation…"
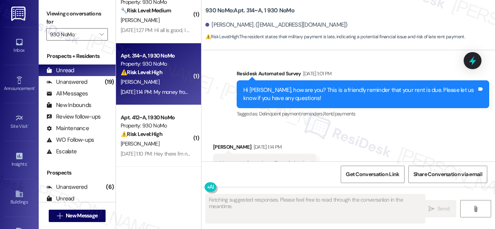
scroll to position [692, 0]
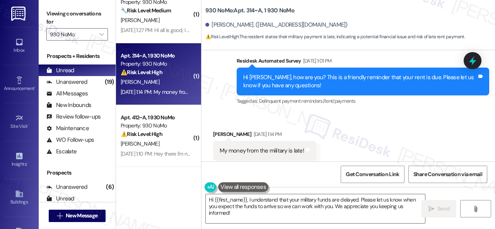
drag, startPoint x: 380, startPoint y: 104, endPoint x: 344, endPoint y: 144, distance: 53.7
click at [380, 113] on div "Received via SMS Tristen Roberts Sep 02, 2025 at 1:14 PM My money from the mili…" at bounding box center [349, 145] width 294 height 65
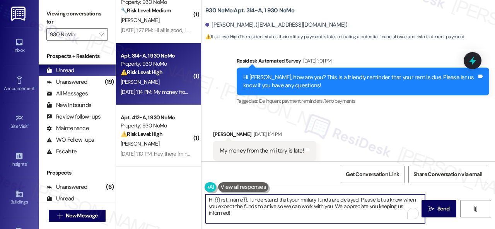
scroll to position [2, 0]
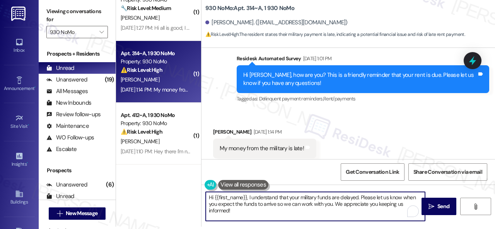
drag, startPoint x: 249, startPoint y: 200, endPoint x: 259, endPoint y: 221, distance: 23.4
click at [255, 226] on div "Hi {{first_name}}, I understand that your military funds are delayed. Please le…" at bounding box center [349, 214] width 294 height 58
paste textarea "'m sorry for the delayed response. Please don’t hesitate to confirm if you stil…"
type textarea "Hi {{first_name}}, I'm sorry for the delayed response. Please don’t hesitate to…"
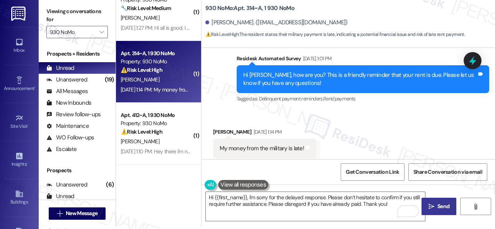
click at [433, 203] on span " Send" at bounding box center [439, 207] width 24 height 8
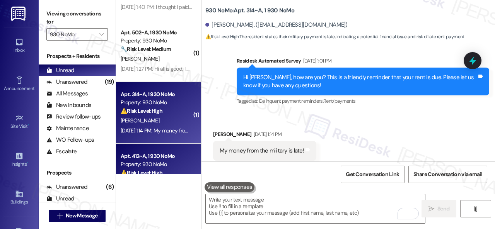
scroll to position [251, 0]
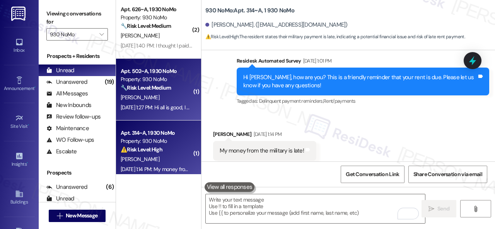
click at [165, 99] on div "P. Nathanson" at bounding box center [156, 98] width 73 height 10
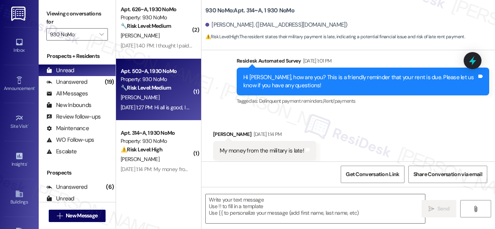
type textarea "Fetching suggested responses. Please feel free to read through the conversation…"
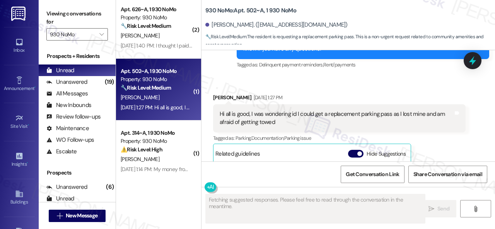
scroll to position [180, 0]
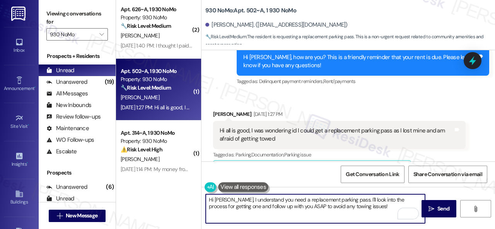
drag, startPoint x: 365, startPoint y: 207, endPoint x: 289, endPoint y: 204, distance: 76.3
click at [286, 204] on textarea "Hi Phillip, I understand you need a replacement parking pass. I'll look into th…" at bounding box center [315, 209] width 219 height 29
click at [288, 204] on textarea "Hi Phillip, I understand you need a replacement parking pass. I'll look into th…" at bounding box center [315, 209] width 219 height 29
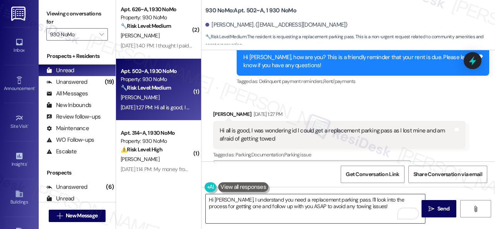
click at [377, 207] on textarea "Hi Phillip, I understand you need a replacement parking pass. I'll look into th…" at bounding box center [315, 209] width 219 height 29
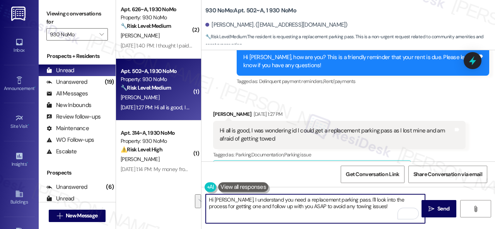
drag, startPoint x: 374, startPoint y: 206, endPoint x: 229, endPoint y: 201, distance: 144.8
click at [229, 201] on textarea "Hi Phillip, I understand you need a replacement parking pass. I'll look into th…" at bounding box center [315, 209] width 219 height 29
paste textarea "'m sorry for the delayed response. Please don’t hesitate to confirm if you stil…"
click at [293, 206] on textarea "Hi Phillip, I'm sorry for the delayed response. Please don’t hesitate to confir…" at bounding box center [315, 209] width 219 height 29
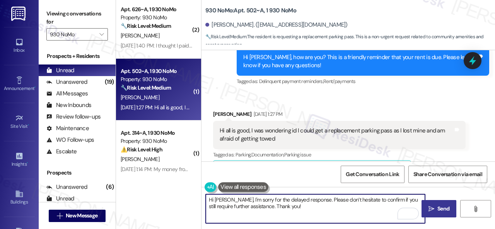
type textarea "Hi Phillip, I'm sorry for the delayed response. Please don’t hesitate to confir…"
click at [433, 206] on span " Send" at bounding box center [439, 209] width 24 height 8
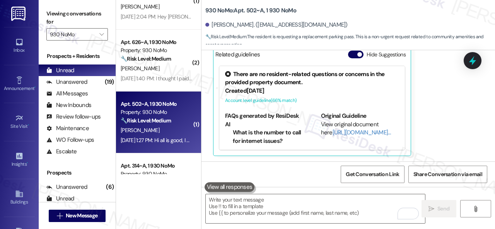
scroll to position [212, 0]
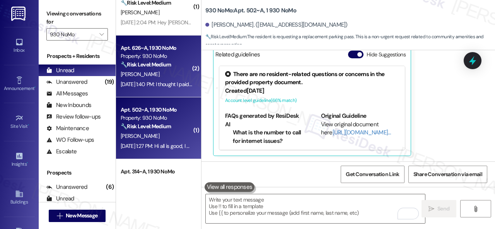
click at [158, 70] on div "[PERSON_NAME]" at bounding box center [156, 75] width 73 height 10
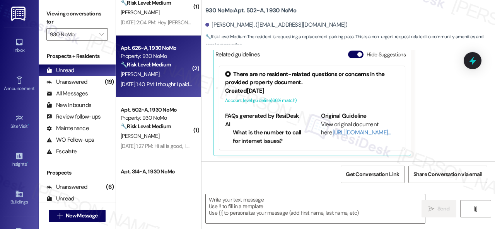
type textarea "Fetching suggested responses. Please feel free to read through the conversation…"
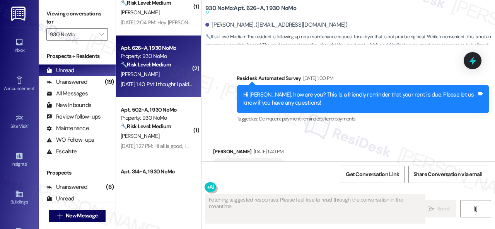
scroll to position [919, 0]
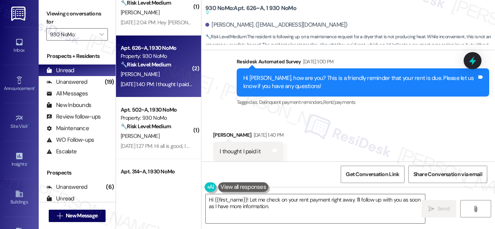
drag, startPoint x: 363, startPoint y: 98, endPoint x: 369, endPoint y: 99, distance: 6.6
click at [363, 114] on div "Received via SMS Andrew Yohe Sep 02, 2025 at 1:40 PM I thought I paid it Tags a…" at bounding box center [349, 146] width 294 height 65
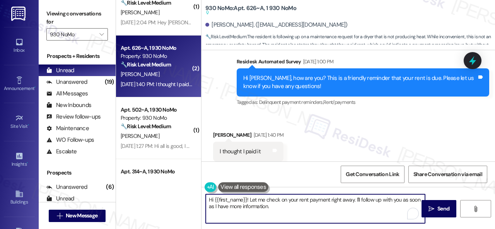
drag, startPoint x: 260, startPoint y: 202, endPoint x: 249, endPoint y: 200, distance: 10.9
click at [249, 200] on textarea "Hi {{first_name}}! Let me check on your rent payment right away. I'll follow up…" at bounding box center [315, 209] width 219 height 29
paste textarea "I'm sorry for the delayed response. Please don’t hesitate to confirm if you sti…"
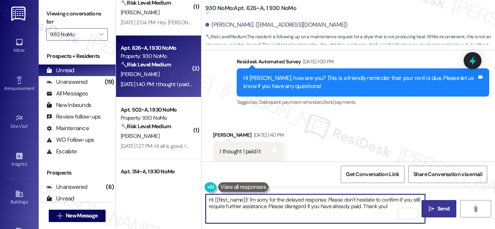
type textarea "Hi {{first_name}}! I'm sorry for the delayed response. Please don’t hesitate to…"
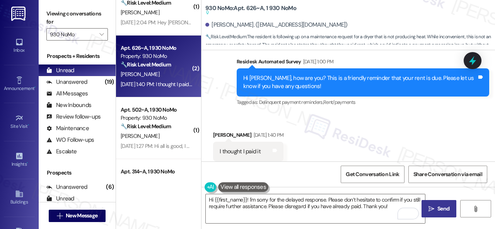
click at [439, 208] on span "Send" at bounding box center [443, 209] width 12 height 8
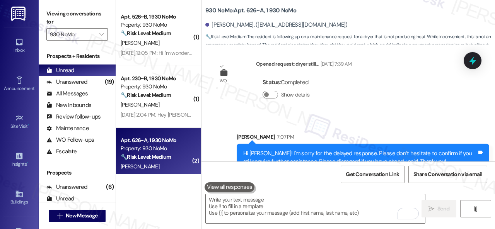
scroll to position [96, 0]
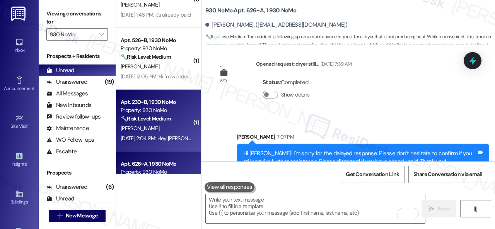
click at [158, 123] on div "Apt. 230~B, 1 930 NoMo Property: 930 NoMo 🔧 Risk Level: Medium The resident is …" at bounding box center [156, 110] width 73 height 26
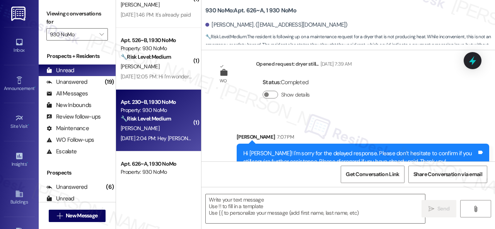
type textarea "Fetching suggested responses. Please feel free to read through the conversation…"
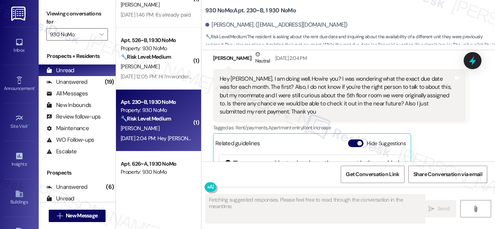
scroll to position [284, 0]
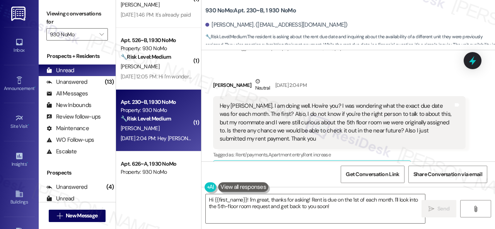
drag, startPoint x: 446, startPoint y: 156, endPoint x: 442, endPoint y: 154, distance: 4.9
click at [443, 155] on div "Tagged as: Rent/payments , Click to highlight conversations about Rent/payments…" at bounding box center [339, 154] width 253 height 11
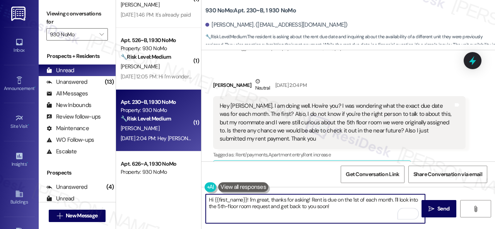
drag, startPoint x: 298, startPoint y: 201, endPoint x: 249, endPoint y: 199, distance: 49.2
click at [249, 199] on textarea "Hi {{first_name}}! I'm great, thanks for asking! Rent is due on the 1st of each…" at bounding box center [315, 209] width 219 height 29
paste textarea "sorry for the delayed response. Please don’t hesitate to confirm if you still r…"
type textarea "Hi {{first_name}}! I'm sorry for the delayed response. Please don’t hesitate to…"
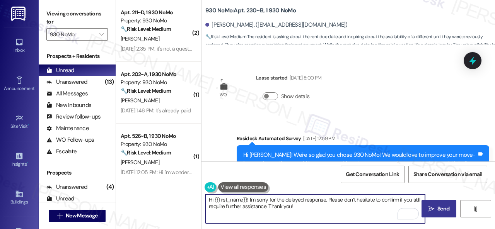
scroll to position [284, 0]
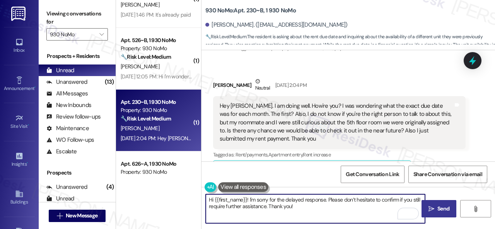
type textarea "Hi {{first_name}}! I'm sorry for the delayed response. Please don’t hesitate to…"
click at [439, 206] on span "Send" at bounding box center [443, 209] width 12 height 8
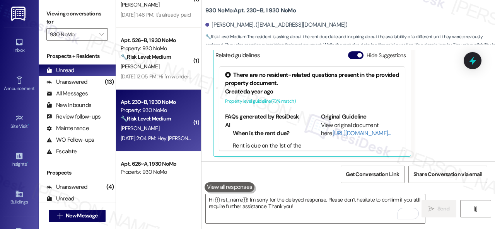
scroll to position [400, 0]
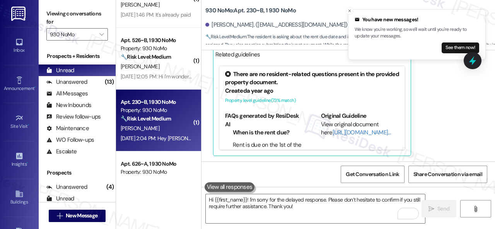
click at [155, 69] on div "[PERSON_NAME]" at bounding box center [156, 67] width 73 height 10
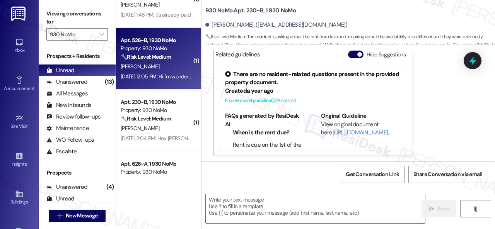
type textarea "Fetching suggested responses. Please feel free to read through the conversation…"
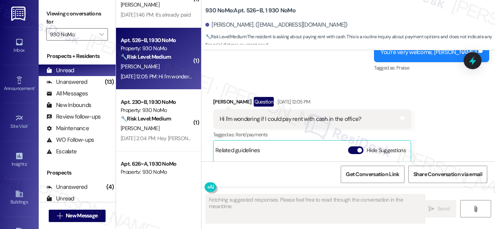
scroll to position [629, 0]
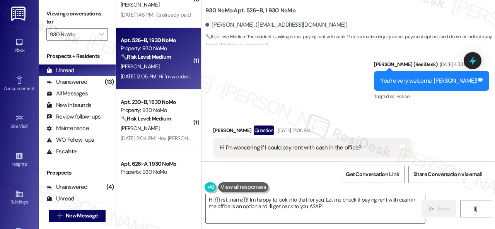
click at [381, 108] on div "Received via SMS [PERSON_NAME] Question [DATE] 12:05 PM Hi I'm wondering if I c…" at bounding box center [349, 197] width 294 height 178
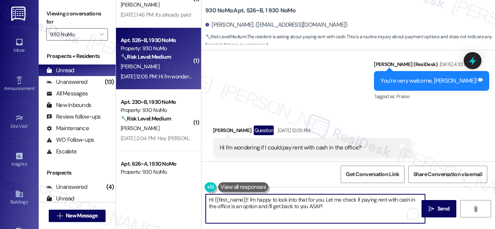
drag, startPoint x: 250, startPoint y: 201, endPoint x: 323, endPoint y: 206, distance: 73.7
click at [323, 206] on textarea "Hi {{first_name}}! I'm happy to look into that for you. Let me check if paying …" at bounding box center [315, 209] width 219 height 29
paste textarea "sorry for the delayed response. Please don’t hesitate to confirm if you still r…"
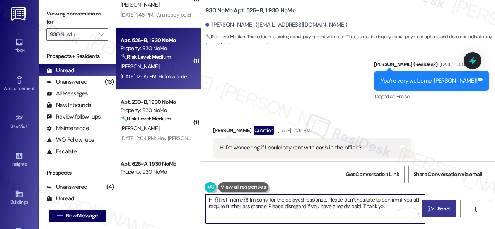
type textarea "Hi {{first_name}}! I'm sorry for the delayed response. Please don’t hesitate to…"
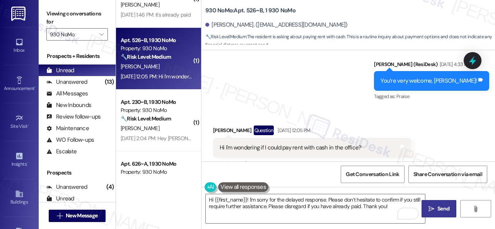
click at [440, 205] on span "Send" at bounding box center [443, 209] width 12 height 8
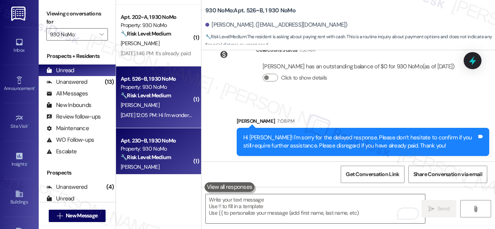
scroll to position [19, 0]
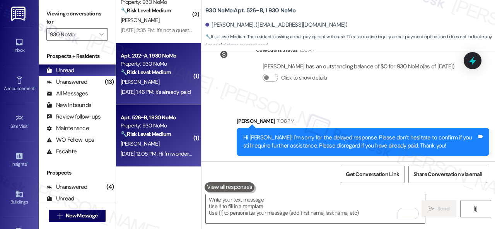
click at [165, 79] on div "[PERSON_NAME]" at bounding box center [156, 82] width 73 height 10
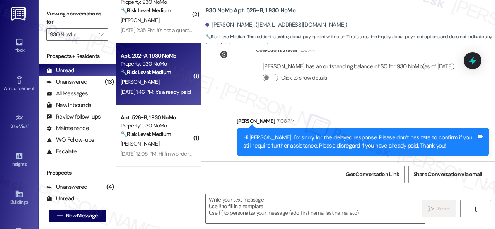
type textarea "Fetching suggested responses. Please feel free to read through the conversation…"
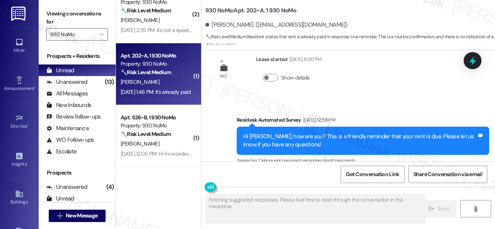
scroll to position [2047, 0]
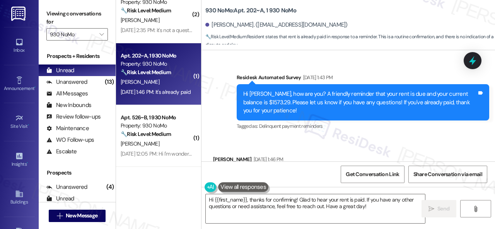
click at [390, 138] on div "Received via SMS Kayla Coleman Sep 05, 2025 at 1:46 PM It's already paid Tags a…" at bounding box center [349, 170] width 294 height 65
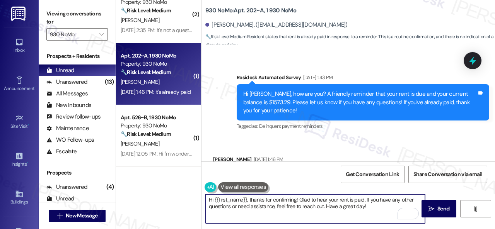
drag, startPoint x: 368, startPoint y: 210, endPoint x: 249, endPoint y: 200, distance: 119.6
click at [249, 200] on textarea "Hi {{first_name}}, thanks for confirming! Glad to hear your rent is paid. If yo…" at bounding box center [315, 209] width 219 height 29
paste textarea "I'm sorry for the delayed response. I'm happy to hear you've already taken care…"
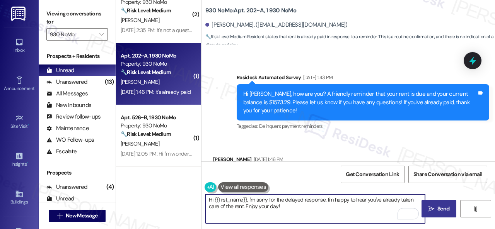
type textarea "Hi {{first_name}}, I'm sorry for the delayed response. I'm happy to hear you've…"
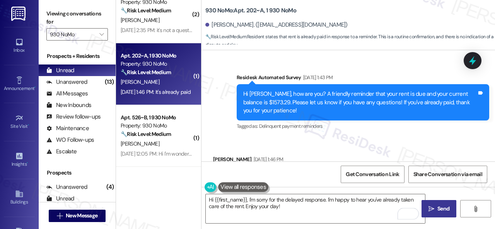
click at [443, 208] on span "Send" at bounding box center [443, 209] width 12 height 8
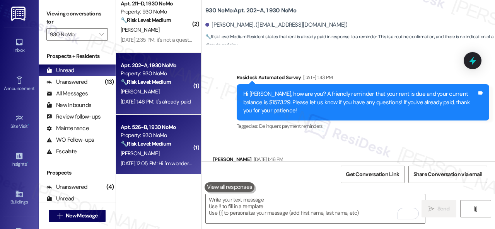
scroll to position [0, 0]
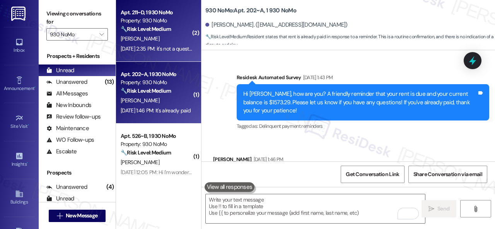
click at [173, 35] on div "[PERSON_NAME]" at bounding box center [156, 39] width 73 height 10
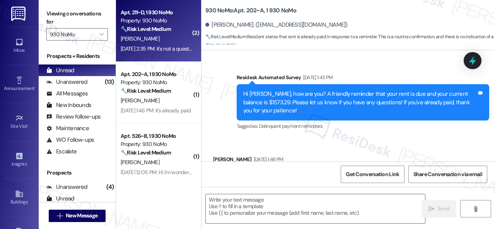
type textarea "Fetching suggested responses. Please feel free to read through the conversation…"
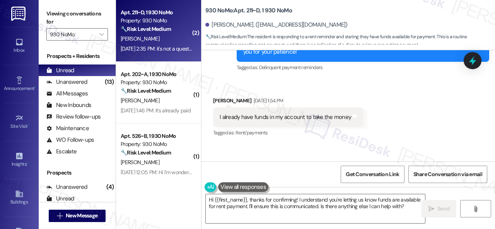
scroll to position [2385, 0]
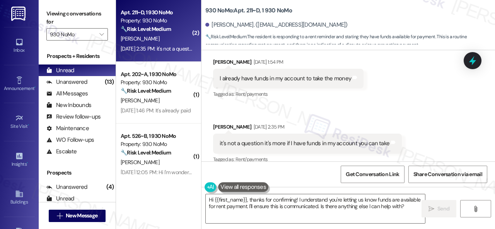
click at [414, 89] on div "Received via SMS Nyah Hodges Sep 05, 2025 at 1:54 PM I already have funds in my…" at bounding box center [349, 106] width 294 height 131
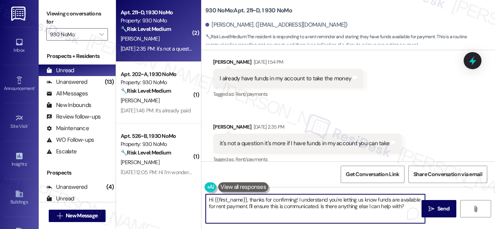
drag, startPoint x: 249, startPoint y: 199, endPoint x: 404, endPoint y: 206, distance: 155.7
click at [404, 206] on textarea "Hi {{first_name}}, thanks for confirming! I understand you're letting us know f…" at bounding box center [315, 209] width 219 height 29
paste textarea "I'm sorry for the delayed response. Please don’t hesitate to confirm if you sti…"
type textarea "Hi {{first_name}}, I'm sorry for the delayed response. Please don’t hesitate to…"
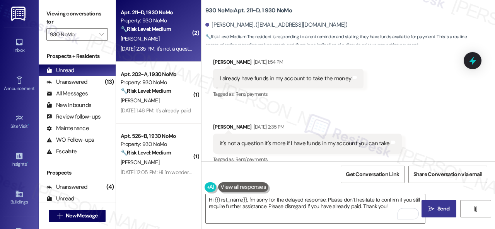
click at [429, 205] on button " Send" at bounding box center [439, 208] width 35 height 17
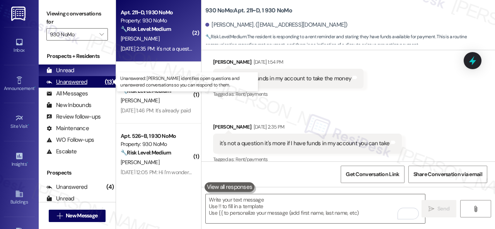
click at [62, 82] on div "Unanswered" at bounding box center [66, 82] width 41 height 8
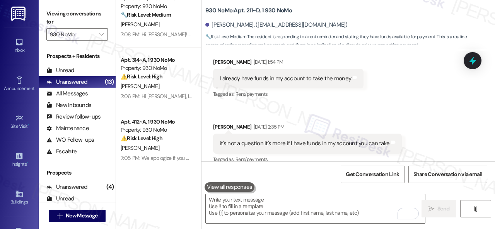
scroll to position [77, 0]
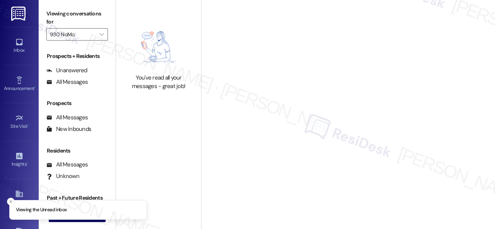
type input "930 NoMo"
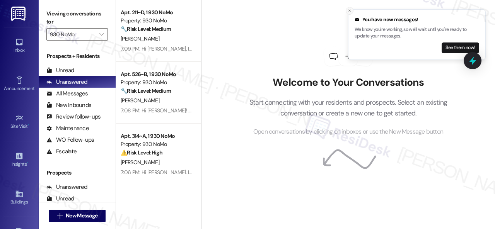
click at [350, 11] on icon "Close toast" at bounding box center [349, 11] width 5 height 5
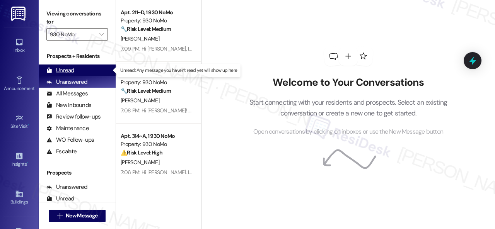
click at [67, 71] on div "Unread" at bounding box center [60, 71] width 28 height 8
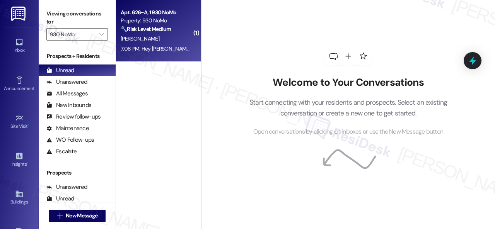
click at [164, 41] on div "[PERSON_NAME]" at bounding box center [156, 39] width 73 height 10
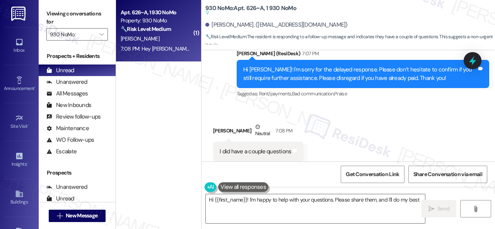
scroll to position [1100, 0]
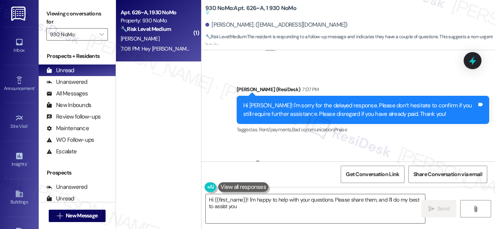
type textarea "Hi {{first_name}}! I'm happy to help with your questions. Please share them, an…"
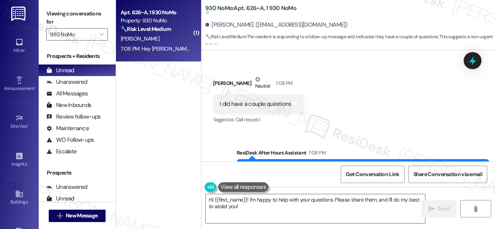
scroll to position [1174, 0]
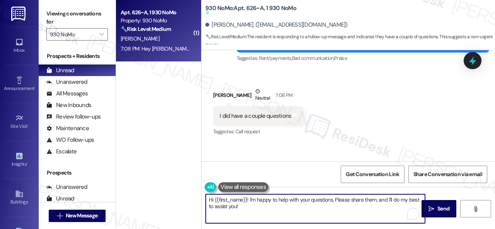
click at [243, 207] on textarea "Hi {{first_name}}! I'm happy to help with your questions. Please share them, an…" at bounding box center [315, 209] width 219 height 29
click at [288, 206] on textarea "Hi {{first_name}}! I'm happy to help with your questions. Please share them, an…" at bounding box center [315, 209] width 219 height 29
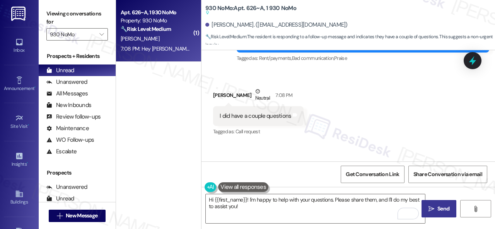
click at [440, 203] on button " Send" at bounding box center [439, 208] width 35 height 17
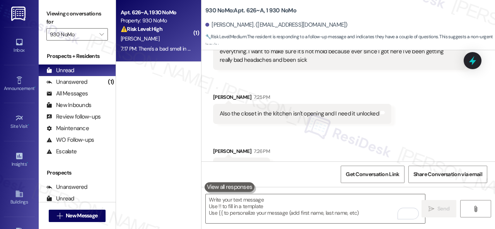
scroll to position [1434, 0]
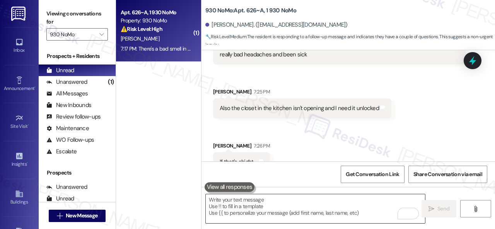
click at [260, 201] on textarea "To enrich screen reader interactions, please activate Accessibility in Grammarl…" at bounding box center [315, 209] width 219 height 29
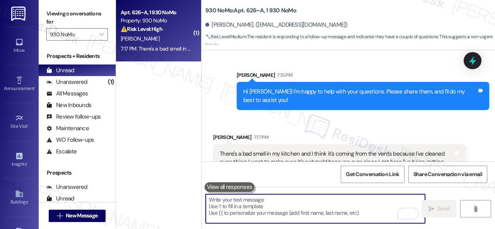
scroll to position [1356, 0]
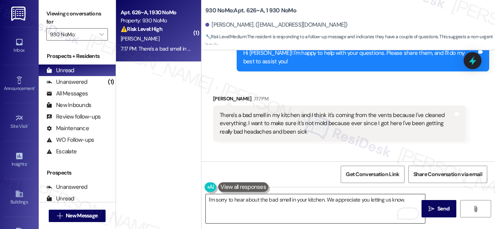
click at [354, 207] on textarea "I'm sorry to hear about the bad smell in your kitchen. We appreciate you lettin…" at bounding box center [315, 209] width 219 height 29
click at [415, 194] on div "I'm sorry to hear about the bad smell in your kitchen. We appreciate you lettin…" at bounding box center [349, 216] width 294 height 58
click at [412, 200] on textarea "I'm sorry to hear about the bad smell in your kitchen. We appreciate you lettin…" at bounding box center [315, 209] width 219 height 29
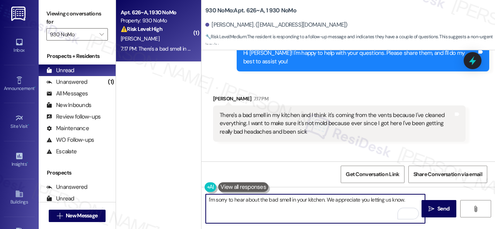
paste textarea "Is there already a work order for the issue? If so, may I have the work order n…"
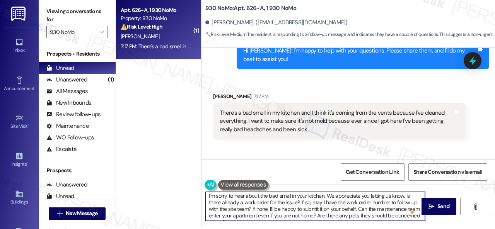
scroll to position [0, 0]
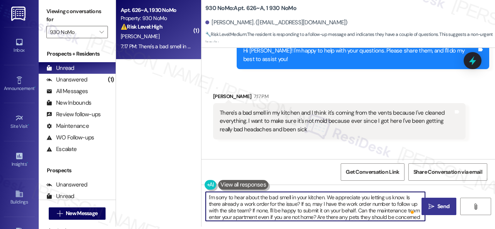
type textarea "I'm sorry to hear about the bad smell in your kitchen. We appreciate you lettin…"
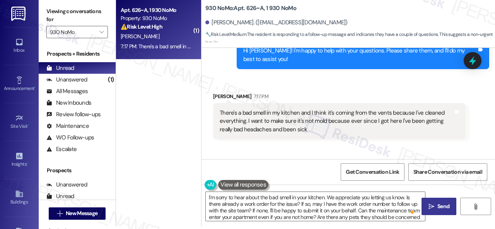
click at [437, 204] on span "Send" at bounding box center [443, 207] width 12 height 8
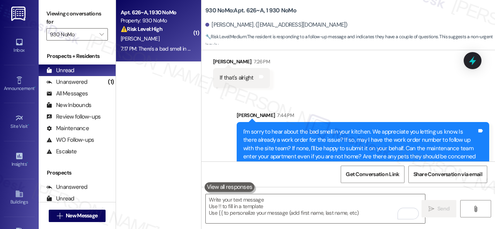
scroll to position [1521, 0]
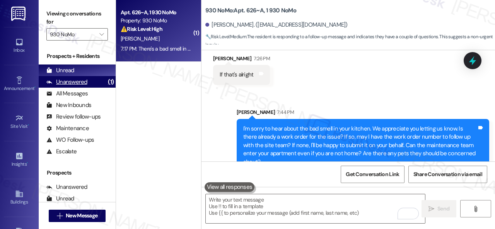
click at [64, 82] on div "Unanswered" at bounding box center [66, 82] width 41 height 8
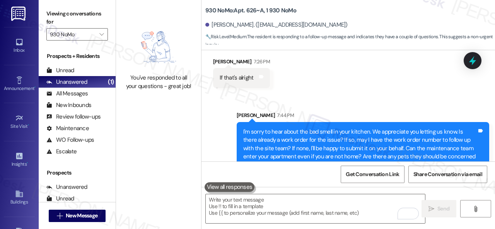
scroll to position [1574, 0]
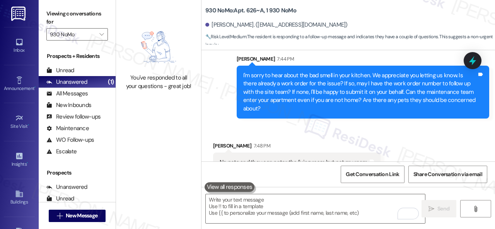
click at [406, 108] on div "Lease started [DATE] 8:00 PM Survey, sent via SMS Residesk Automated Survey [DA…" at bounding box center [349, 105] width 294 height 111
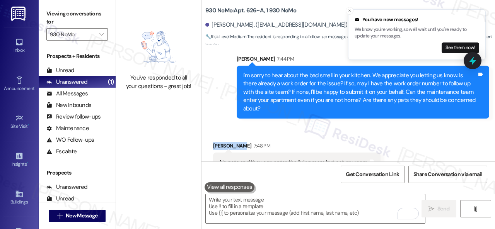
click at [267, 136] on div "Received via SMS [PERSON_NAME] 7:48 PM No pets and they can enter the living ro…" at bounding box center [296, 157] width 179 height 42
drag, startPoint x: 252, startPoint y: 146, endPoint x: 365, endPoint y: 146, distance: 113.0
click at [365, 159] on div "No pets and they can enter the living room but not my room." at bounding box center [294, 163] width 150 height 8
copy div "hey can enter the living room but not my room."
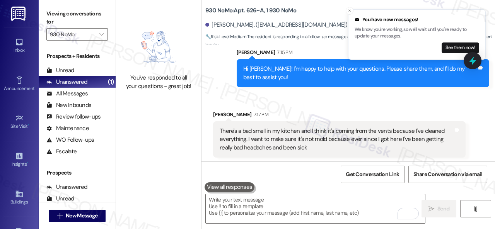
scroll to position [1381, 0]
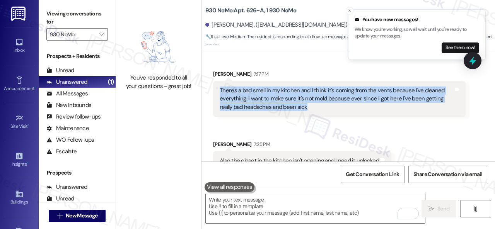
drag, startPoint x: 219, startPoint y: 73, endPoint x: 308, endPoint y: 95, distance: 91.9
click at [308, 95] on div "There's a bad smell in my kitchen and I think it's coming from the vents becaus…" at bounding box center [336, 99] width 235 height 25
copy div "There's a bad smell in my kitchen and I think it's coming from the vents becaus…"
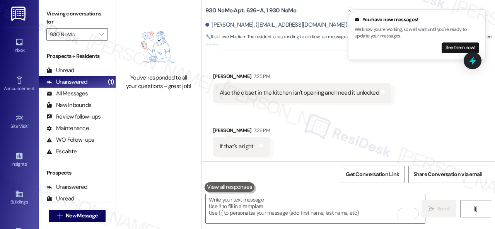
scroll to position [1420, 0]
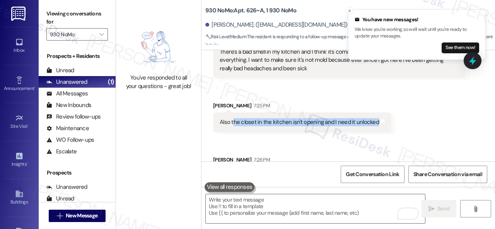
drag, startPoint x: 234, startPoint y: 106, endPoint x: 374, endPoint y: 111, distance: 140.5
click at [374, 113] on div "Also the closet in the kitchen isn't opening and I need it unlocked Tags and no…" at bounding box center [302, 123] width 178 height 20
copy div "he closet in the kitchen isn't opening and I need it unlocked"
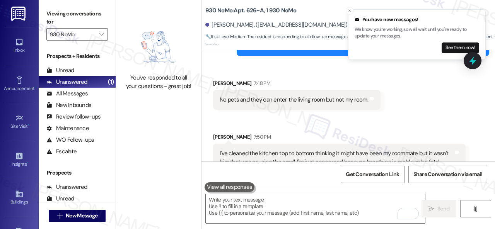
scroll to position [2, 0]
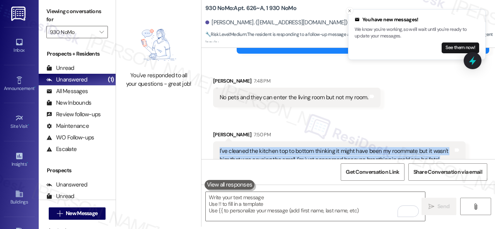
drag, startPoint x: 217, startPoint y: 133, endPoint x: 436, endPoint y: 142, distance: 218.7
click at [436, 142] on div "I've cleaned the kitchen top to bottom thinking it might have been my roommate …" at bounding box center [339, 156] width 253 height 28
copy div "I've cleaned the kitchen top to bottom thinking it might have been my roommate …"
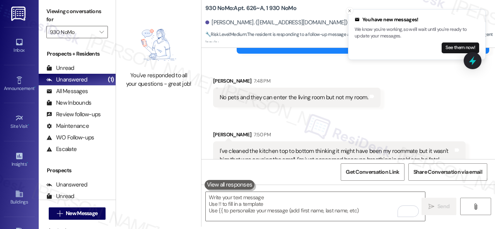
click at [314, 125] on div "Received via SMS [PERSON_NAME] 7:50 PM I've cleaned the kitchen top to bottom t…" at bounding box center [339, 150] width 264 height 51
click at [350, 12] on icon "Close toast" at bounding box center [349, 11] width 5 height 5
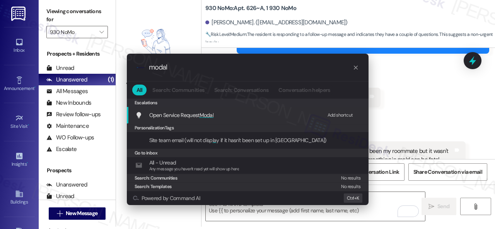
click at [342, 114] on div "Add shortcut" at bounding box center [341, 115] width 26 height 8
click at [191, 114] on span "Open Service Request Modal" at bounding box center [181, 115] width 65 height 7
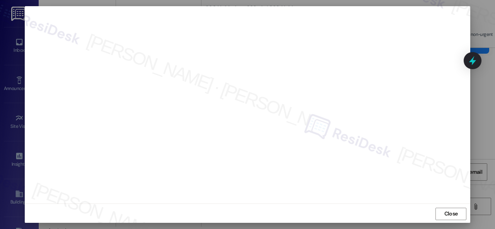
scroll to position [10, 0]
click at [446, 212] on span "Close" at bounding box center [451, 213] width 14 height 8
click at [448, 215] on span "Close" at bounding box center [451, 219] width 14 height 8
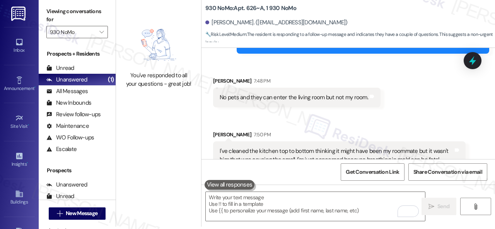
click at [385, 96] on div "Received via SMS [PERSON_NAME] 7:48 PM No pets and they can enter the living ro…" at bounding box center [349, 118] width 294 height 116
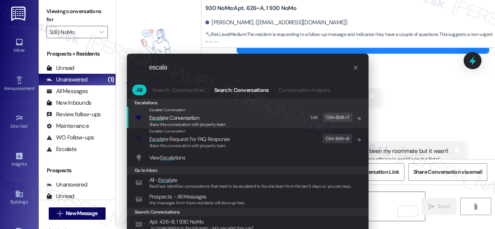
type input "escala"
click at [158, 115] on span "Escala" at bounding box center [156, 117] width 15 height 7
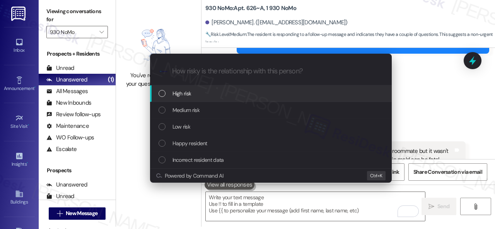
click at [184, 94] on span "High risk" at bounding box center [182, 93] width 19 height 9
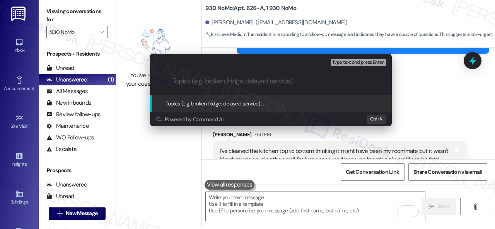
paste input "New work order/s submitted - Moisture and kitchen closet issues"
type input "New work order/s submitted - Moisture and kitchen closet issues"
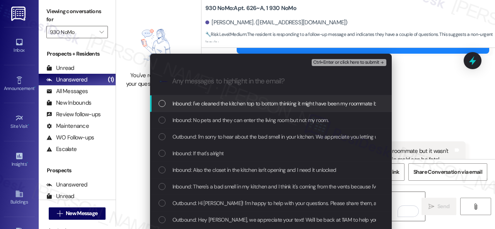
click at [201, 102] on span "Inbound: I've cleaned the kitchen top to bottom thinking it might have been my …" at bounding box center [389, 103] width 432 height 9
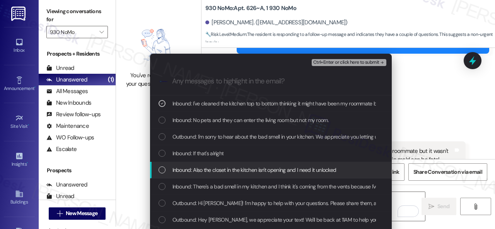
click at [206, 169] on span "Inbound: Also the closet in the kitchen isn't opening and I need it unlocked" at bounding box center [255, 170] width 164 height 9
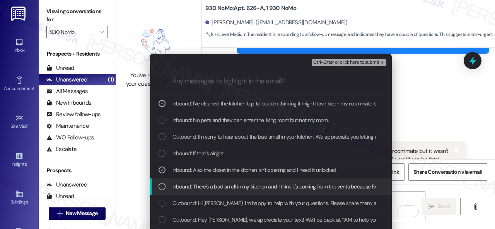
click at [207, 187] on span "Inbound: There's a bad smell in my kitchen and I think it's coming from the ven…" at bounding box center [429, 187] width 513 height 9
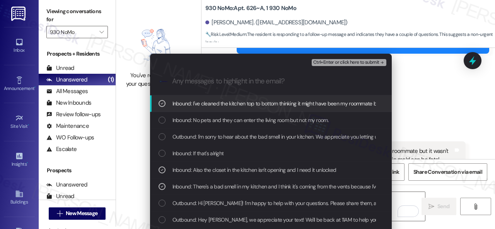
click at [357, 63] on span "Ctrl+Enter or click here to submit" at bounding box center [346, 62] width 66 height 5
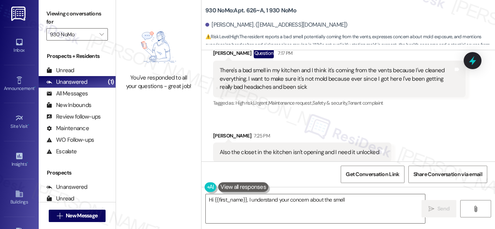
scroll to position [1704, 0]
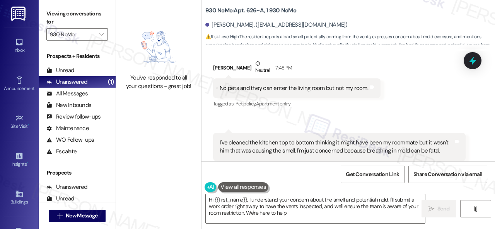
type textarea "Hi {{first_name}}, I understand your concern about the smell and potential mold…"
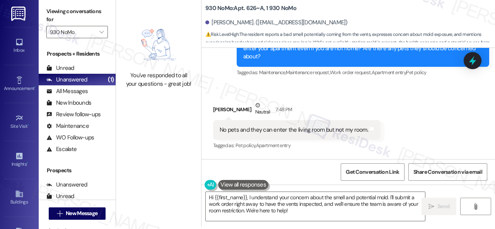
scroll to position [1705, 0]
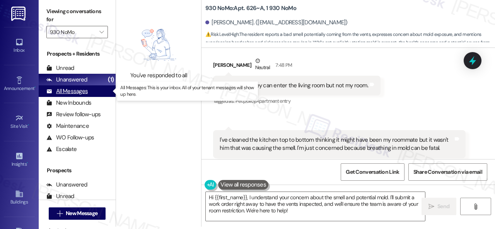
click at [69, 93] on div "All Messages" at bounding box center [66, 91] width 41 height 8
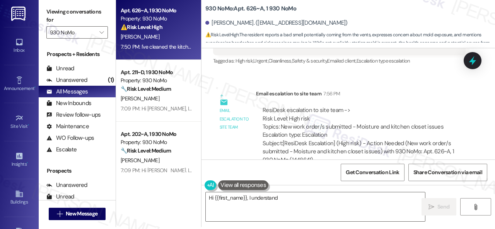
scroll to position [2, 0]
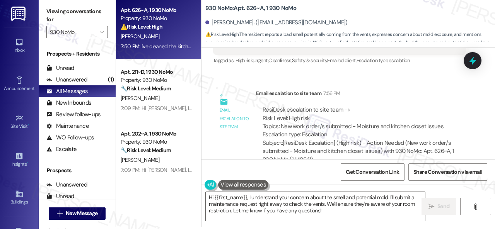
click at [402, 89] on div "Email escalation to site team 7:56 PM" at bounding box center [361, 94] width 210 height 11
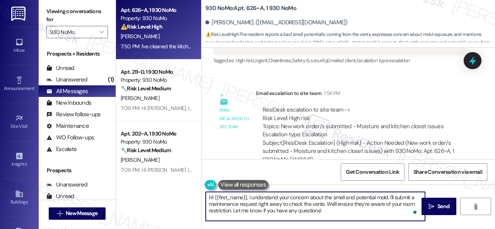
drag, startPoint x: 242, startPoint y: 202, endPoint x: 282, endPoint y: 156, distance: 60.3
click at [151, 183] on div "Apt. 626~A, 1 930 NoMo Property: 930 NoMo ⚠️ Risk Level: High The resident repo…" at bounding box center [305, 112] width 379 height 229
paste textarea "I've submitted work orders on your behalf and notified the site team. Please le…"
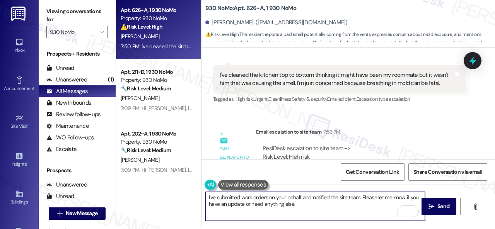
scroll to position [1808, 0]
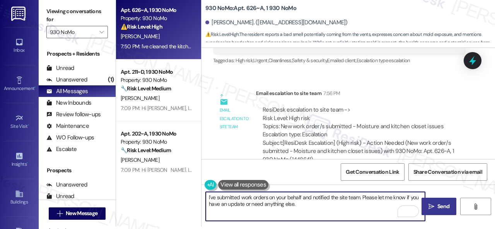
type textarea "I've submitted work orders on your behalf and notified the site team. Please le…"
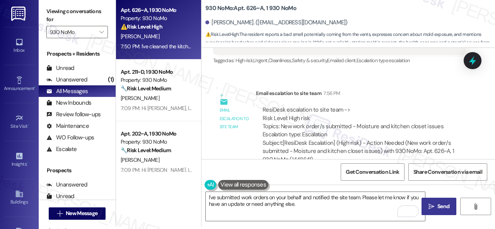
click at [429, 202] on button " Send" at bounding box center [439, 206] width 35 height 17
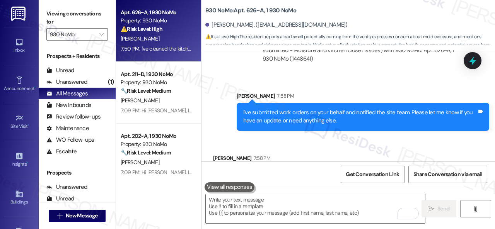
scroll to position [1924, 0]
